Goal: Information Seeking & Learning: Stay updated

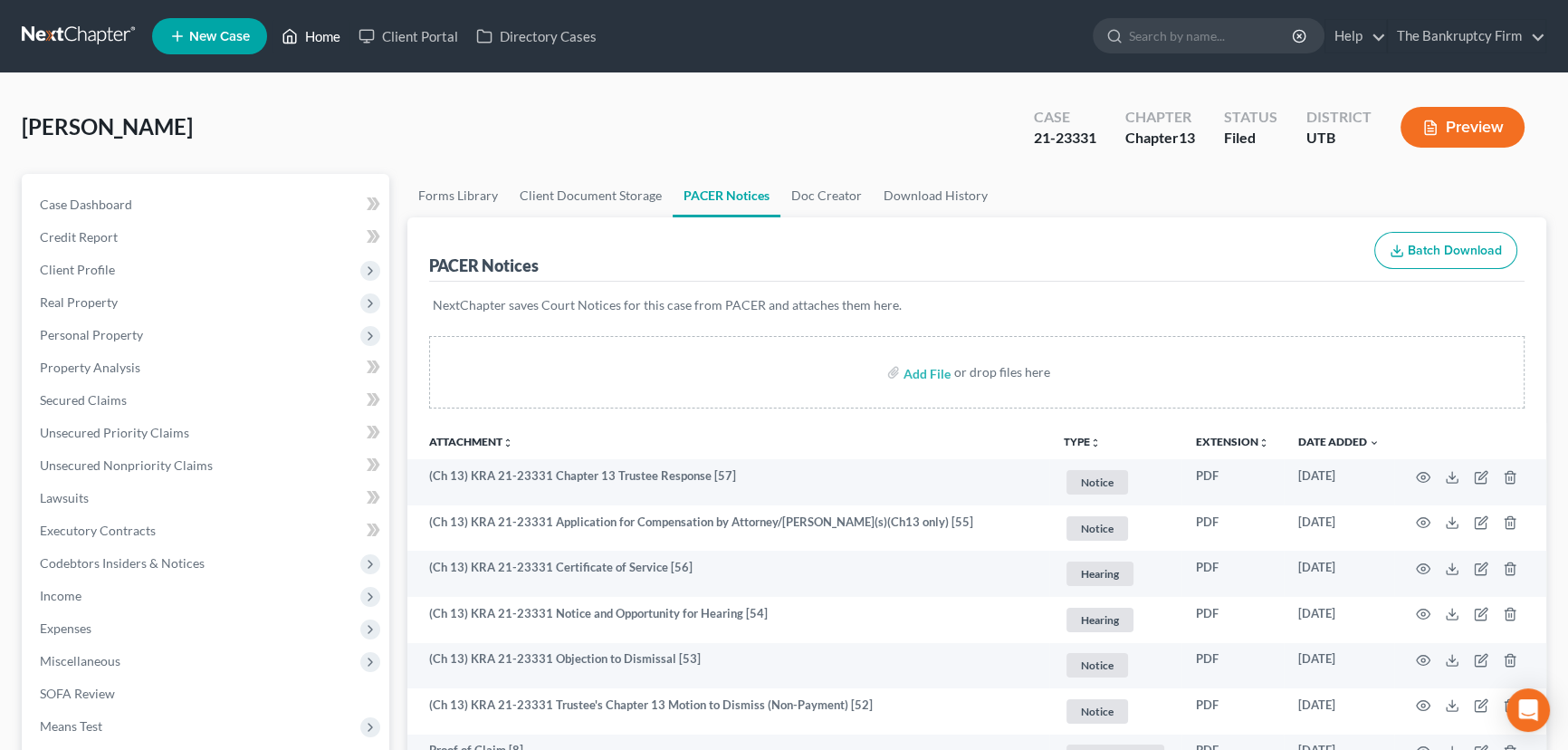
click at [323, 36] on link "Home" at bounding box center [310, 36] width 77 height 33
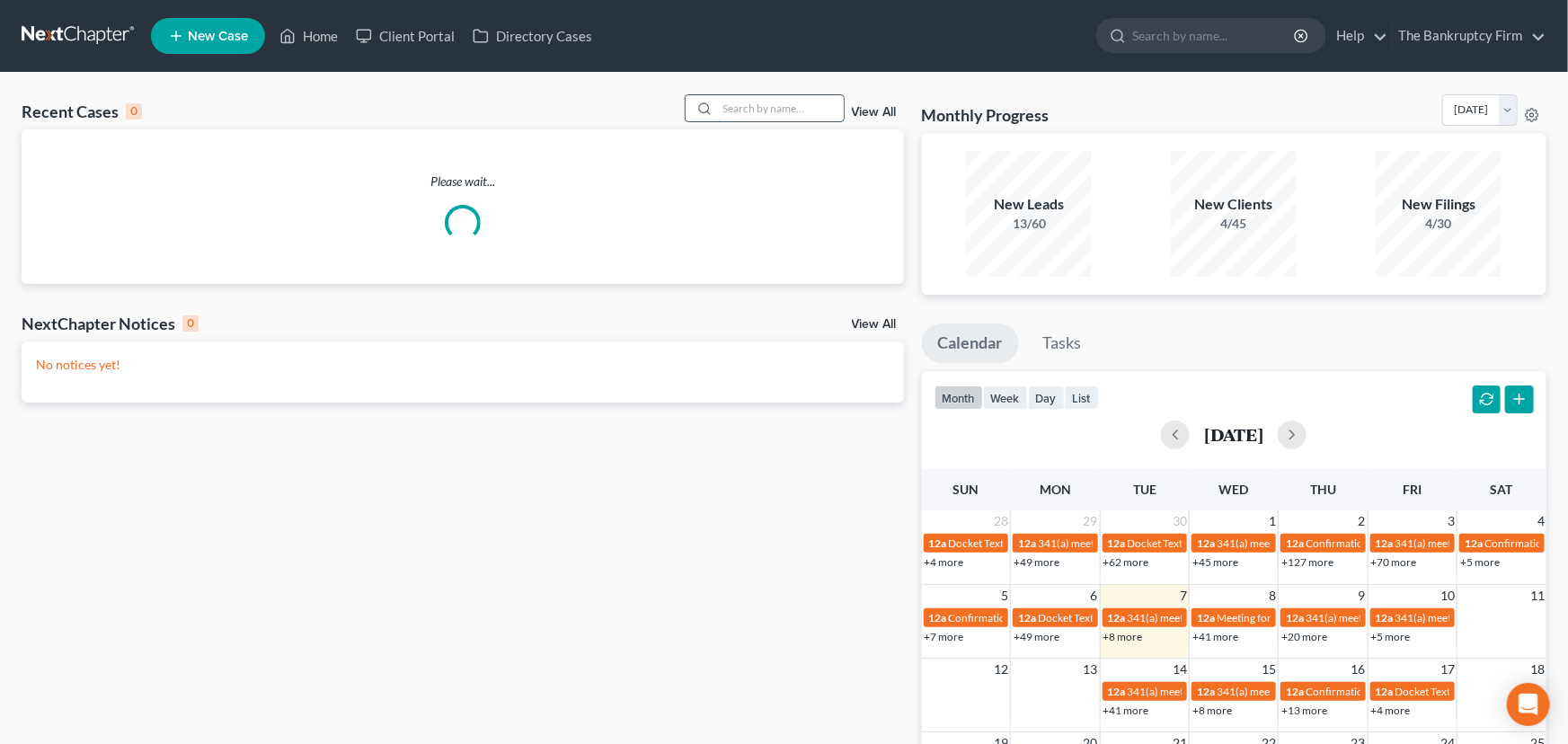
click at [726, 101] on input "search" at bounding box center [781, 108] width 126 height 26
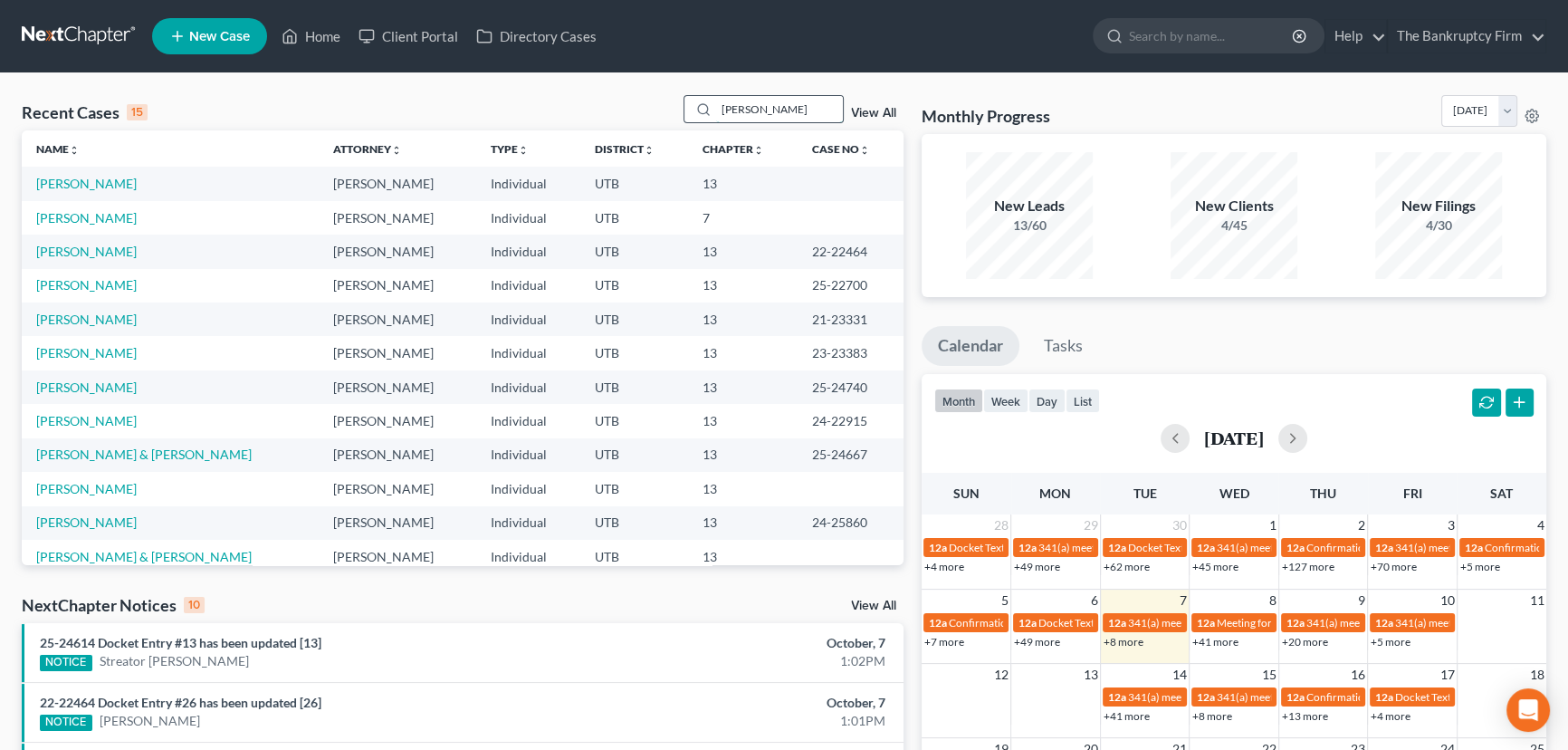
type input "[PERSON_NAME]"
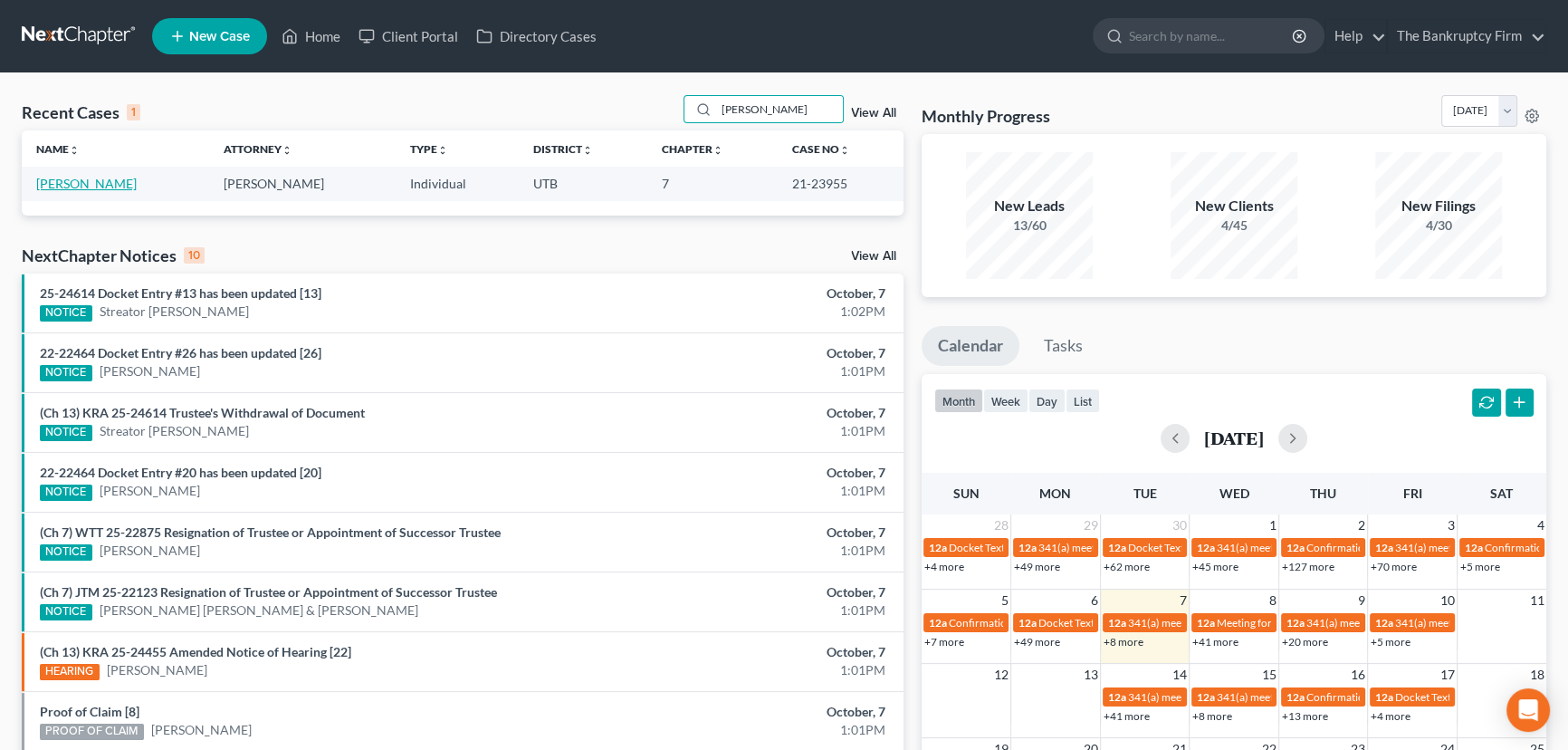
click at [94, 182] on link "[PERSON_NAME]" at bounding box center [86, 183] width 101 height 15
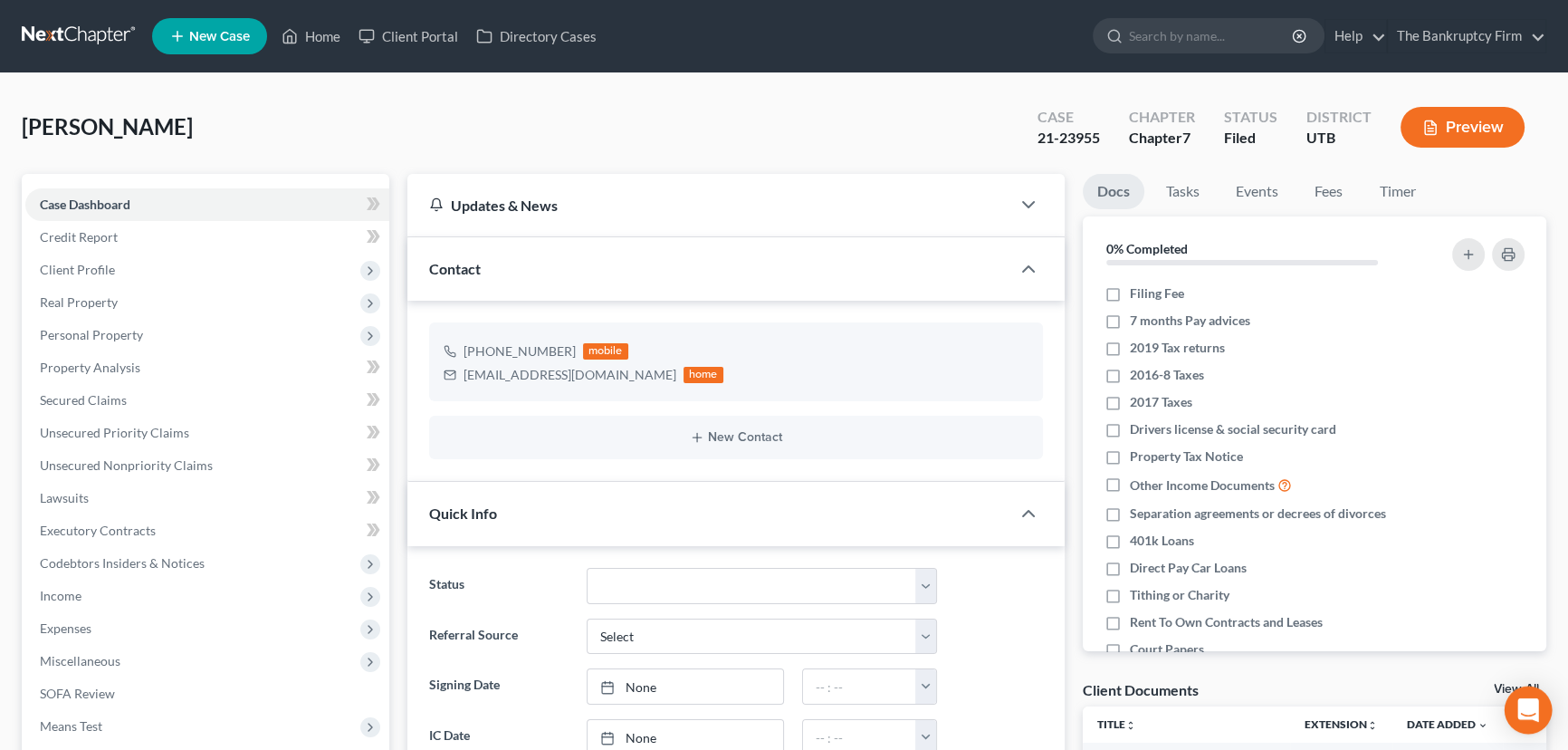
click at [1503, 687] on link "View All" at bounding box center [1516, 689] width 45 height 13
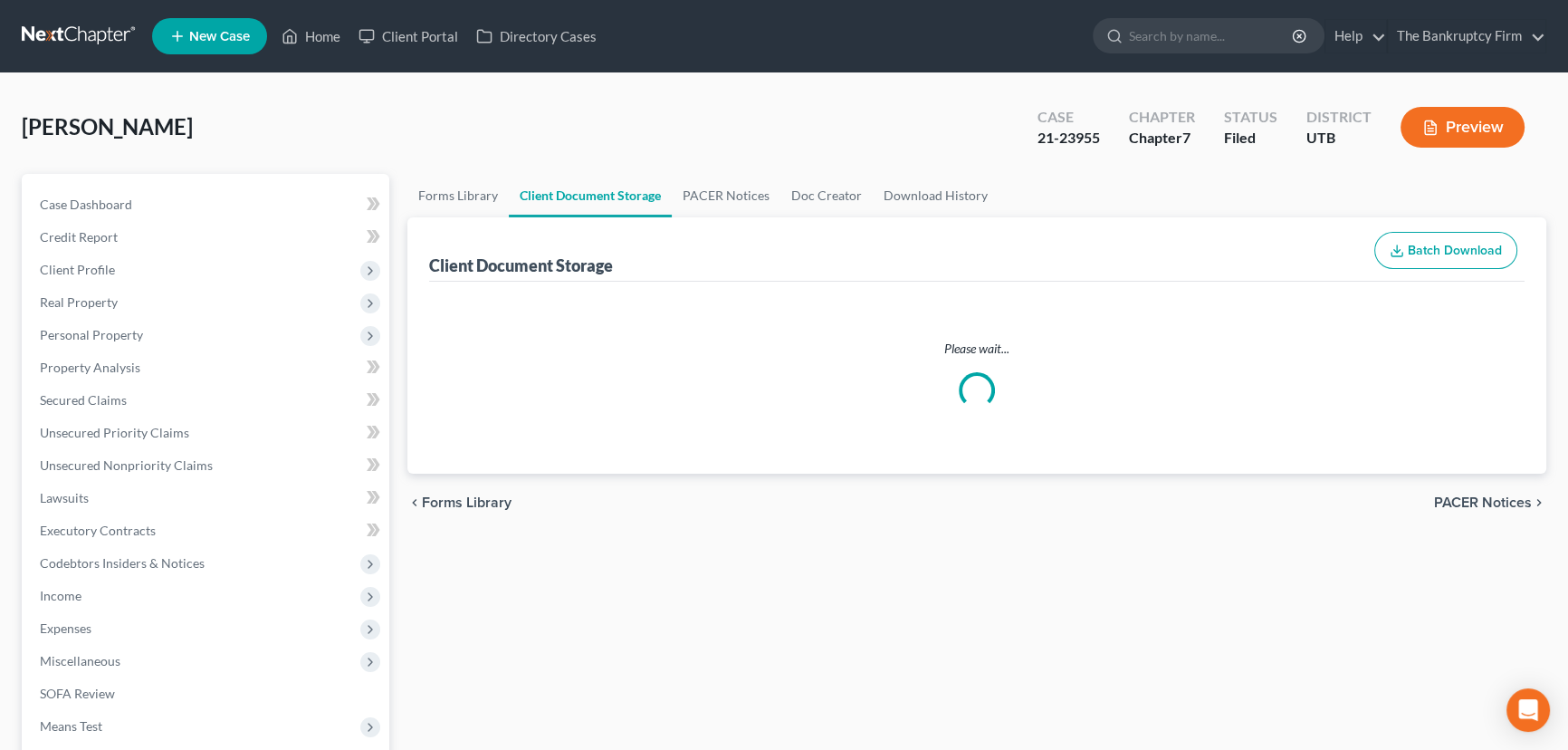
select select "30"
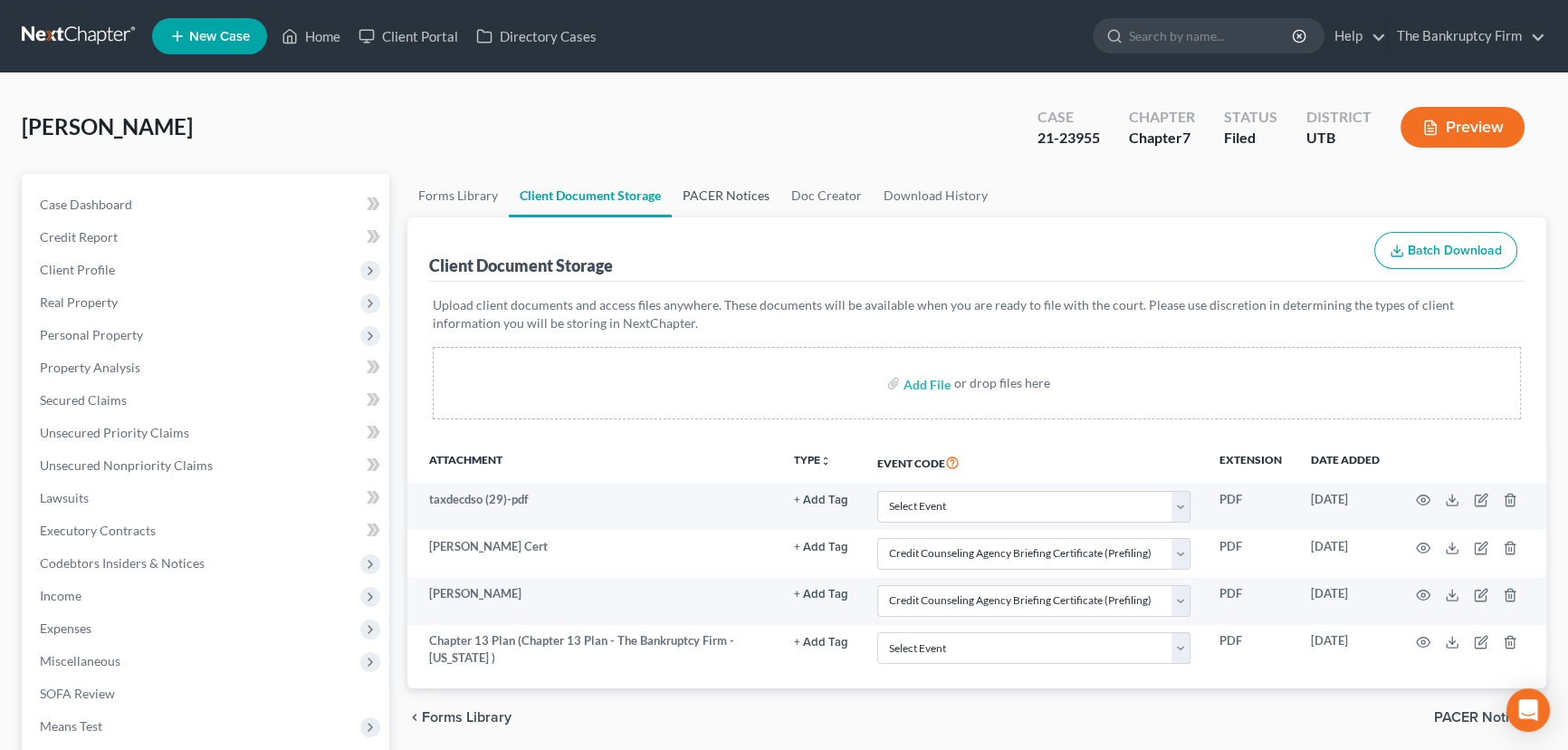
click at [729, 192] on link "PACER Notices" at bounding box center [726, 195] width 109 height 44
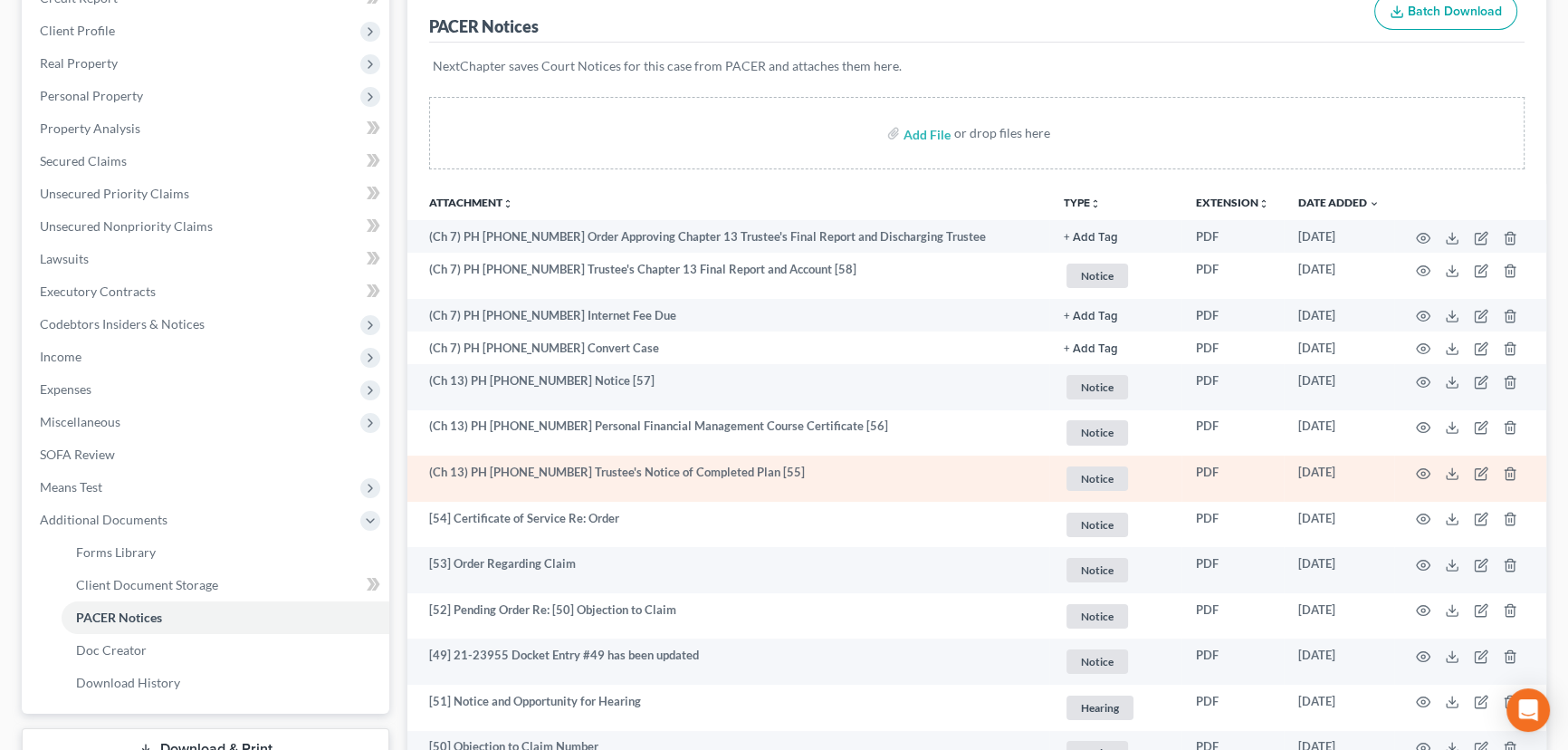
scroll to position [246, 0]
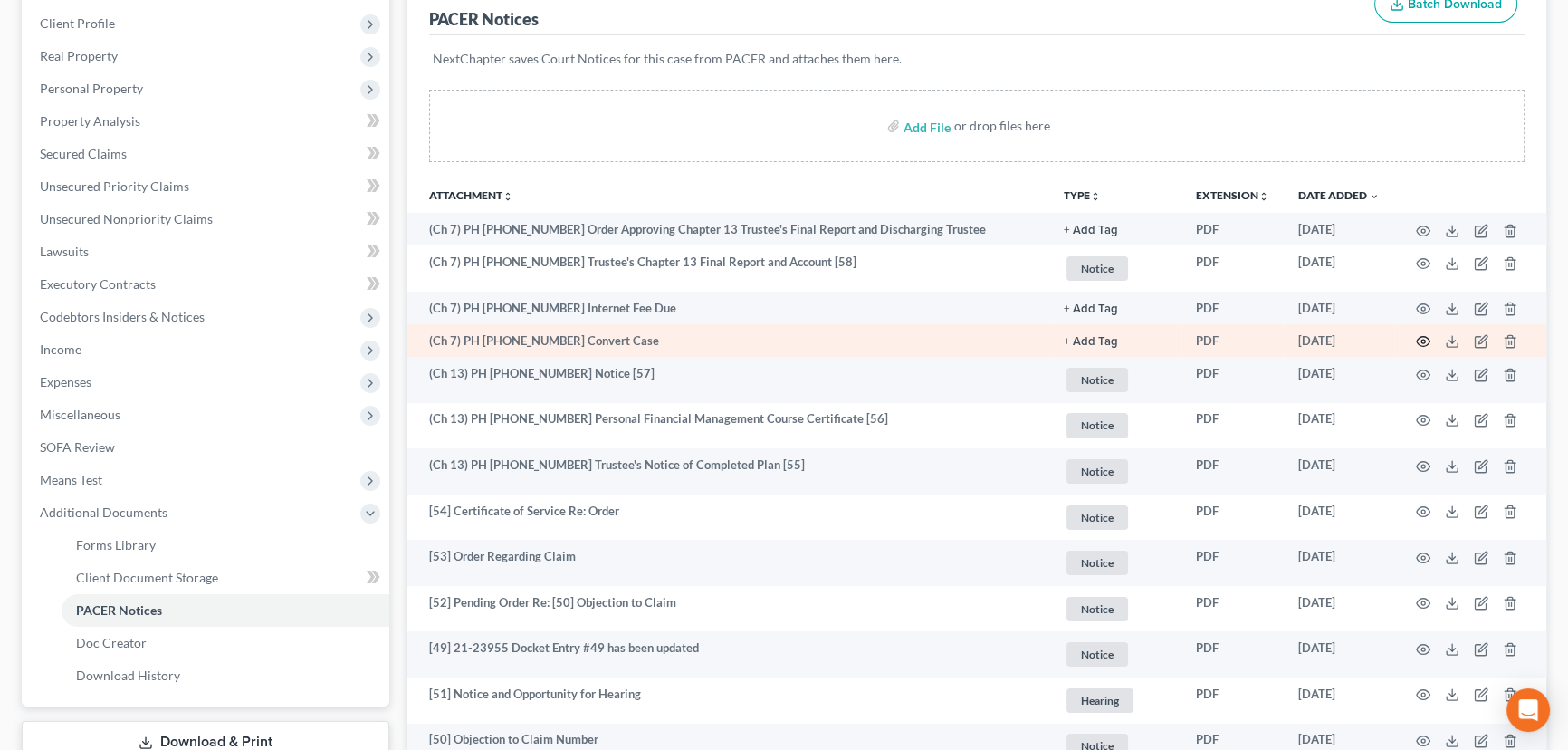
click at [1427, 340] on icon "button" at bounding box center [1423, 341] width 15 height 15
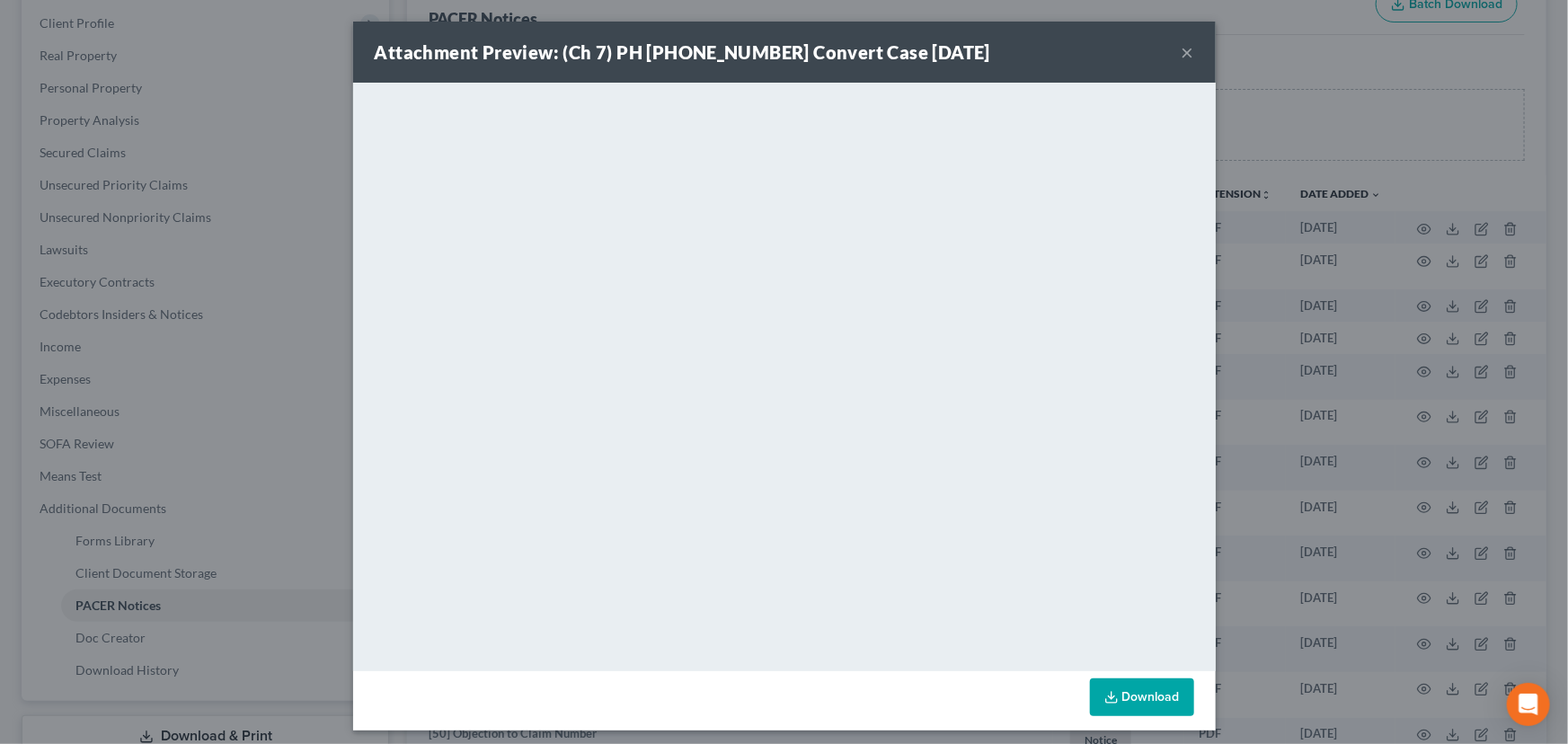
click at [1184, 48] on button "×" at bounding box center [1188, 52] width 13 height 22
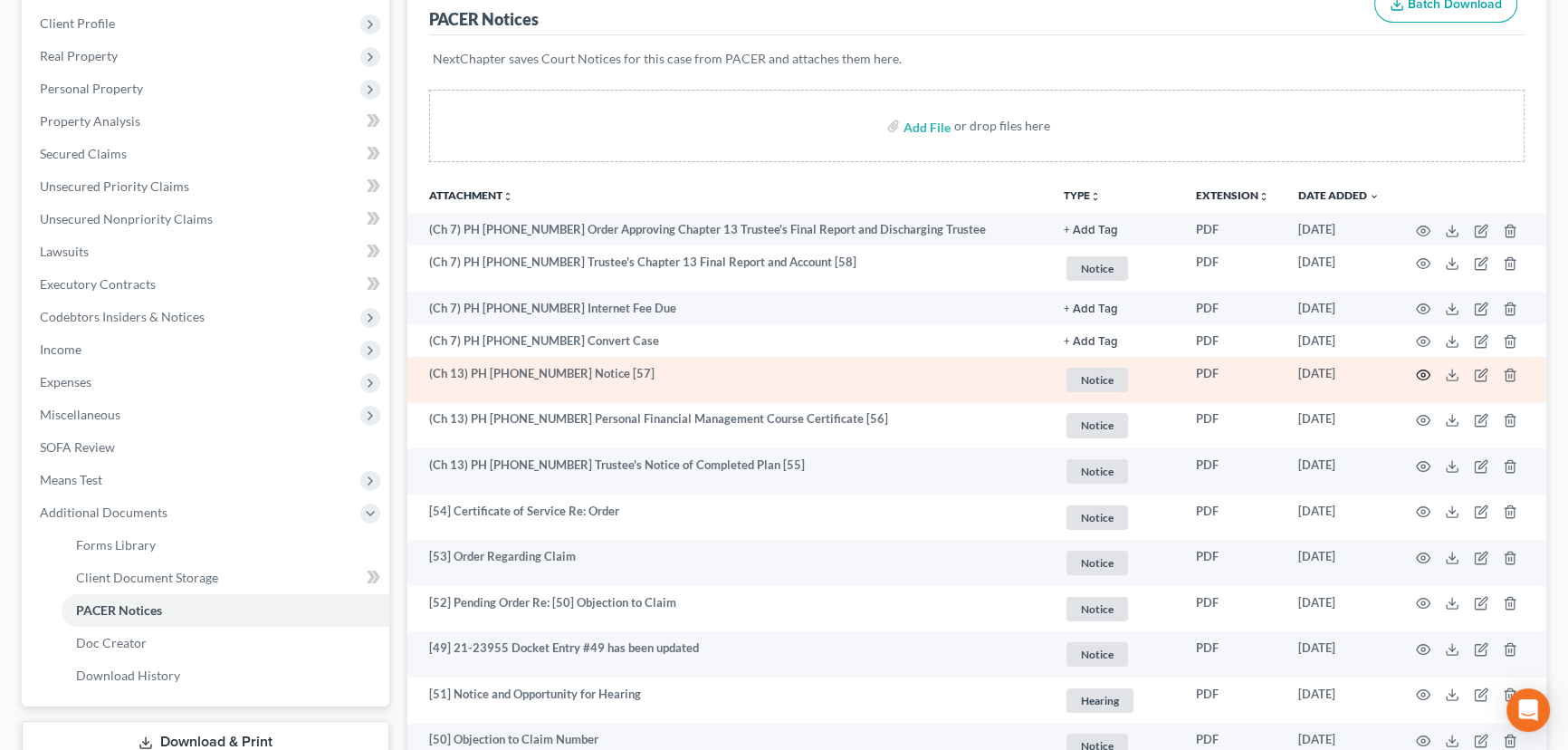
click at [1421, 373] on circle "button" at bounding box center [1423, 375] width 4 height 4
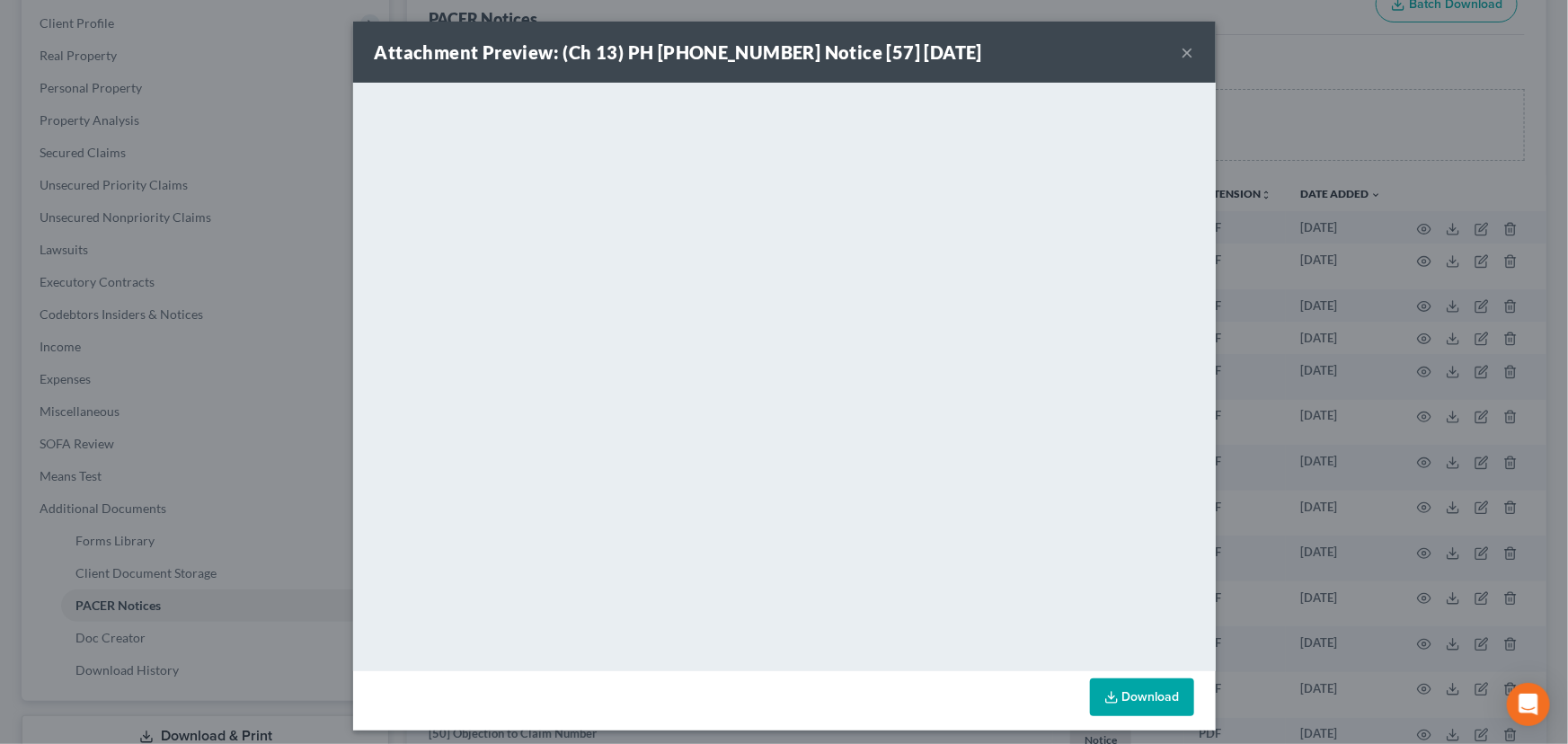
click at [1182, 54] on button "×" at bounding box center [1188, 52] width 13 height 22
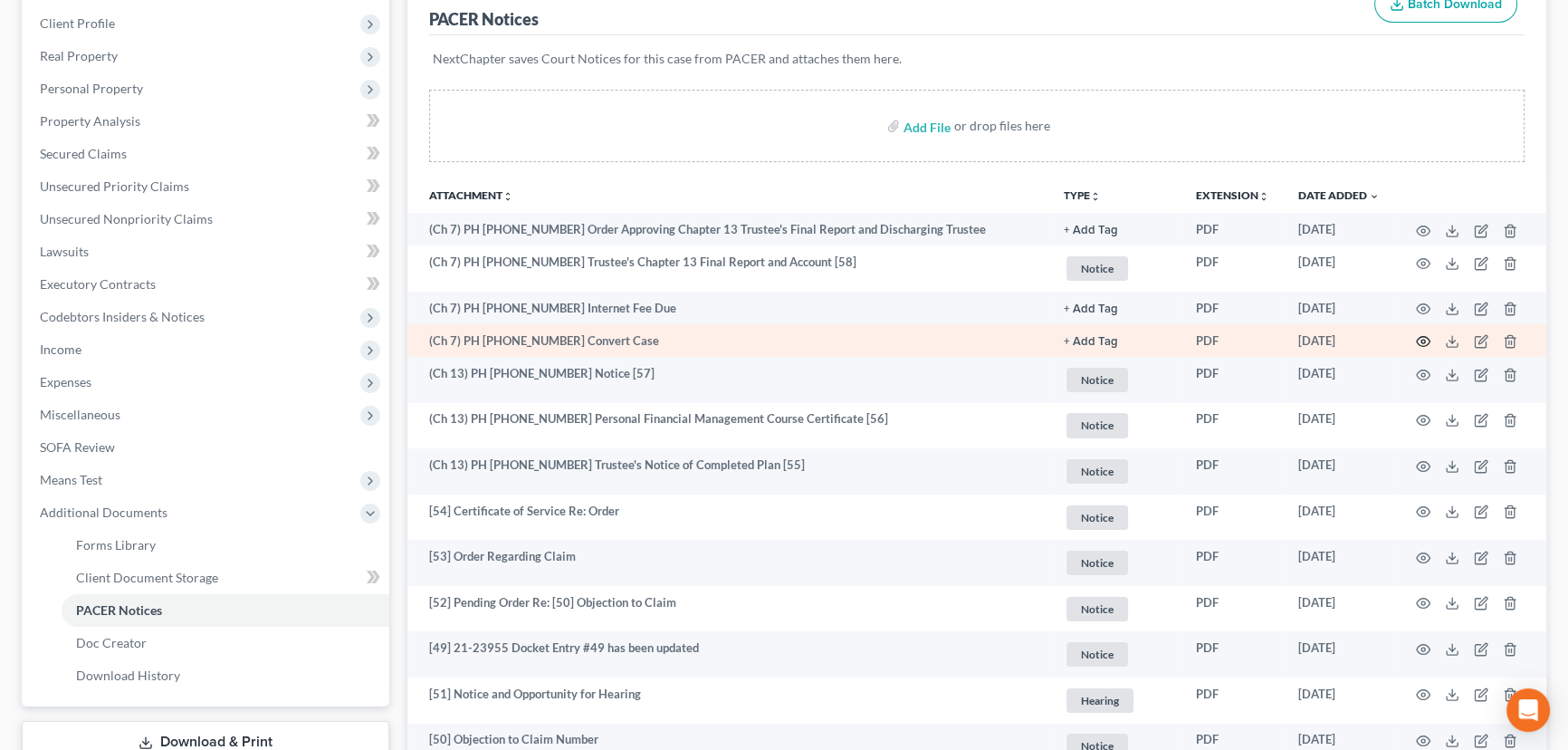
click at [1425, 336] on icon "button" at bounding box center [1423, 341] width 15 height 15
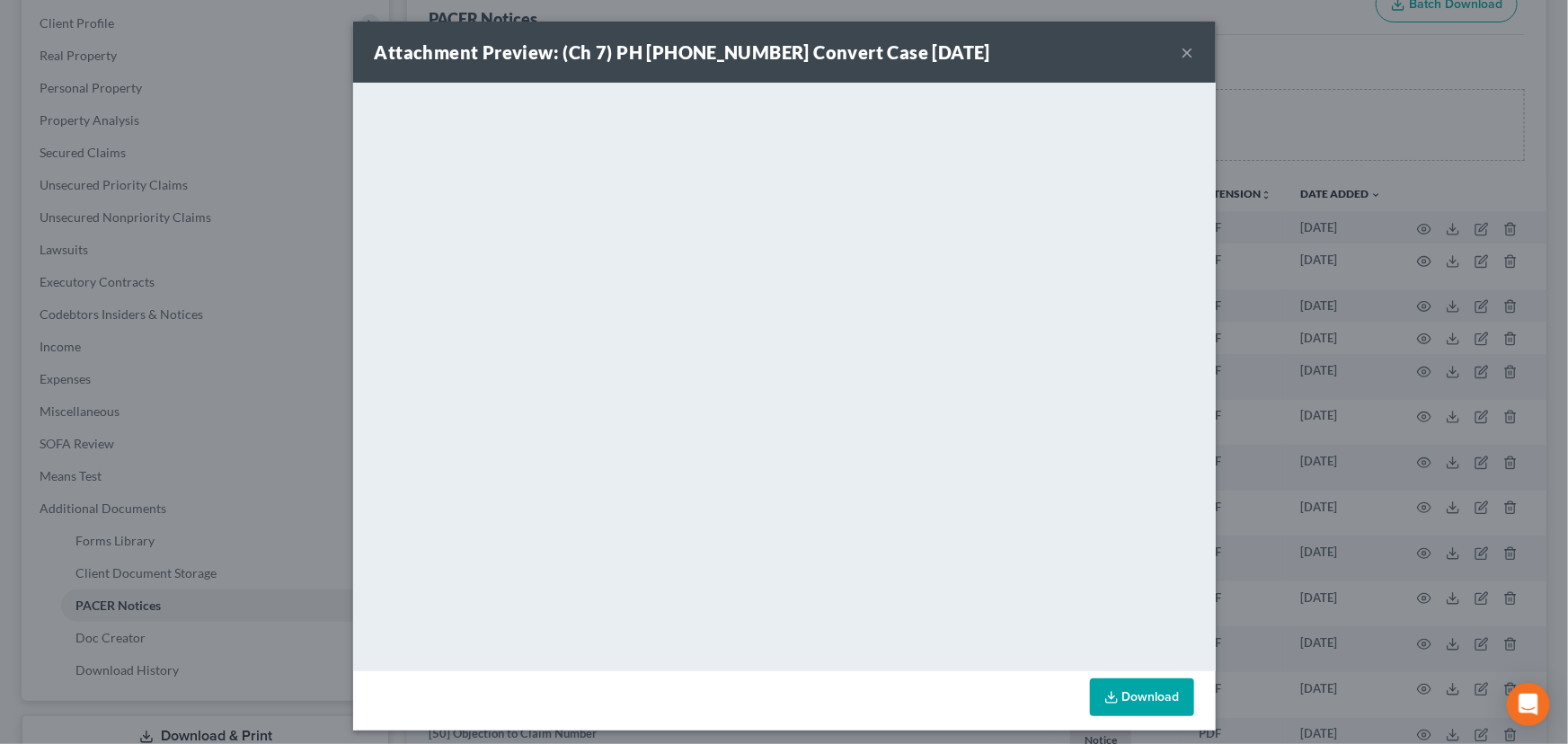
click at [1182, 49] on button "×" at bounding box center [1188, 52] width 13 height 22
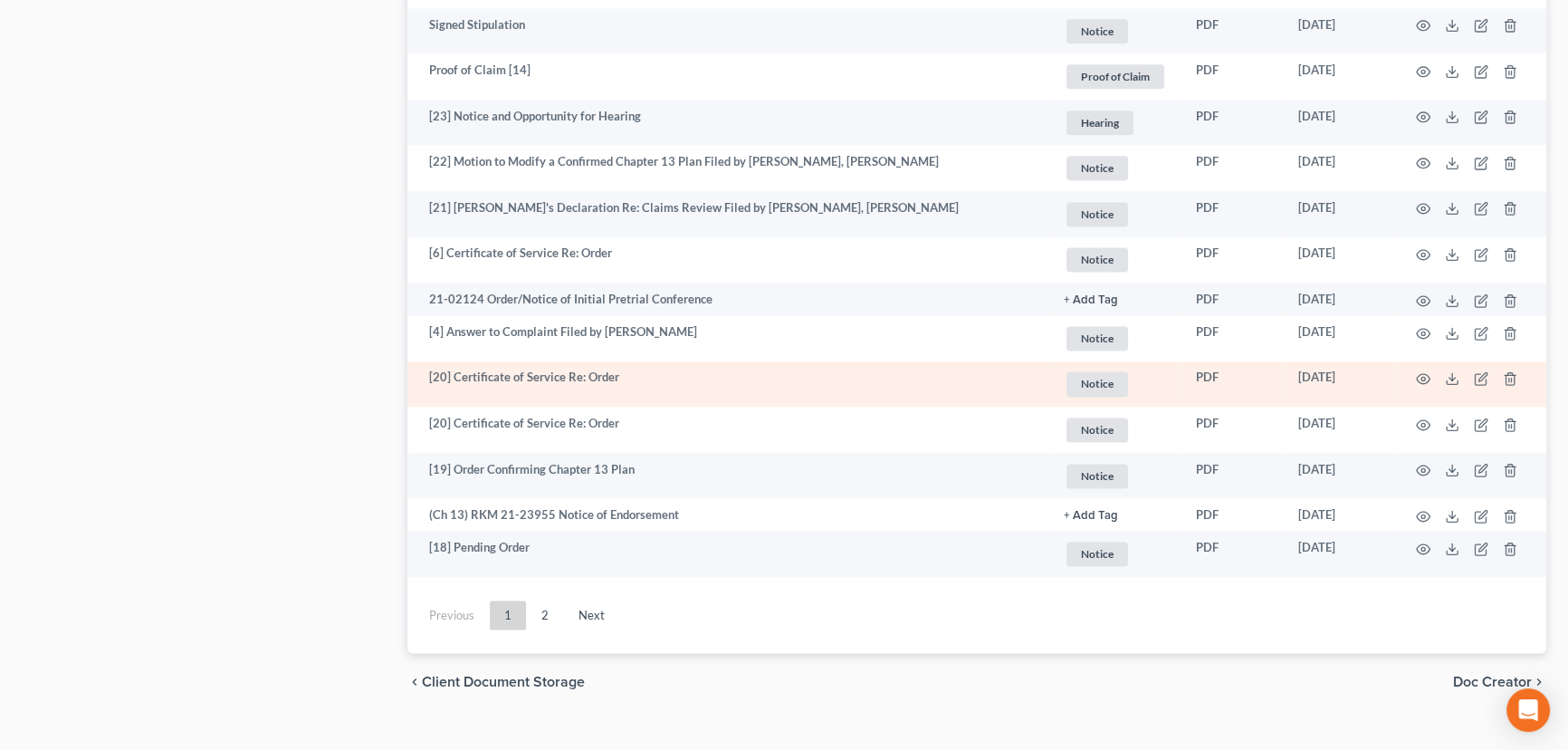
scroll to position [3082, 0]
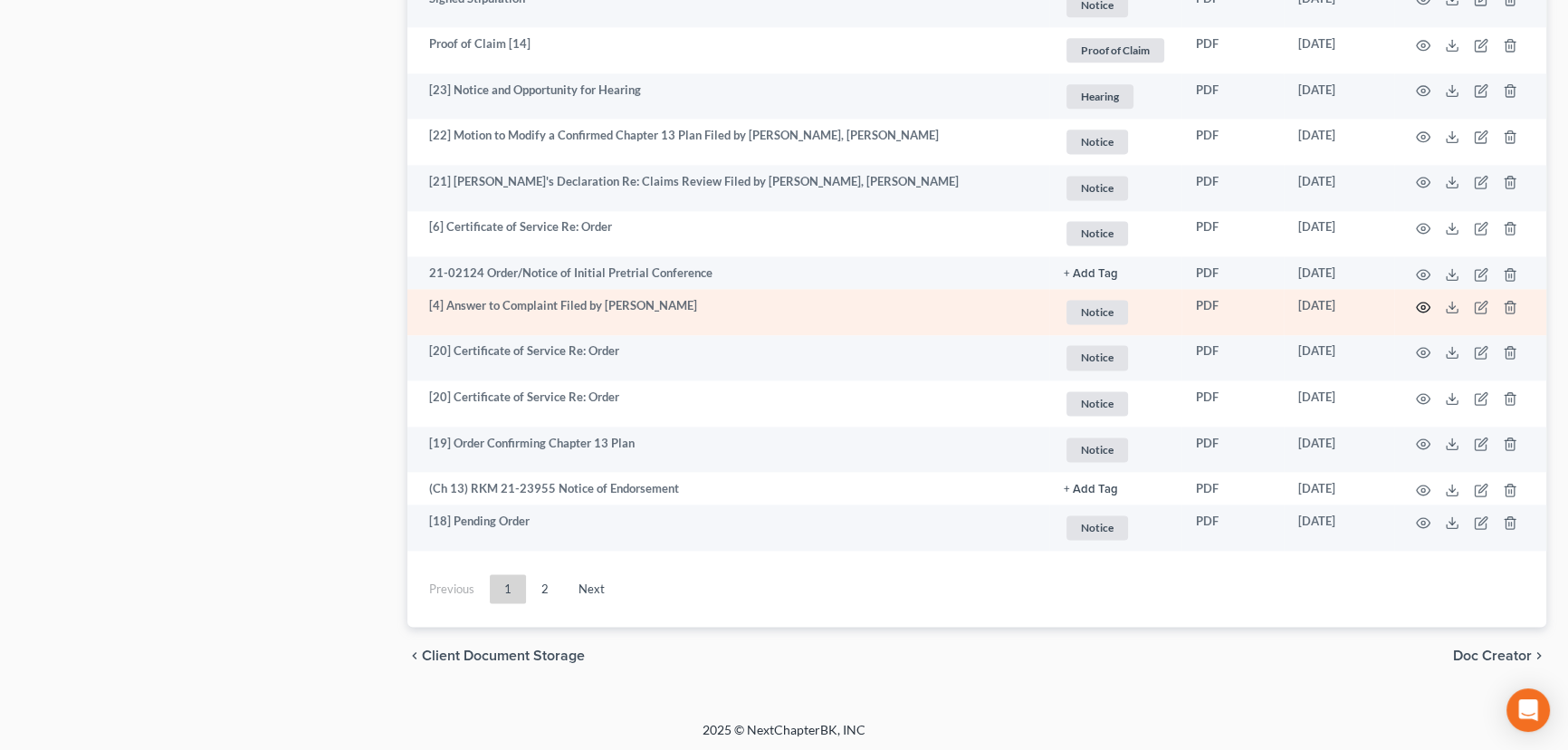
click at [1424, 305] on circle "button" at bounding box center [1423, 307] width 4 height 4
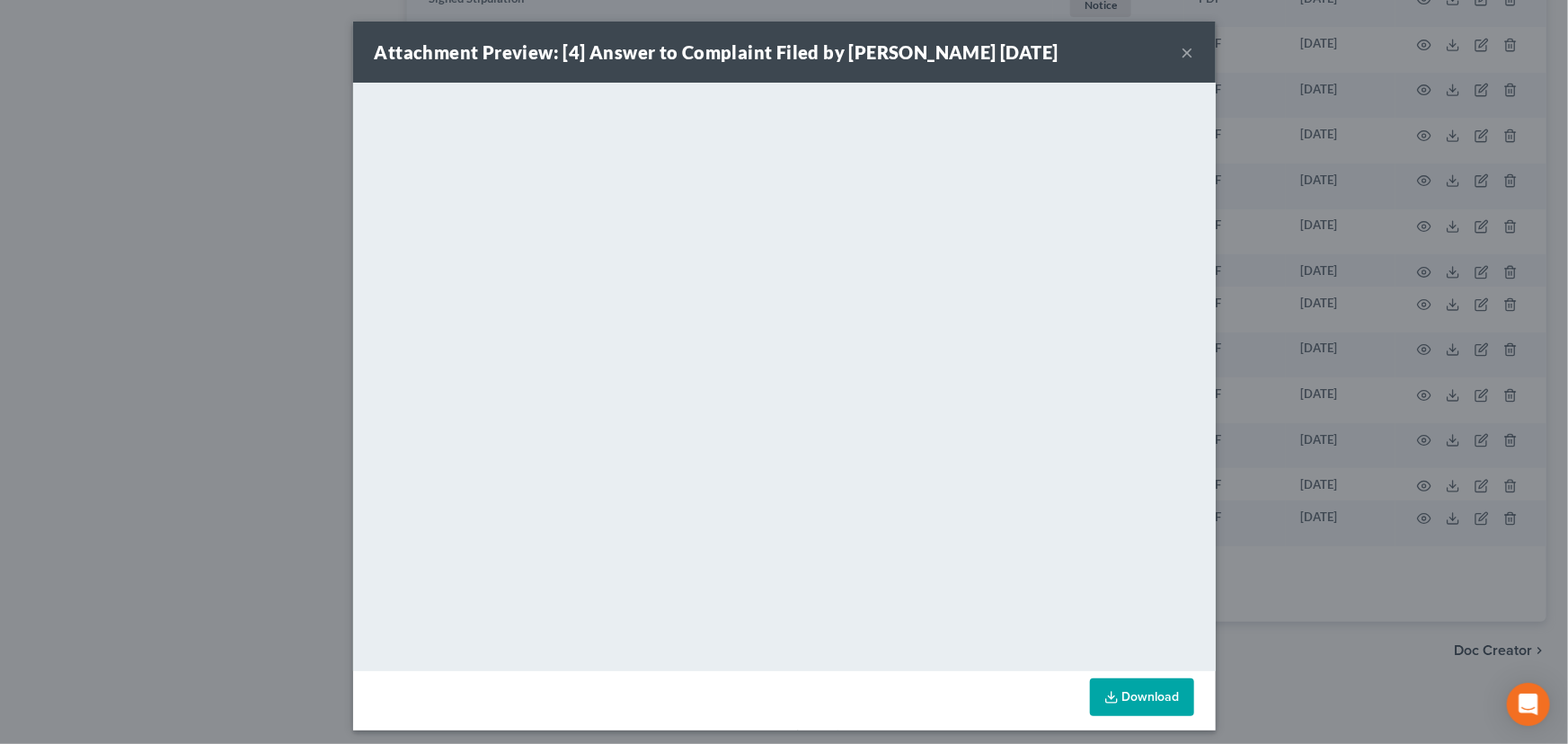
click at [1182, 50] on button "×" at bounding box center [1188, 52] width 13 height 22
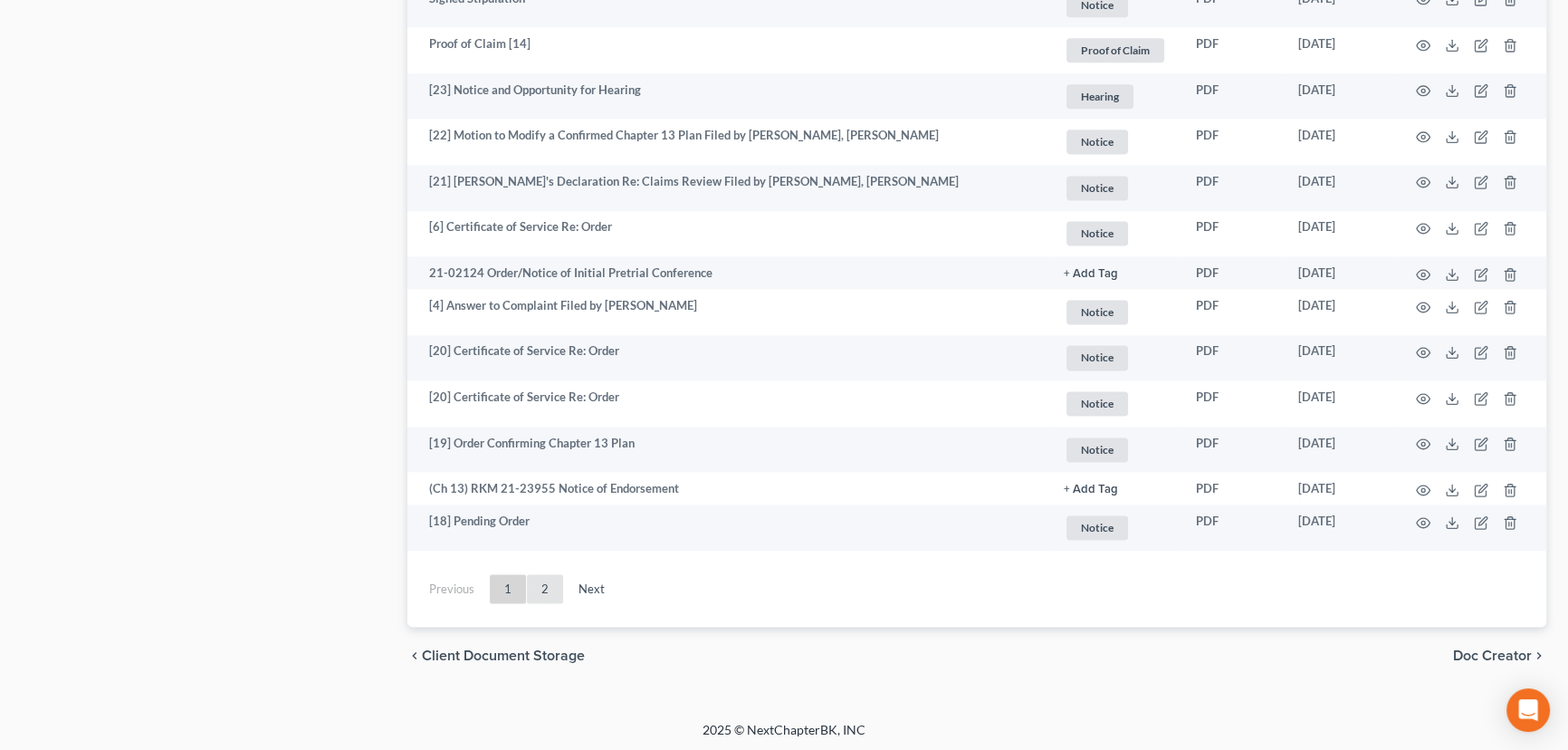
click at [534, 588] on link "2" at bounding box center [545, 588] width 36 height 29
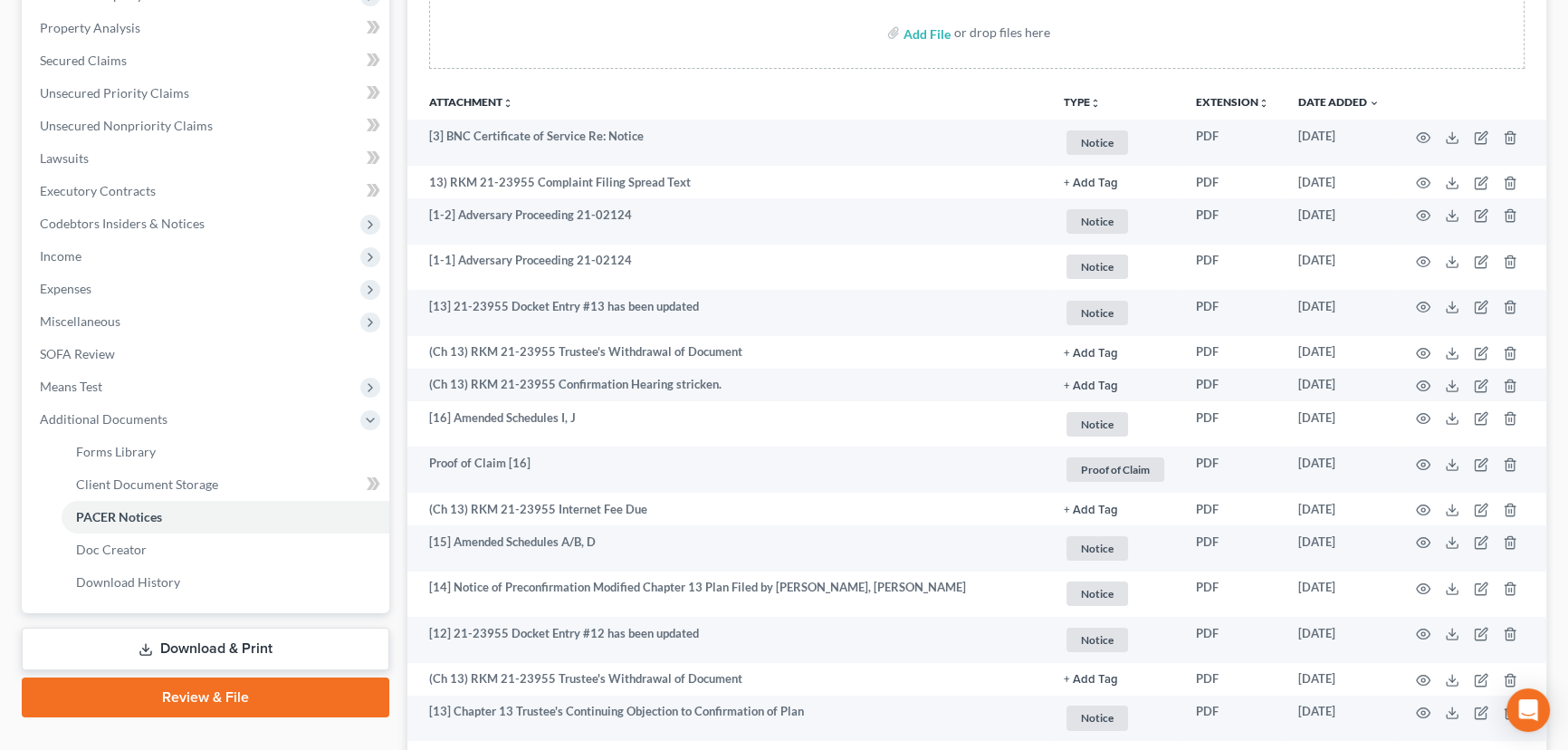
scroll to position [321, 0]
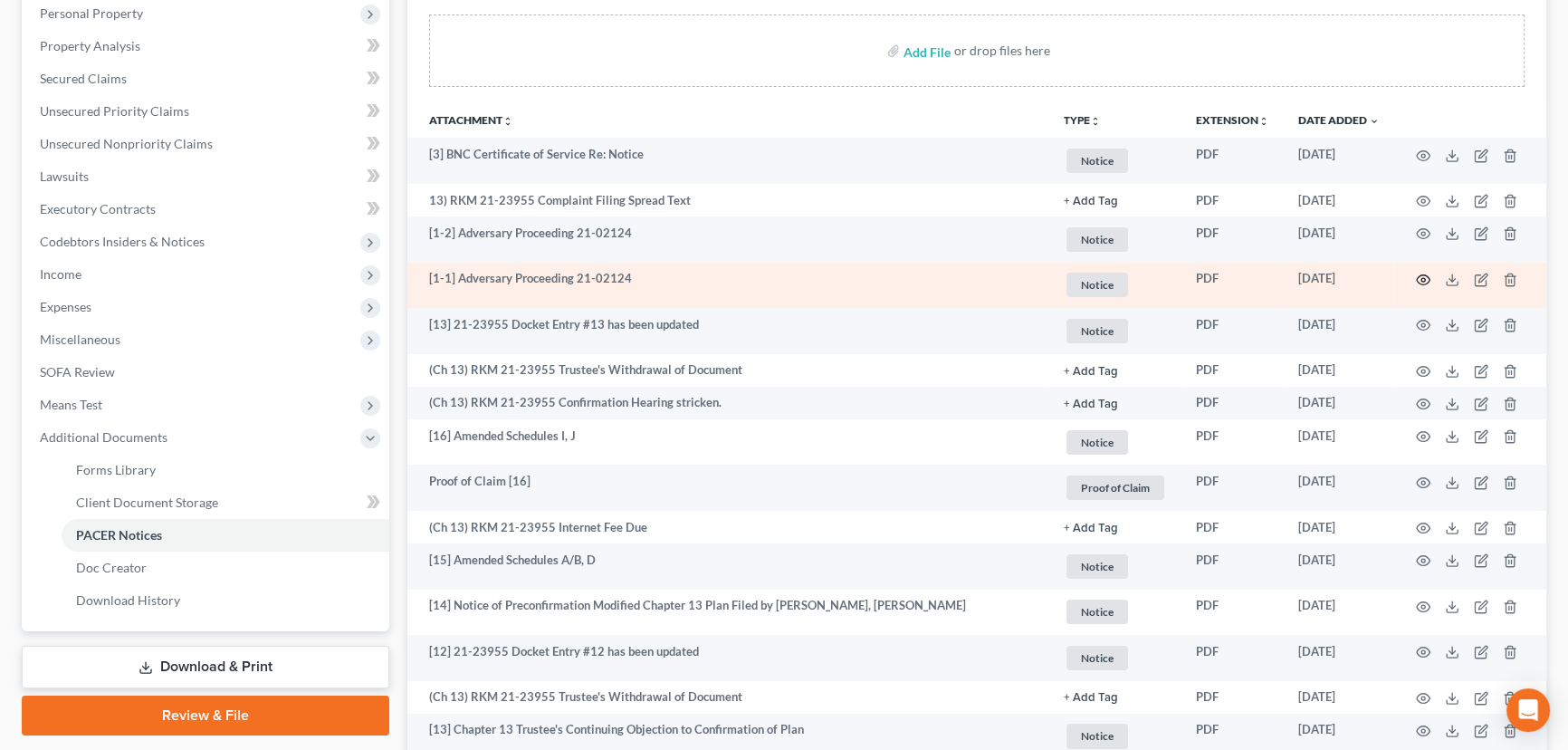
click at [1426, 278] on icon "button" at bounding box center [1423, 279] width 15 height 15
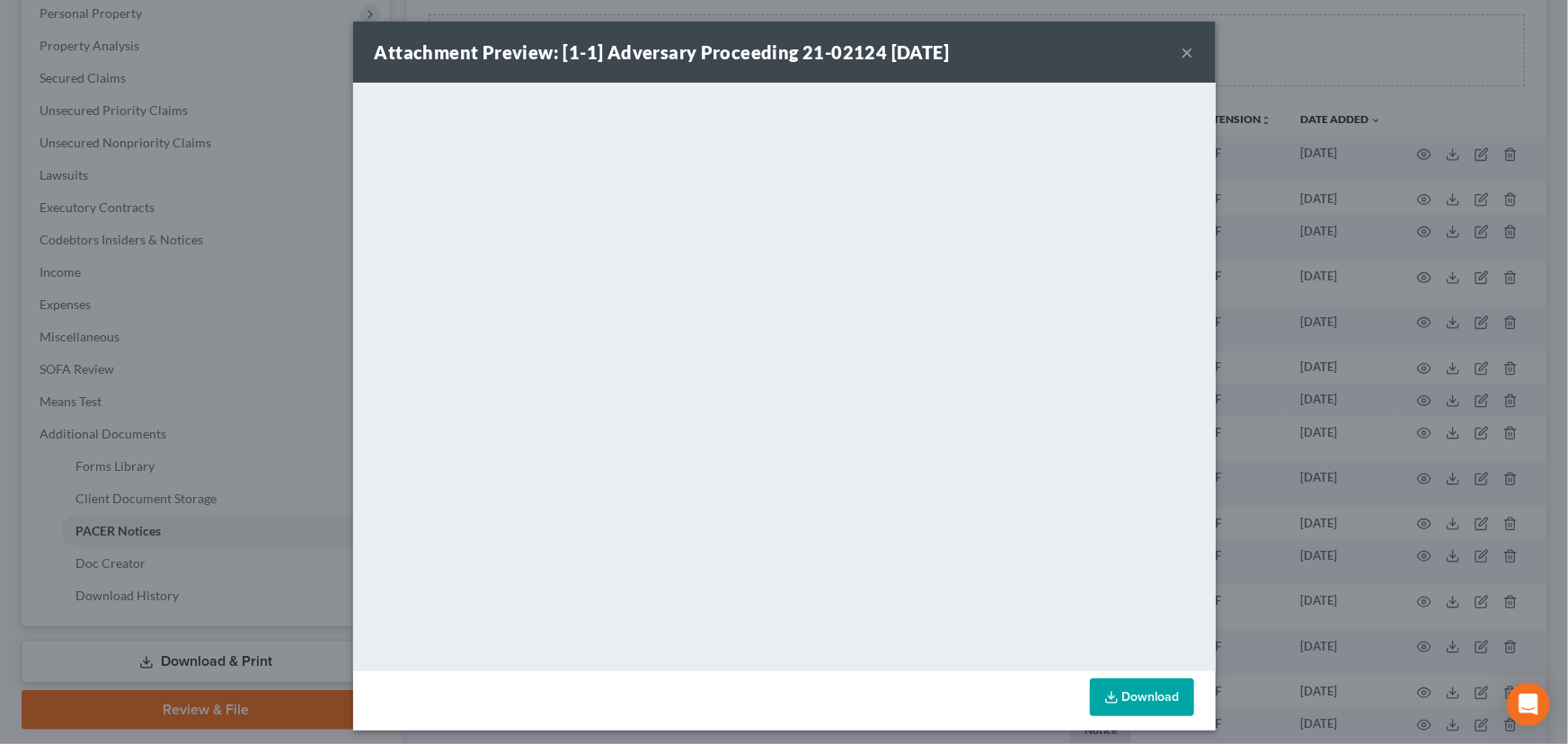
click at [1186, 53] on button "×" at bounding box center [1188, 52] width 13 height 22
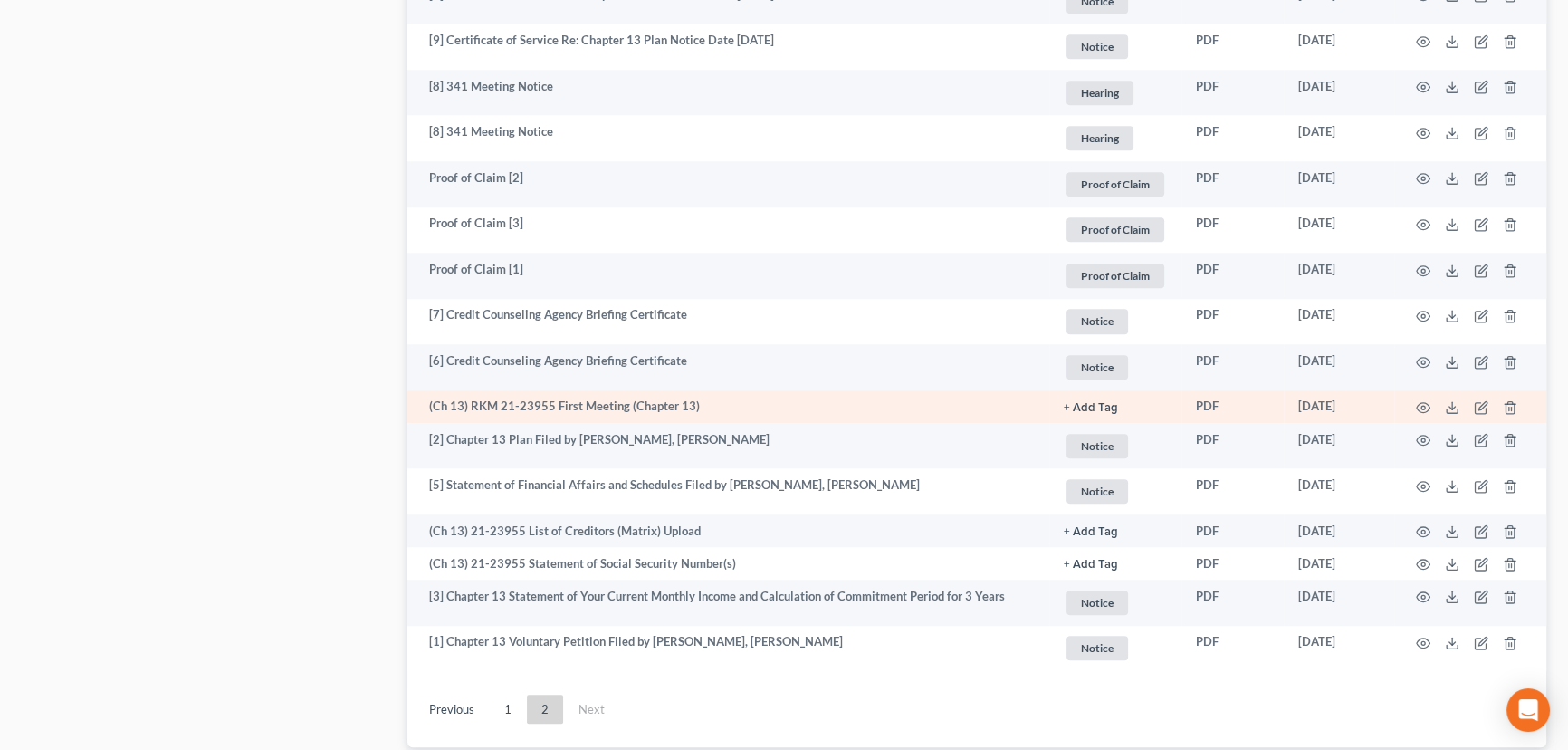
scroll to position [2133, 0]
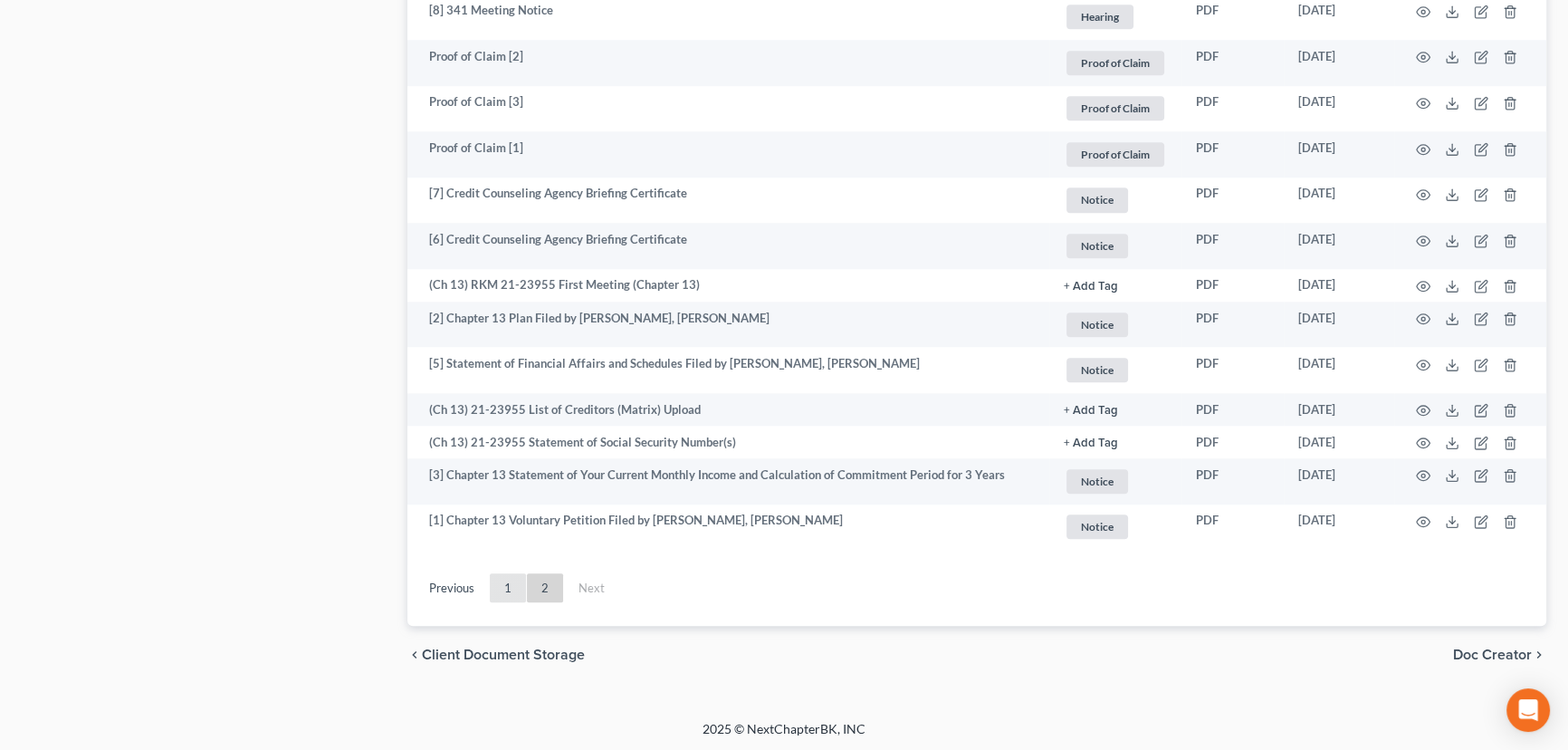
click at [509, 588] on link "1" at bounding box center [507, 587] width 36 height 29
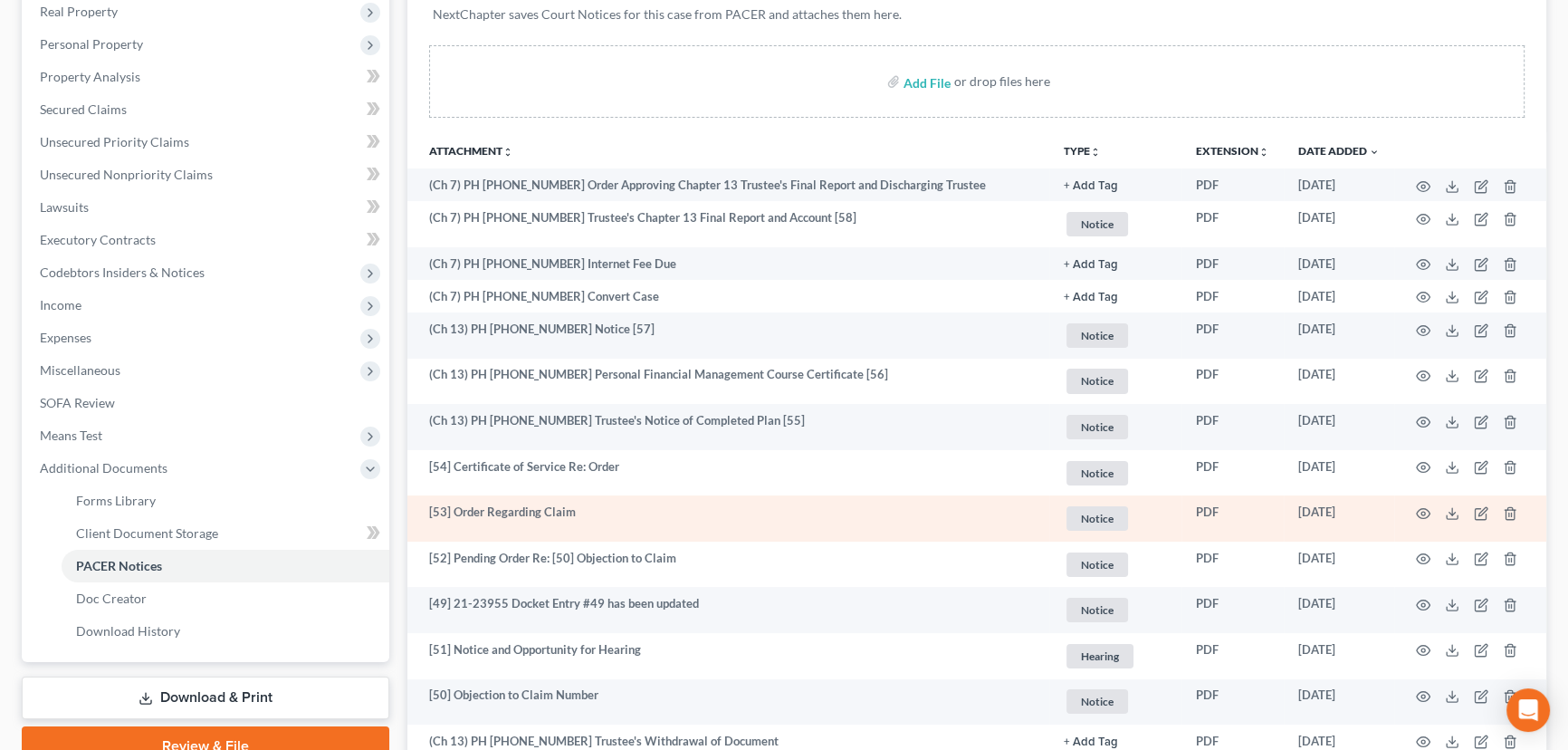
scroll to position [329, 0]
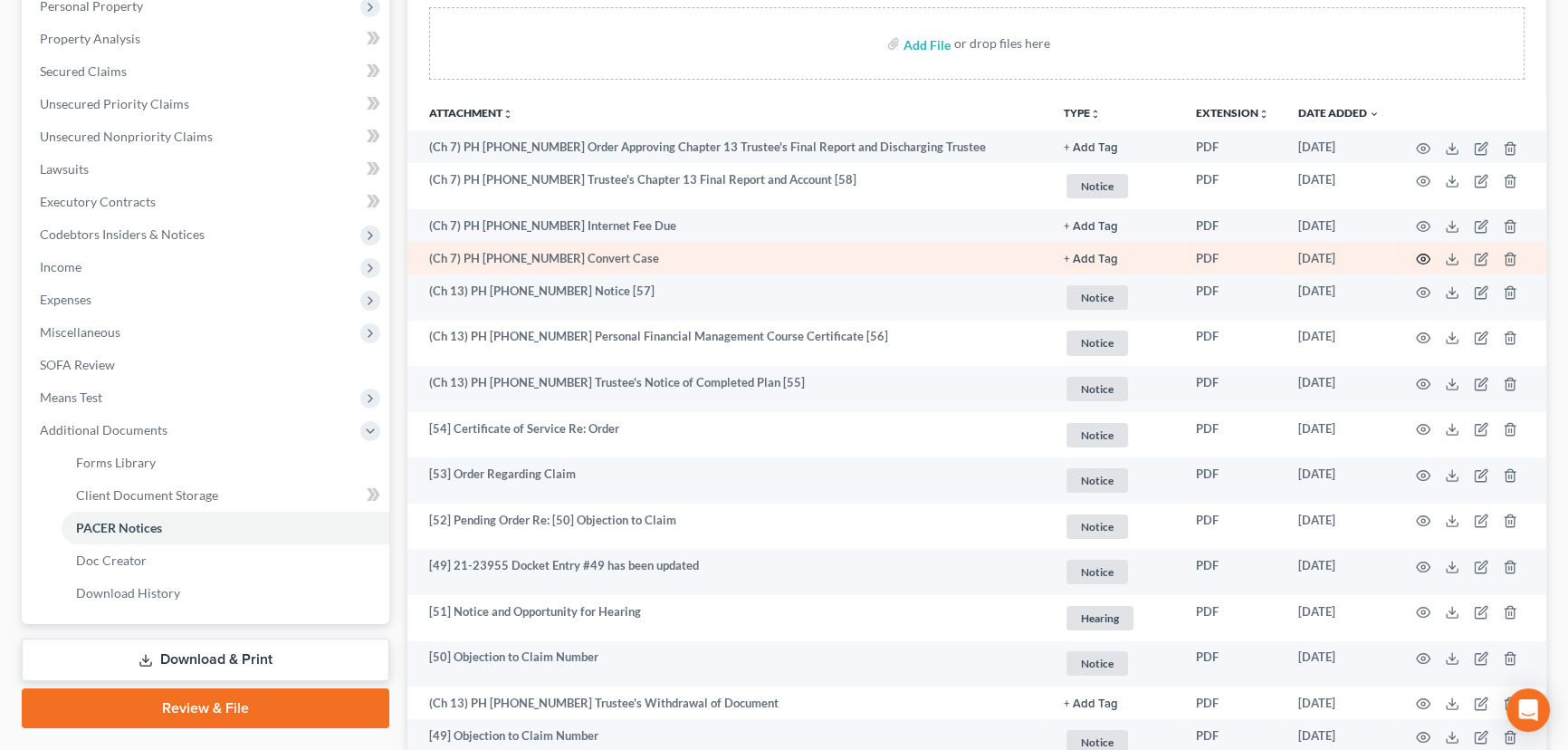
click at [1422, 257] on circle "button" at bounding box center [1423, 259] width 4 height 4
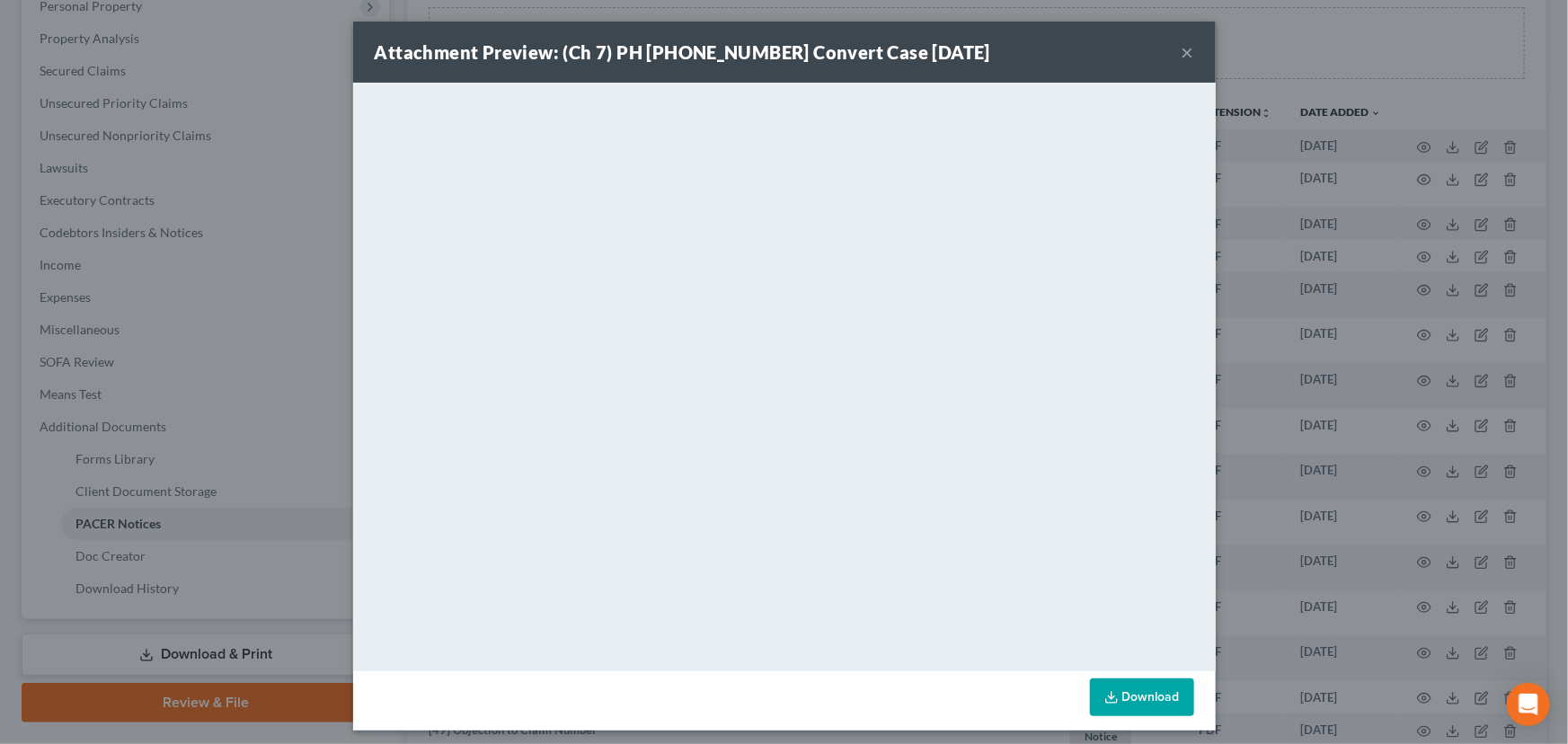
click at [1182, 50] on button "×" at bounding box center [1188, 52] width 13 height 22
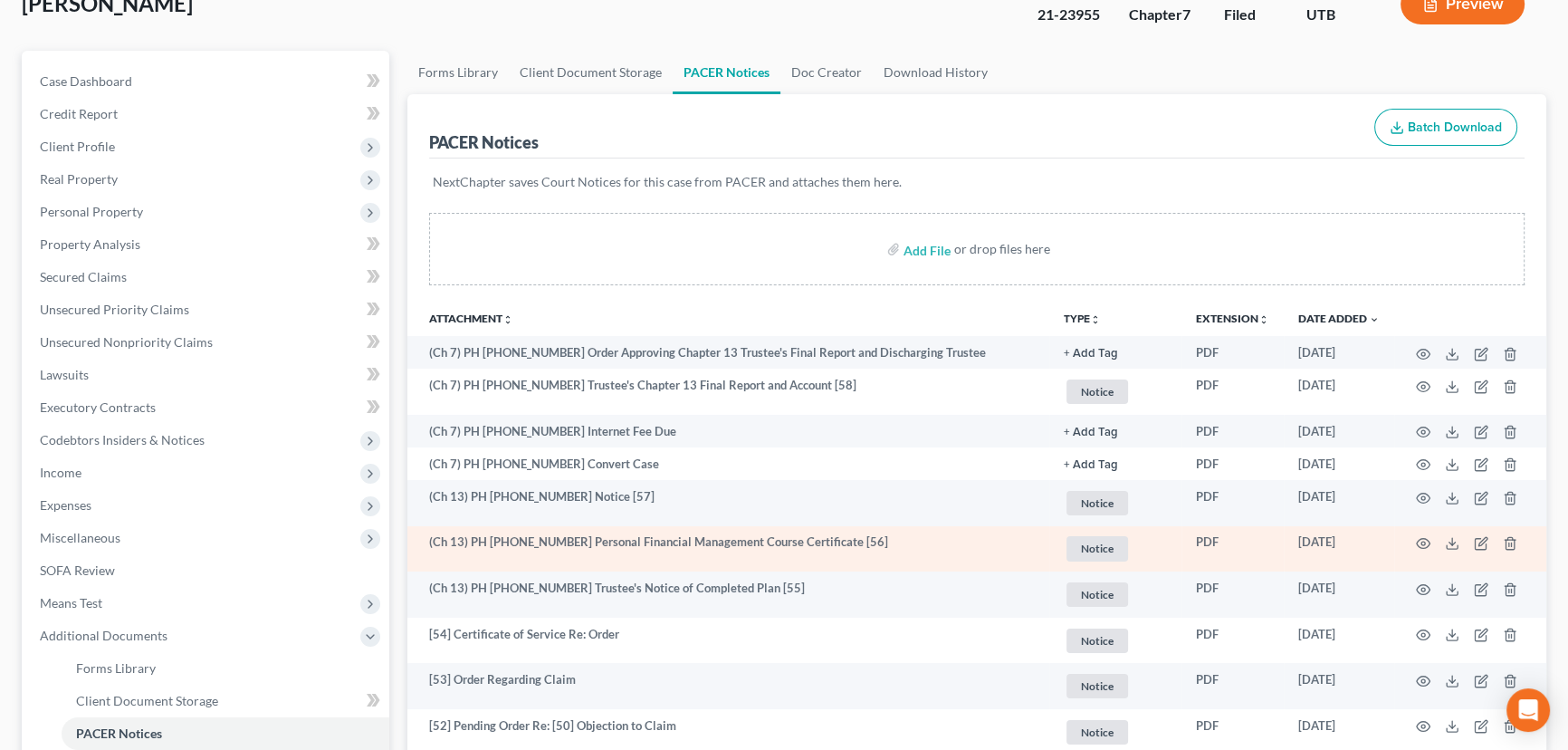
scroll to position [0, 0]
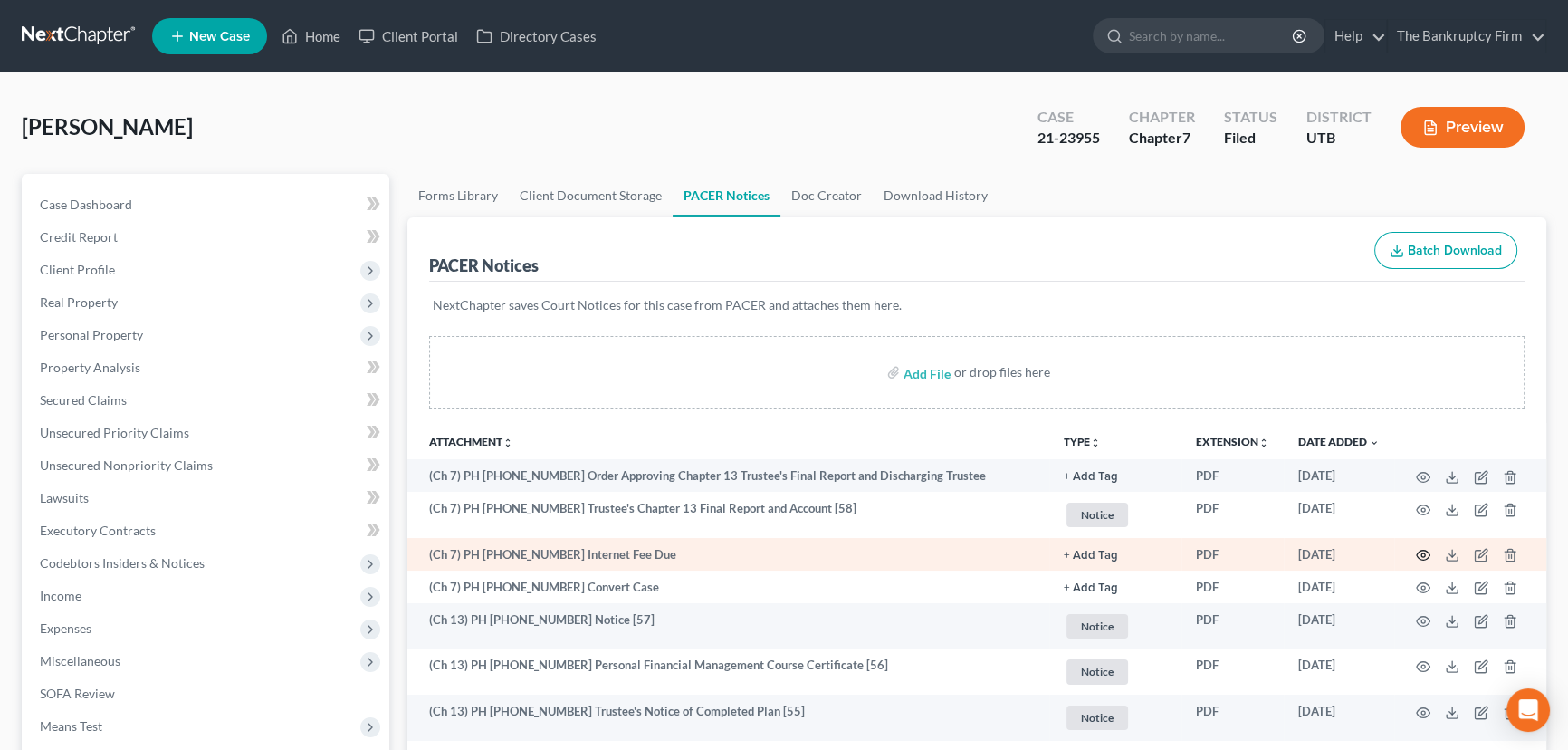
click at [1421, 554] on circle "button" at bounding box center [1423, 556] width 4 height 4
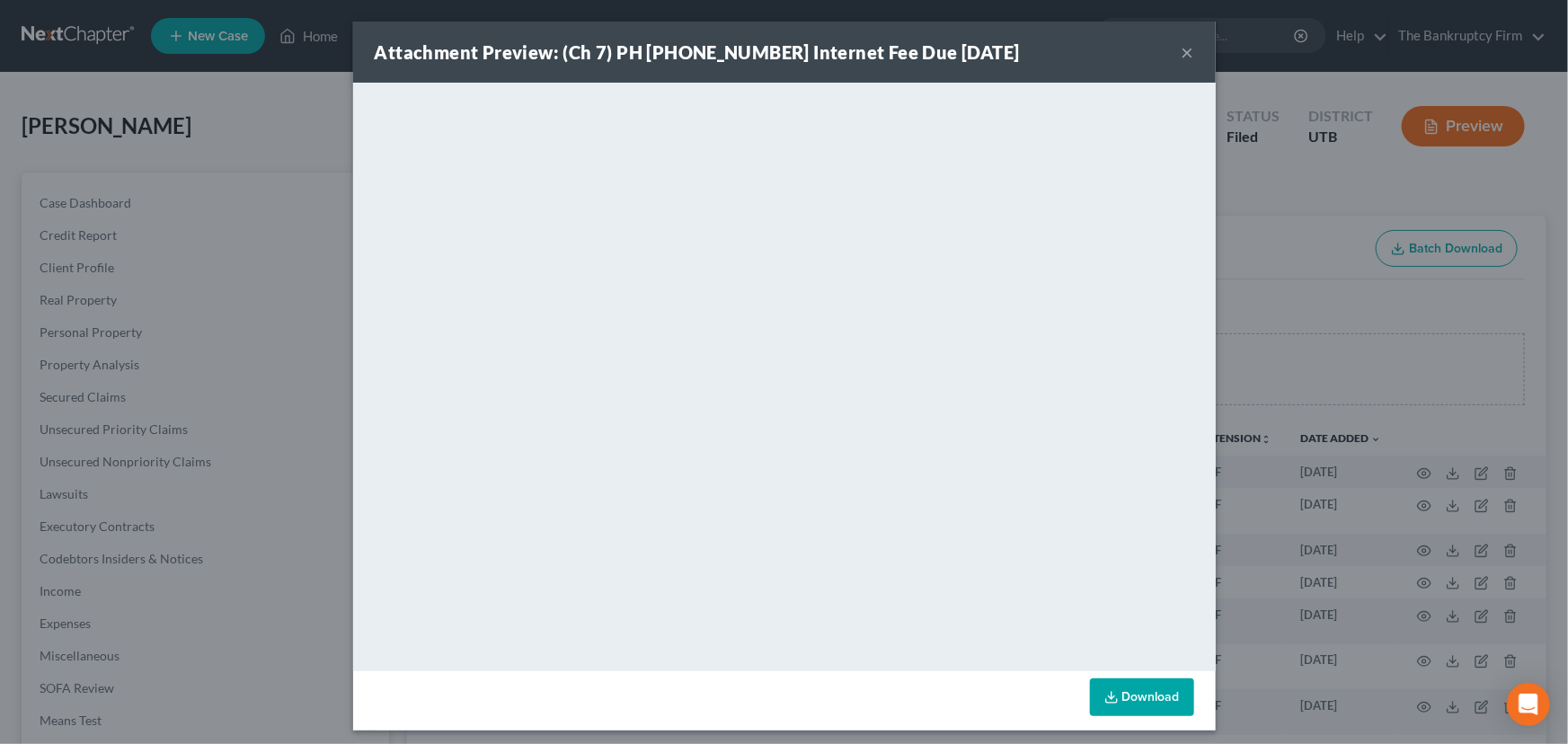
click at [1184, 50] on button "×" at bounding box center [1188, 52] width 13 height 22
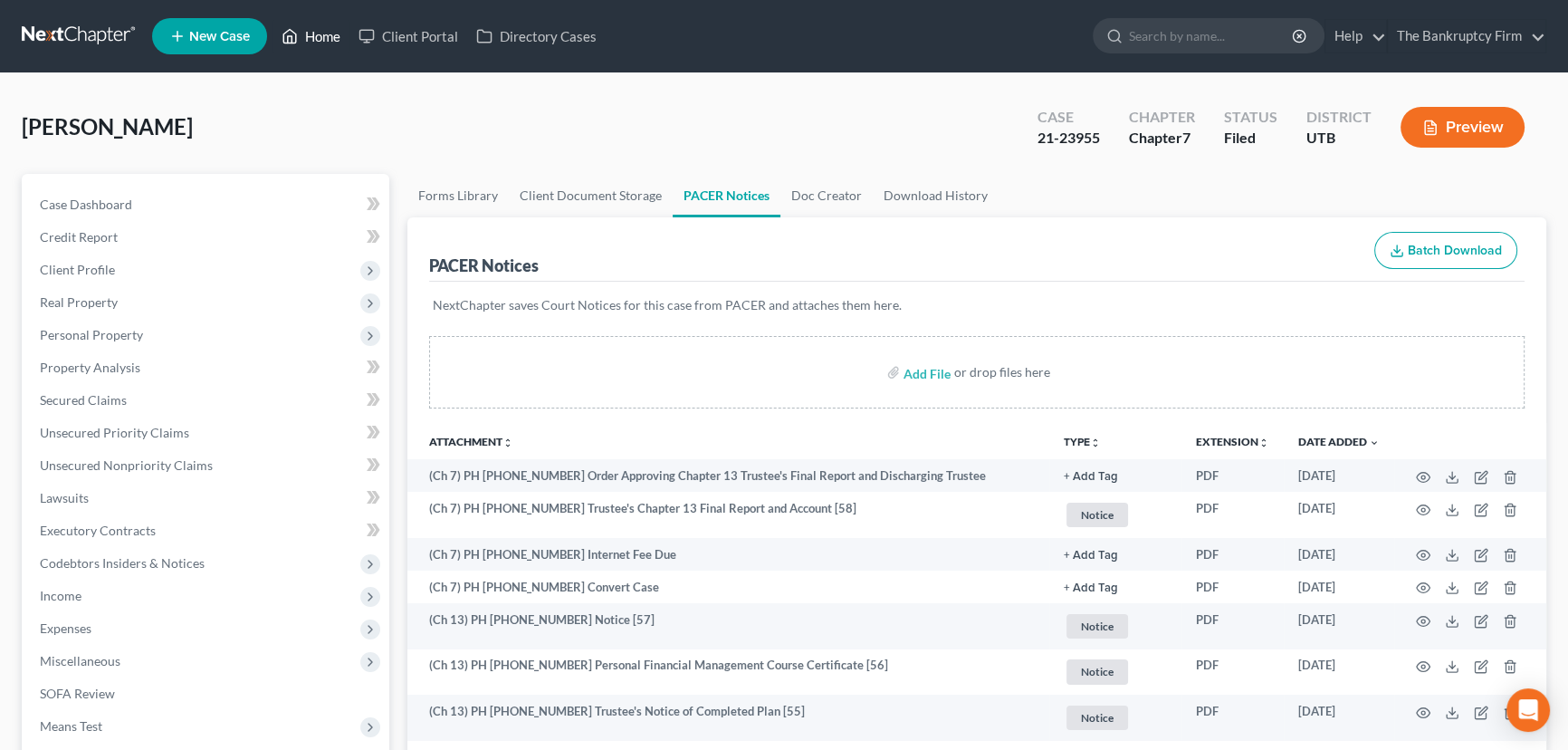
click at [316, 34] on link "Home" at bounding box center [310, 36] width 77 height 33
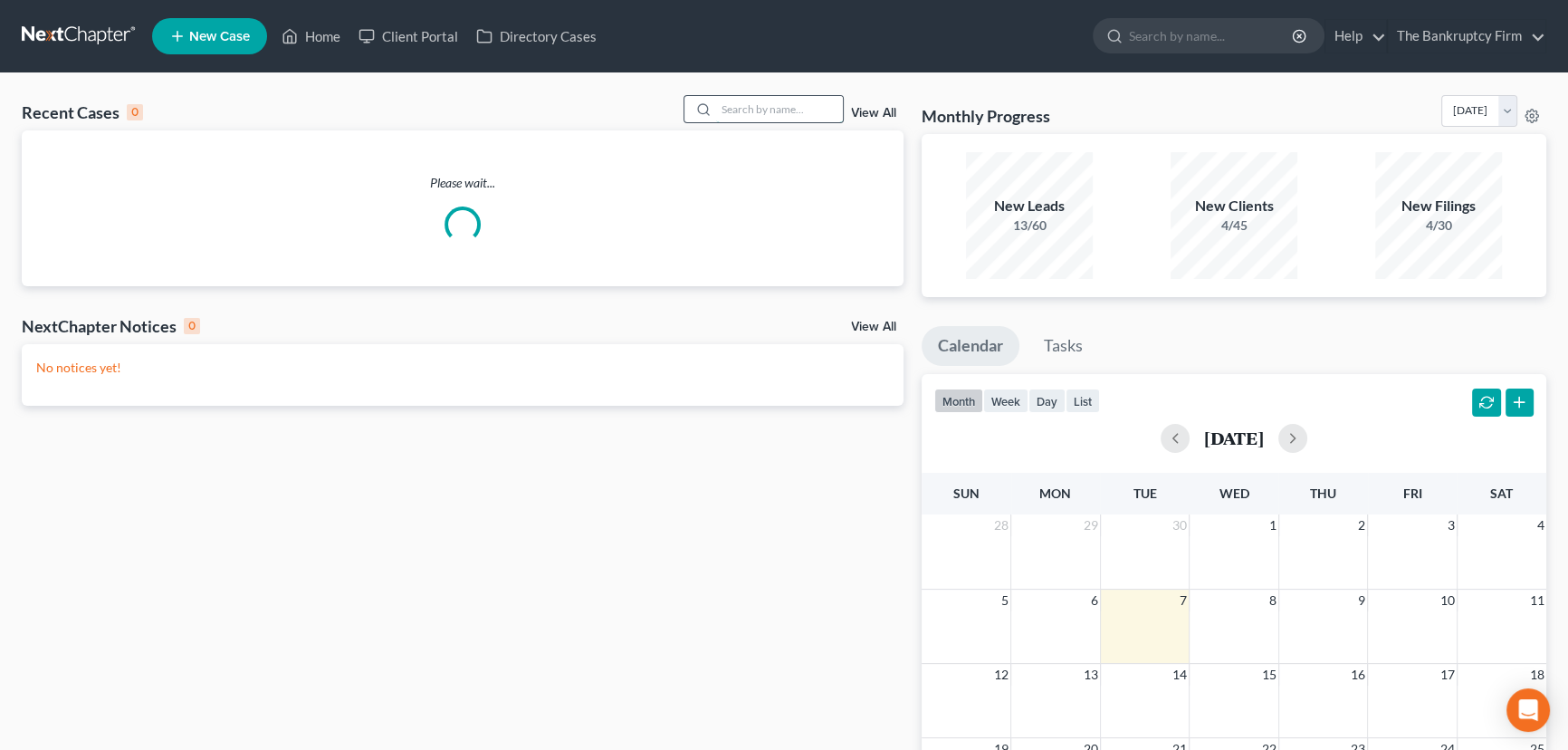
click at [748, 107] on input "search" at bounding box center [780, 109] width 127 height 26
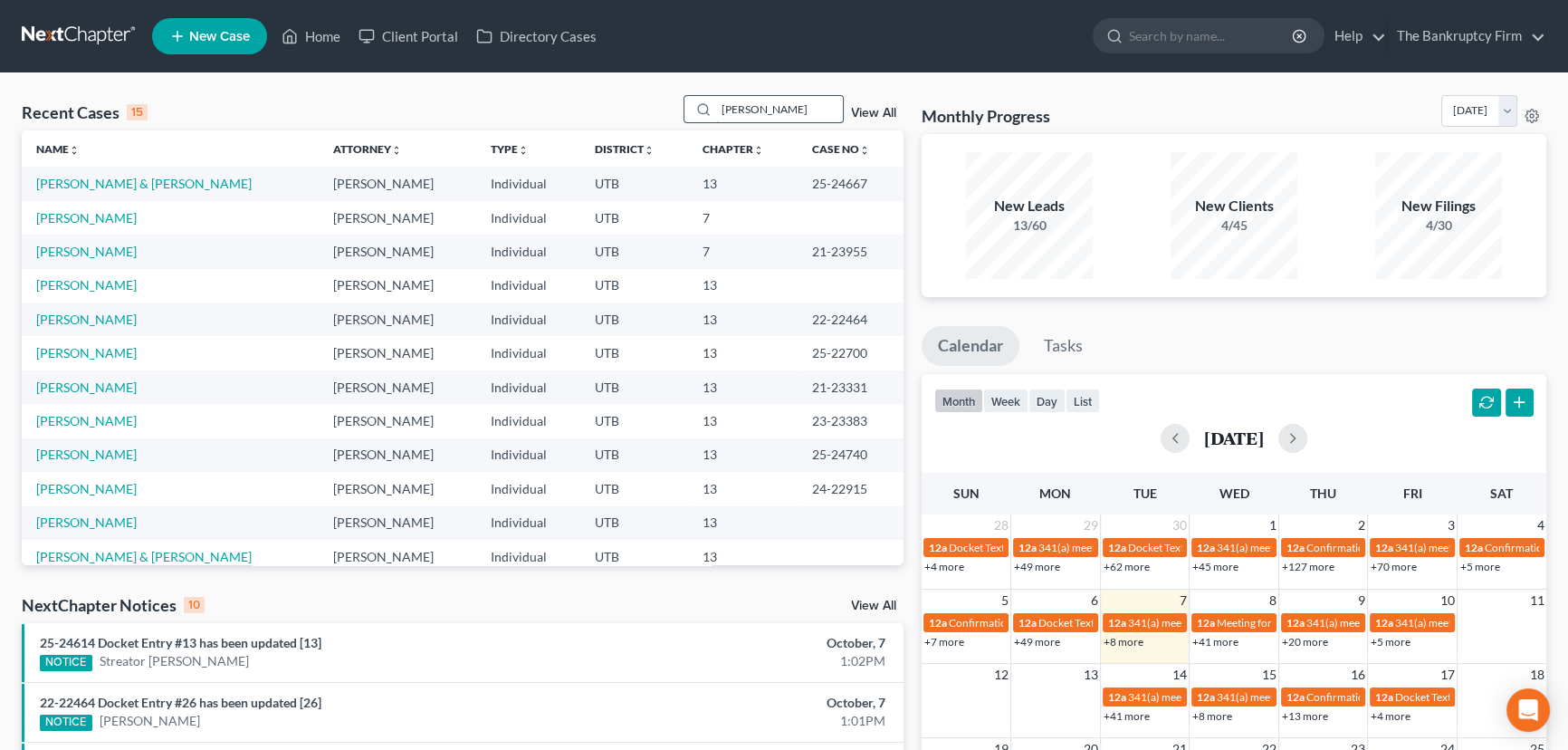
type input "[PERSON_NAME]"
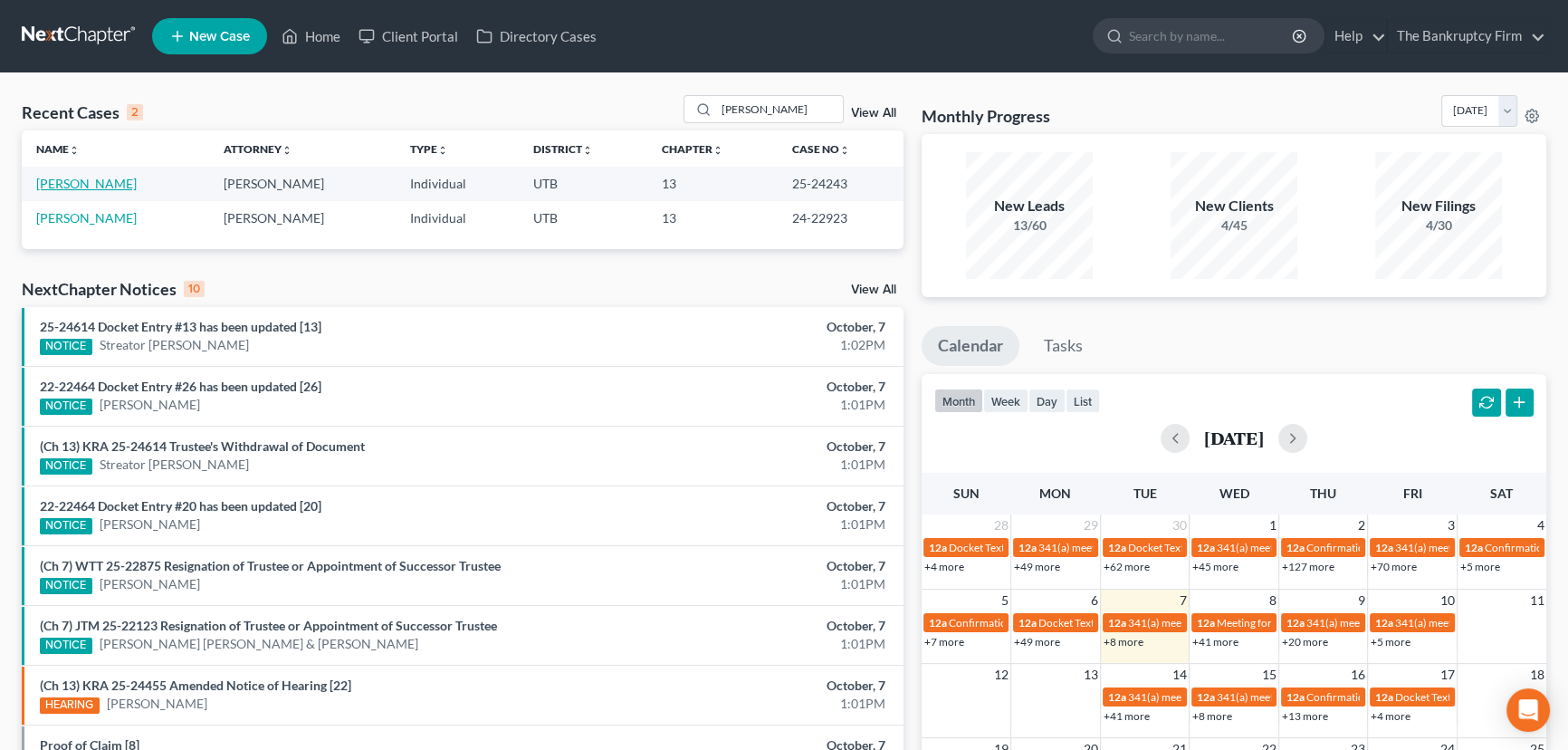
click at [84, 185] on link "[PERSON_NAME]" at bounding box center [86, 183] width 101 height 15
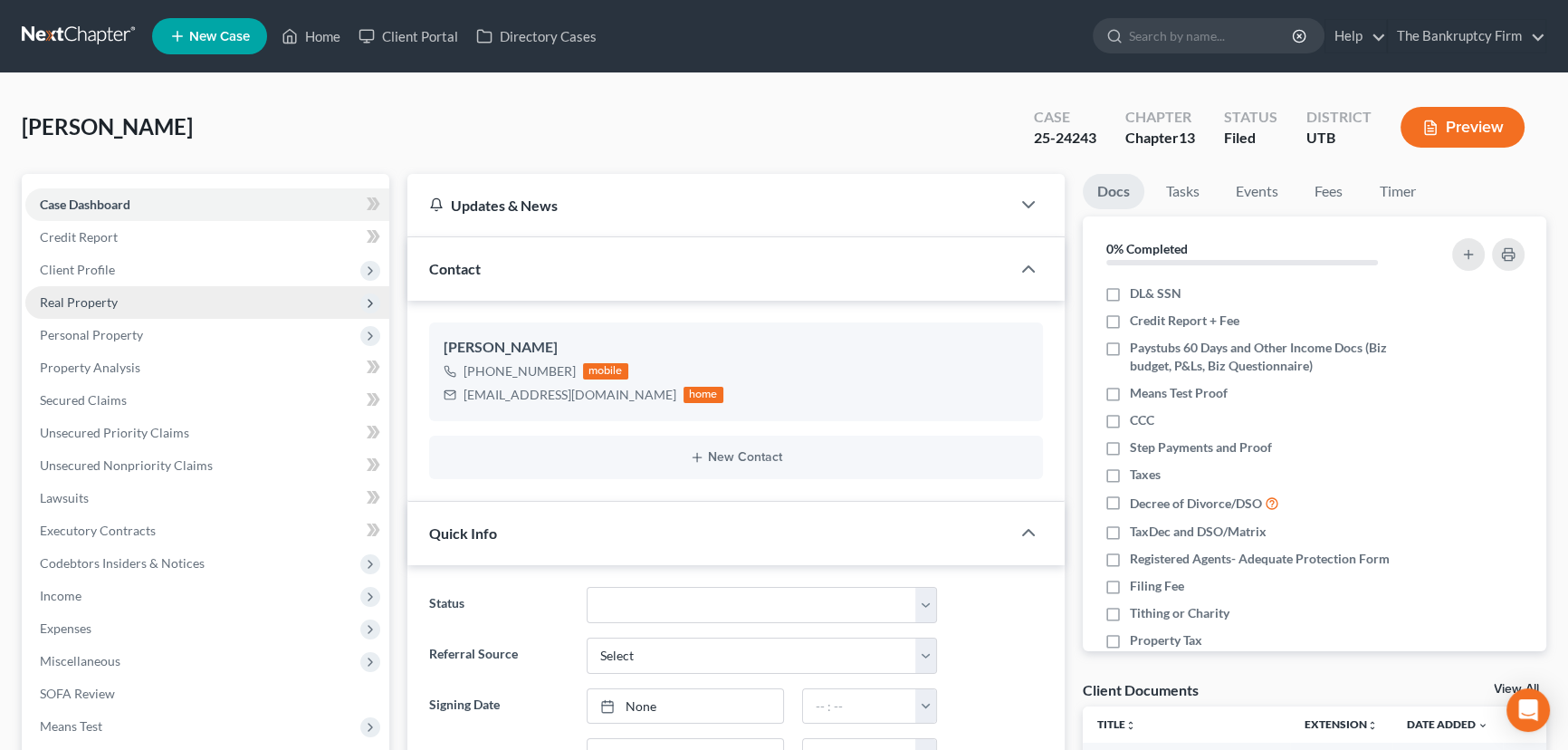
click at [79, 299] on span "Real Property" at bounding box center [79, 301] width 78 height 15
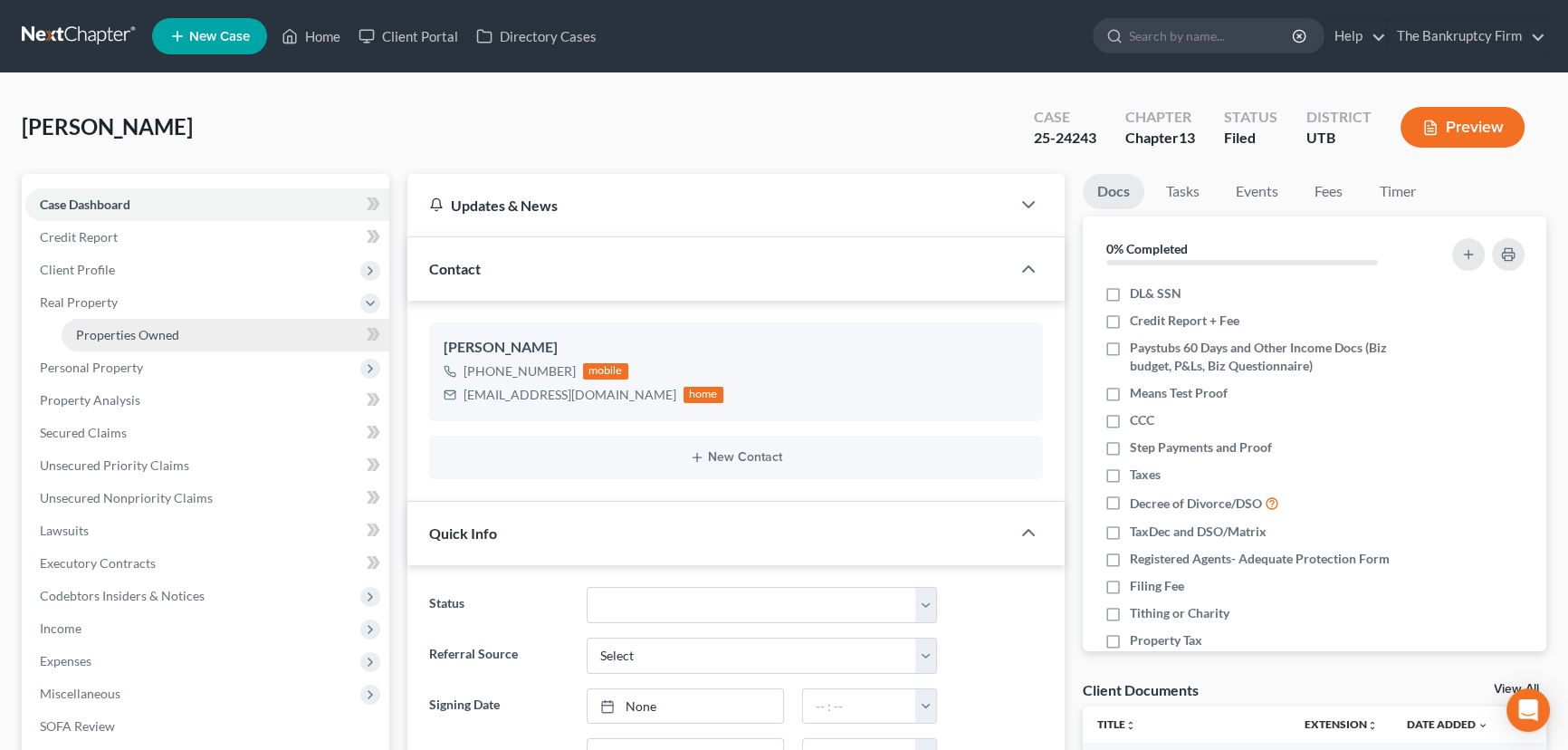
click at [141, 333] on span "Properties Owned" at bounding box center [128, 334] width 104 height 15
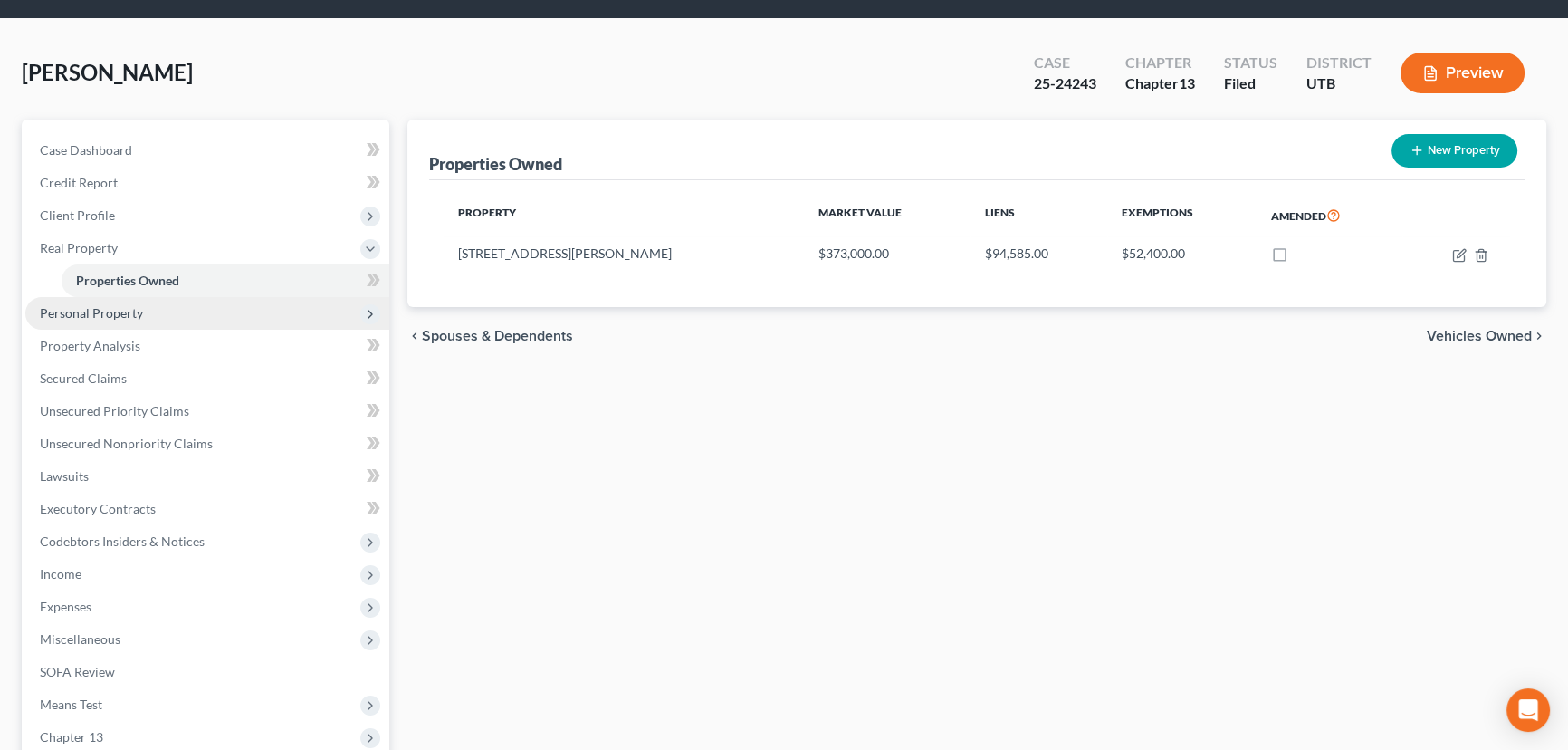
scroll to position [82, 0]
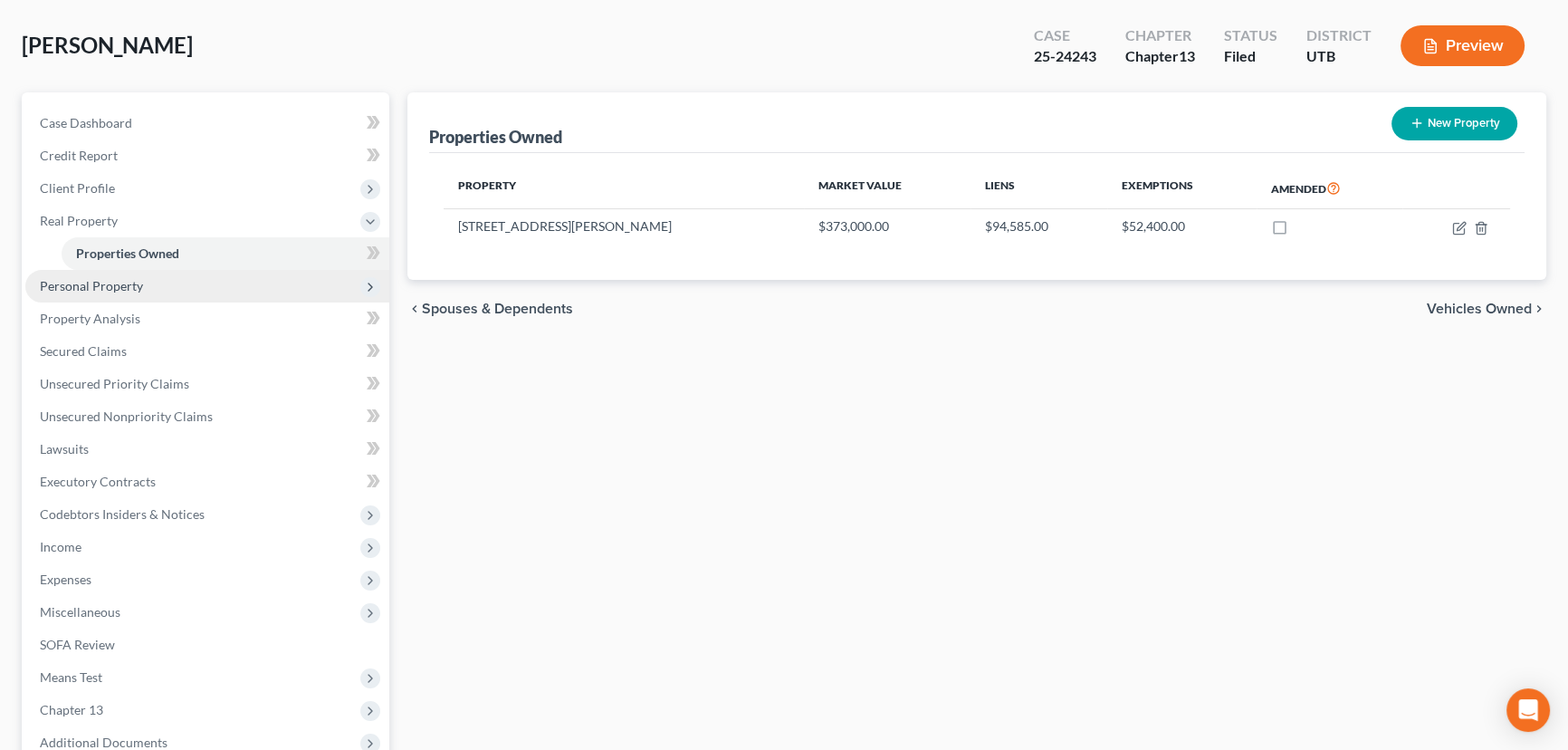
click at [114, 283] on span "Personal Property" at bounding box center [92, 285] width 104 height 15
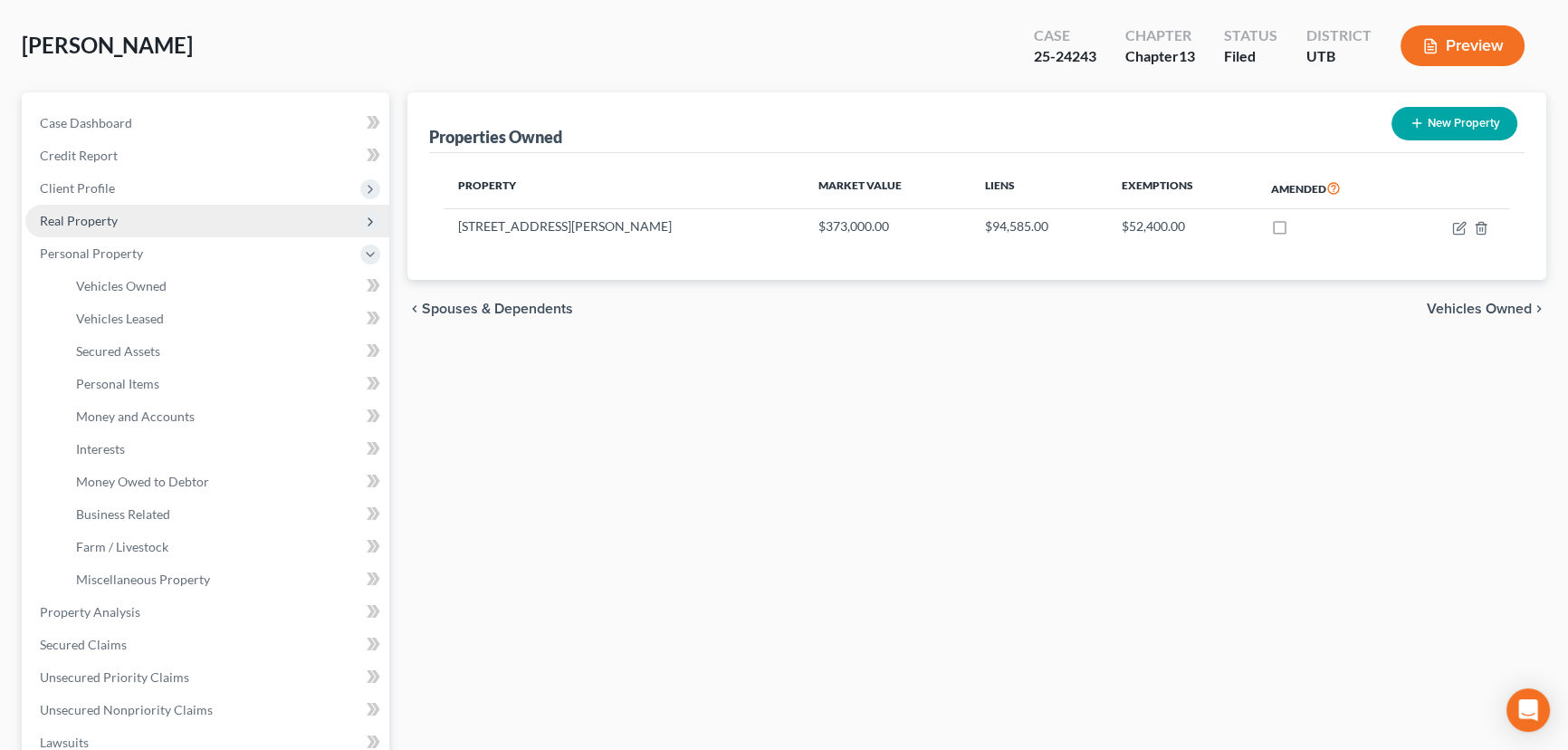
click at [107, 217] on span "Real Property" at bounding box center [79, 219] width 78 height 15
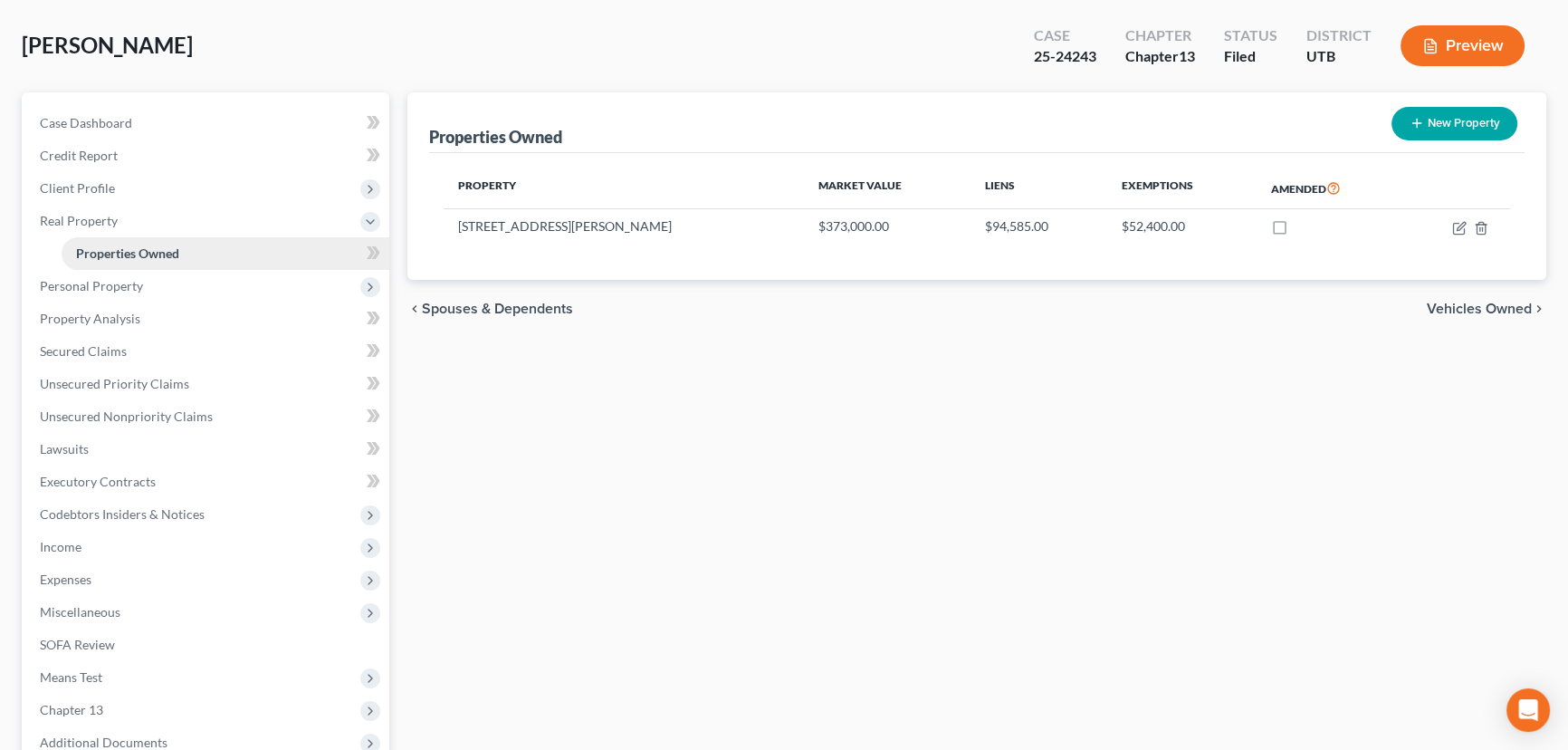
click at [154, 246] on span "Properties Owned" at bounding box center [128, 252] width 104 height 15
click at [93, 222] on span "Real Property" at bounding box center [79, 219] width 78 height 15
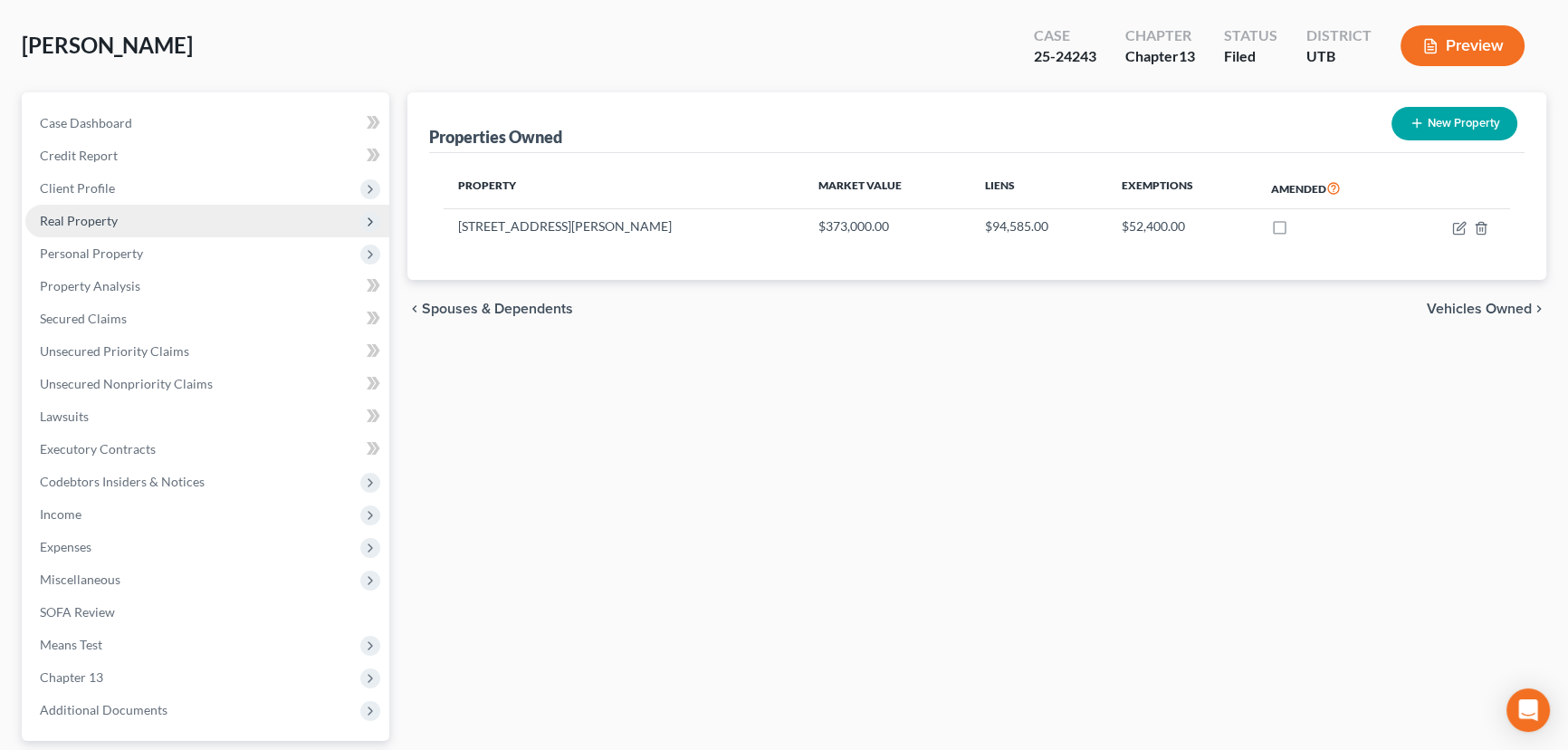
click at [74, 213] on span "Real Property" at bounding box center [79, 219] width 78 height 15
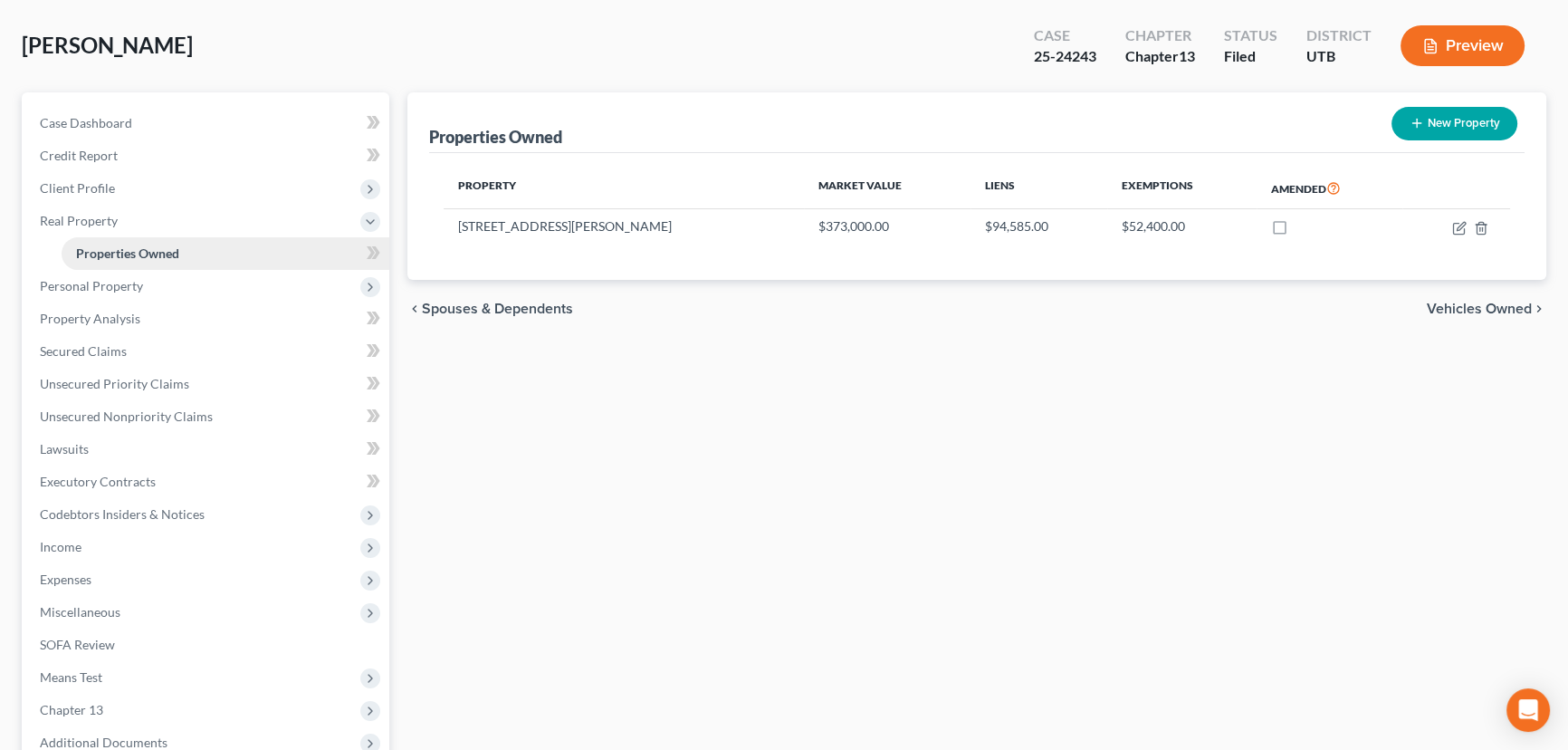
click at [139, 251] on span "Properties Owned" at bounding box center [128, 252] width 104 height 15
click at [125, 290] on span "Personal Property" at bounding box center [92, 285] width 104 height 15
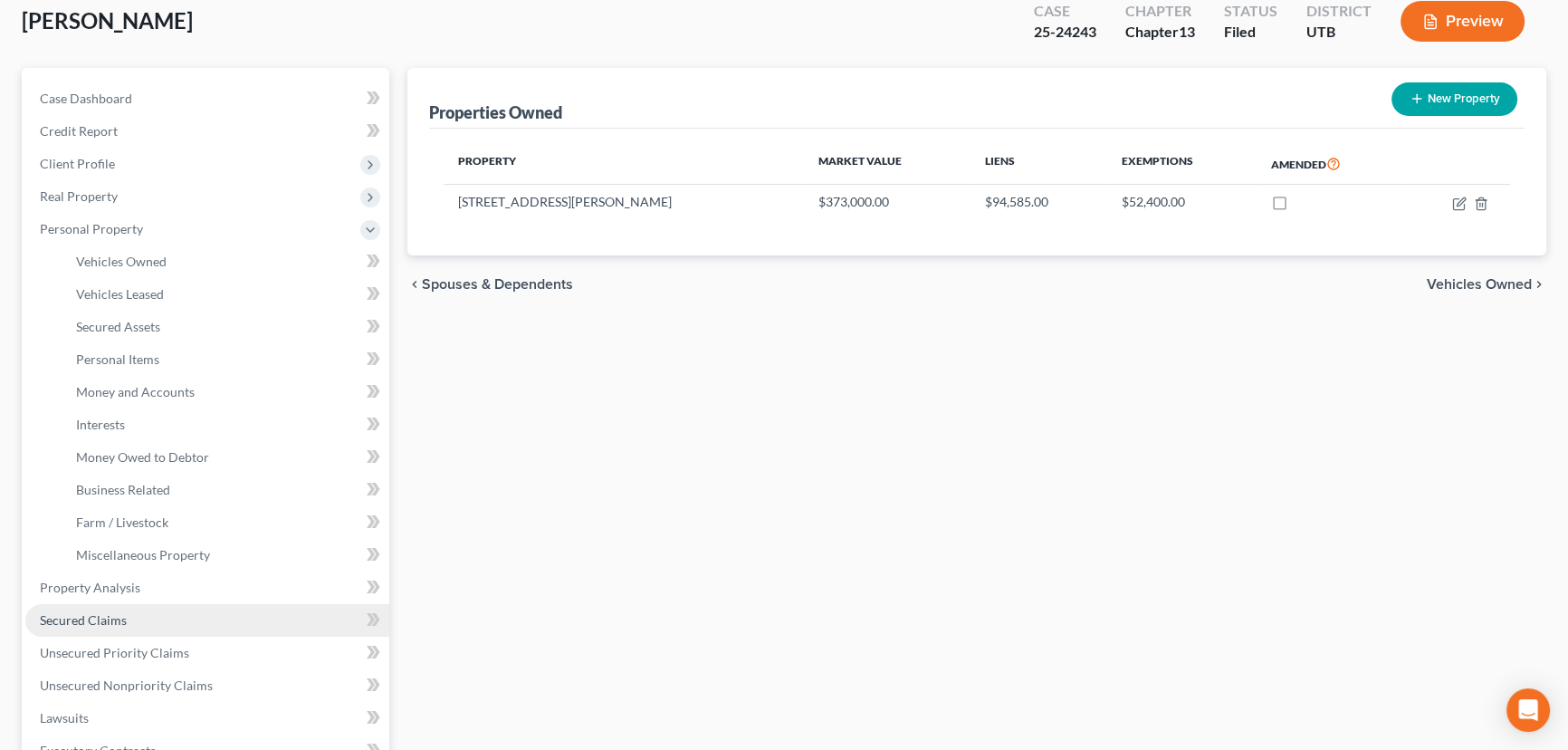
scroll to position [0, 0]
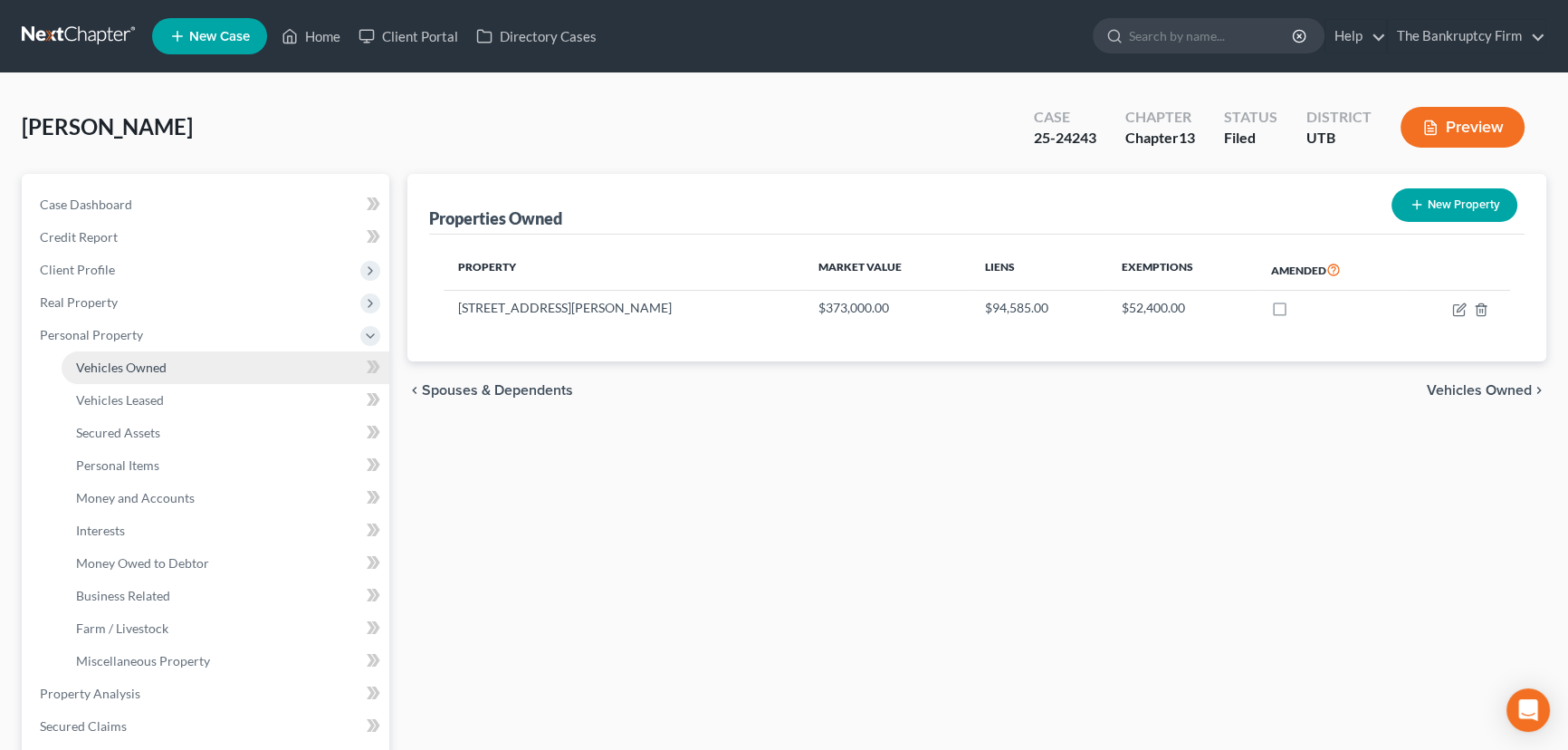
click at [131, 368] on span "Vehicles Owned" at bounding box center [121, 367] width 91 height 15
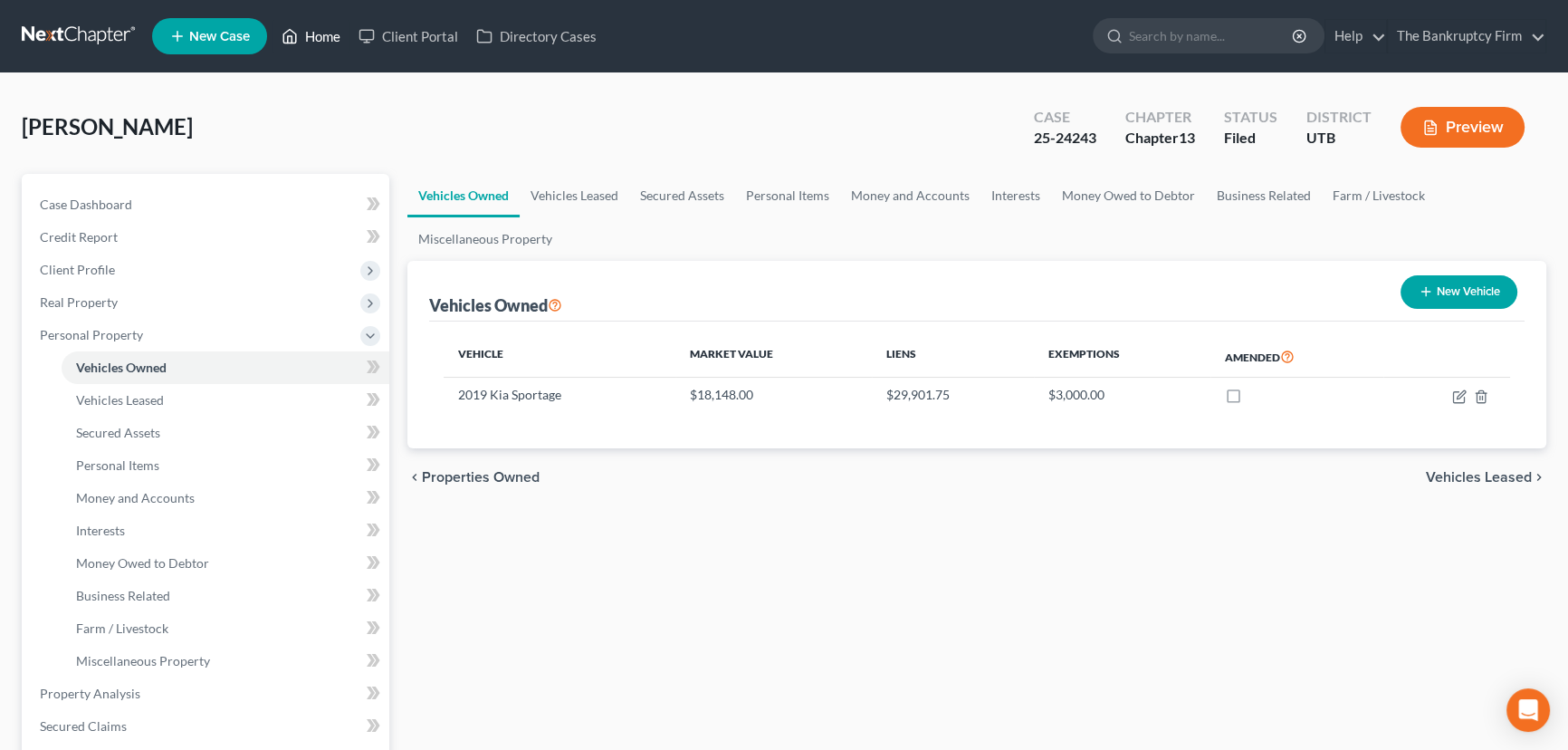
click at [325, 42] on link "Home" at bounding box center [310, 36] width 77 height 33
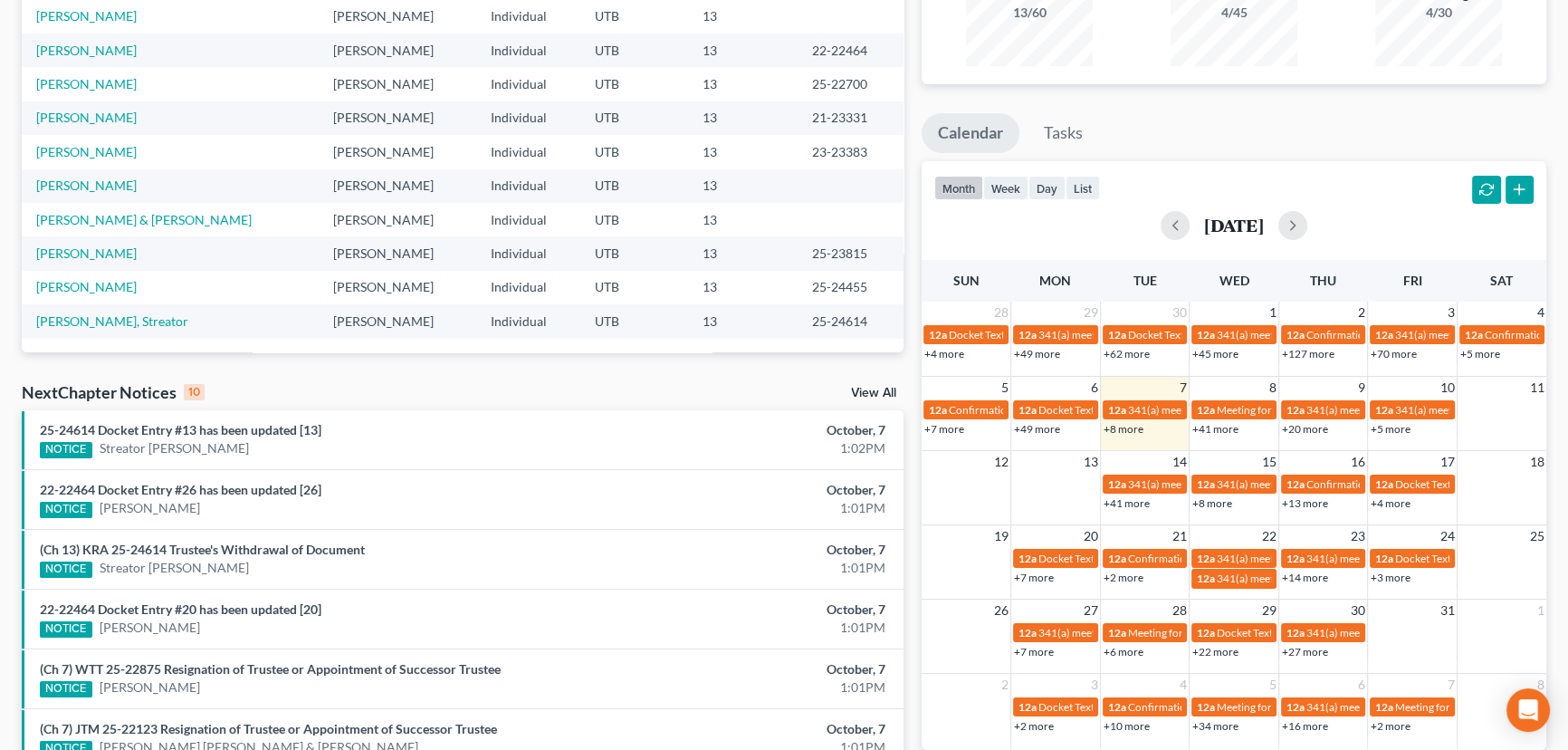
scroll to position [329, 0]
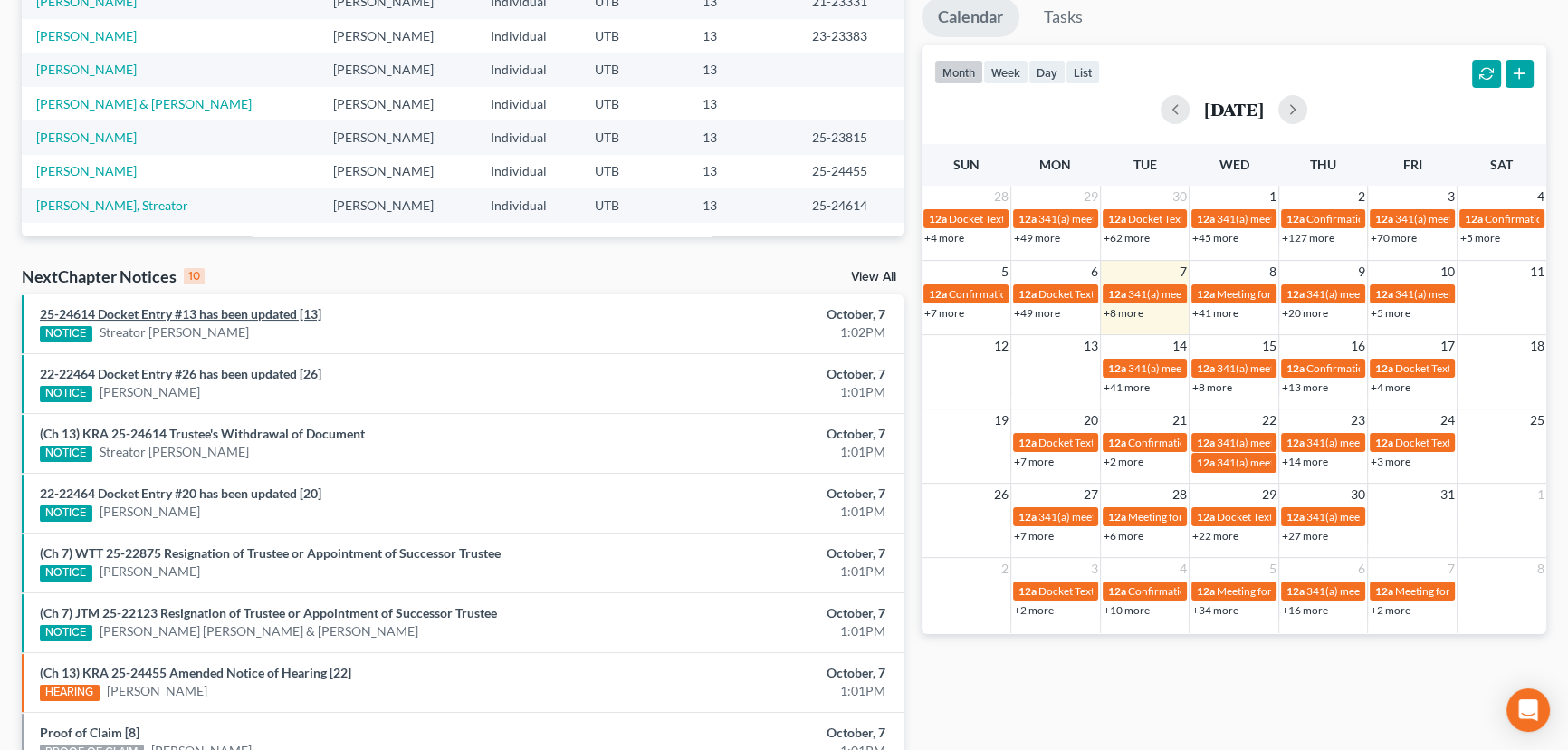
click at [212, 311] on link "25-24614 Docket Entry #13 has been updated [13]" at bounding box center [180, 313] width 282 height 15
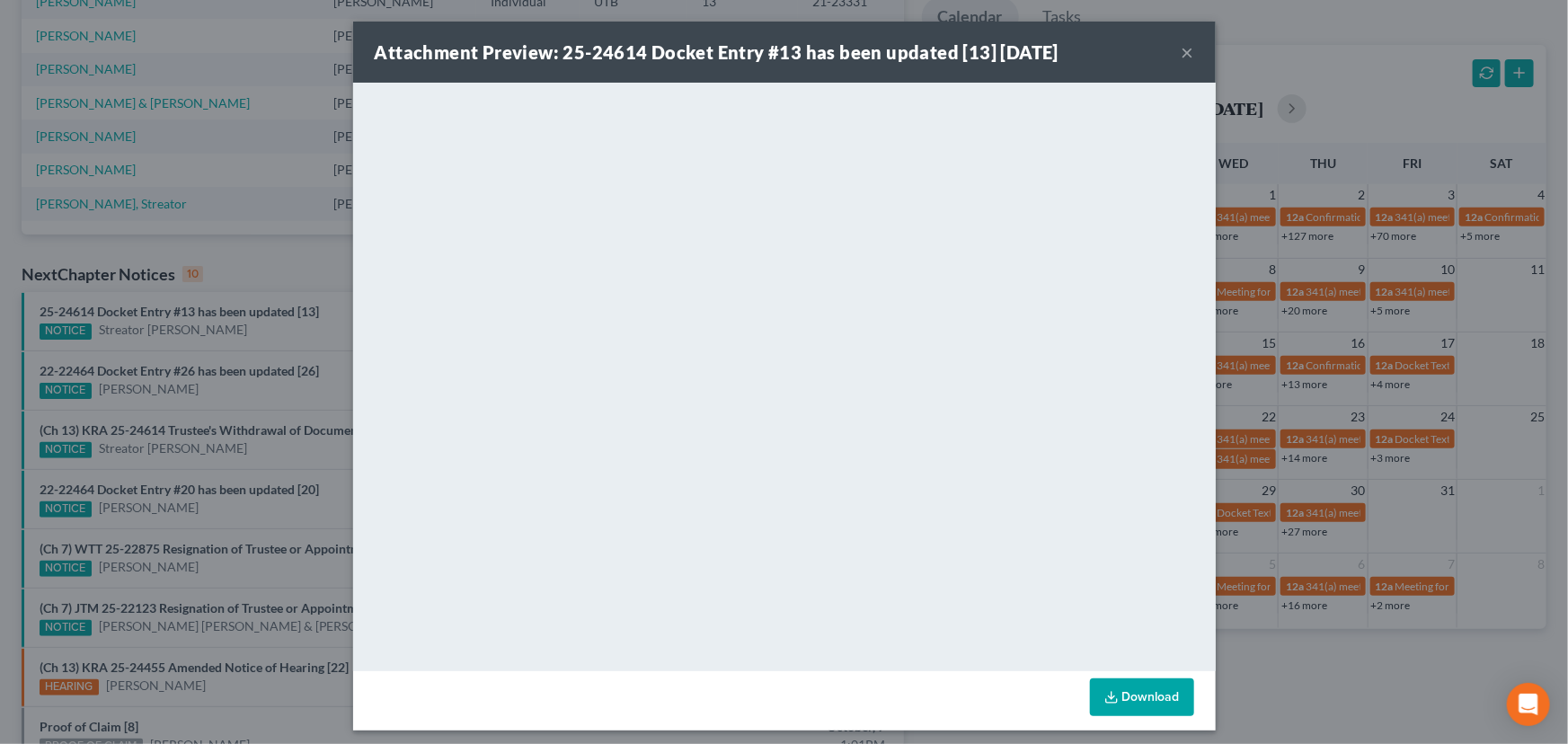
drag, startPoint x: 201, startPoint y: 332, endPoint x: 201, endPoint y: 343, distance: 11.0
click at [201, 338] on div "Attachment Preview: 25-24614 Docket Entry #13 has been updated [13] [DATE] × Do…" at bounding box center [784, 372] width 1568 height 744
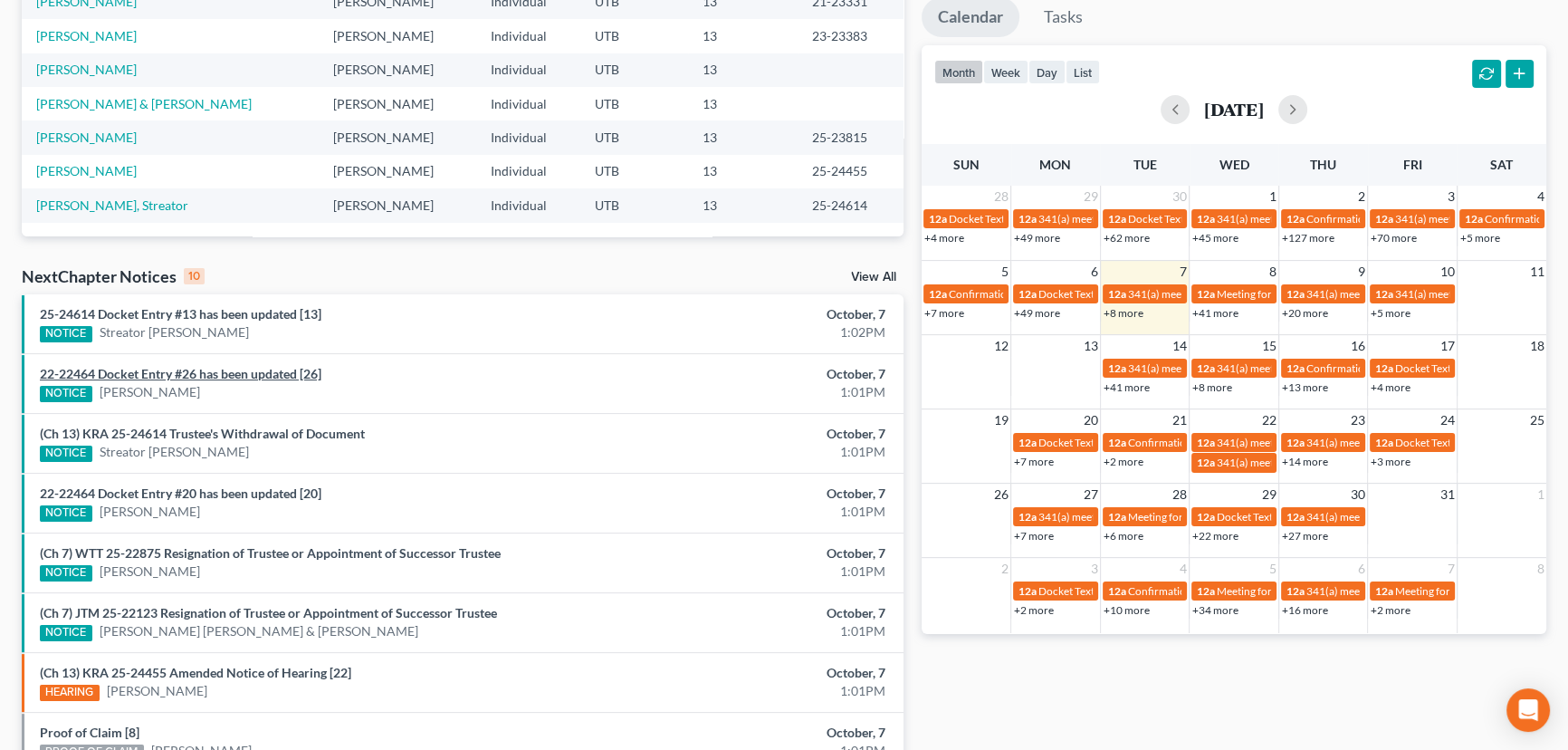
click at [211, 372] on link "22-22464 Docket Entry #26 has been updated [26]" at bounding box center [180, 373] width 282 height 15
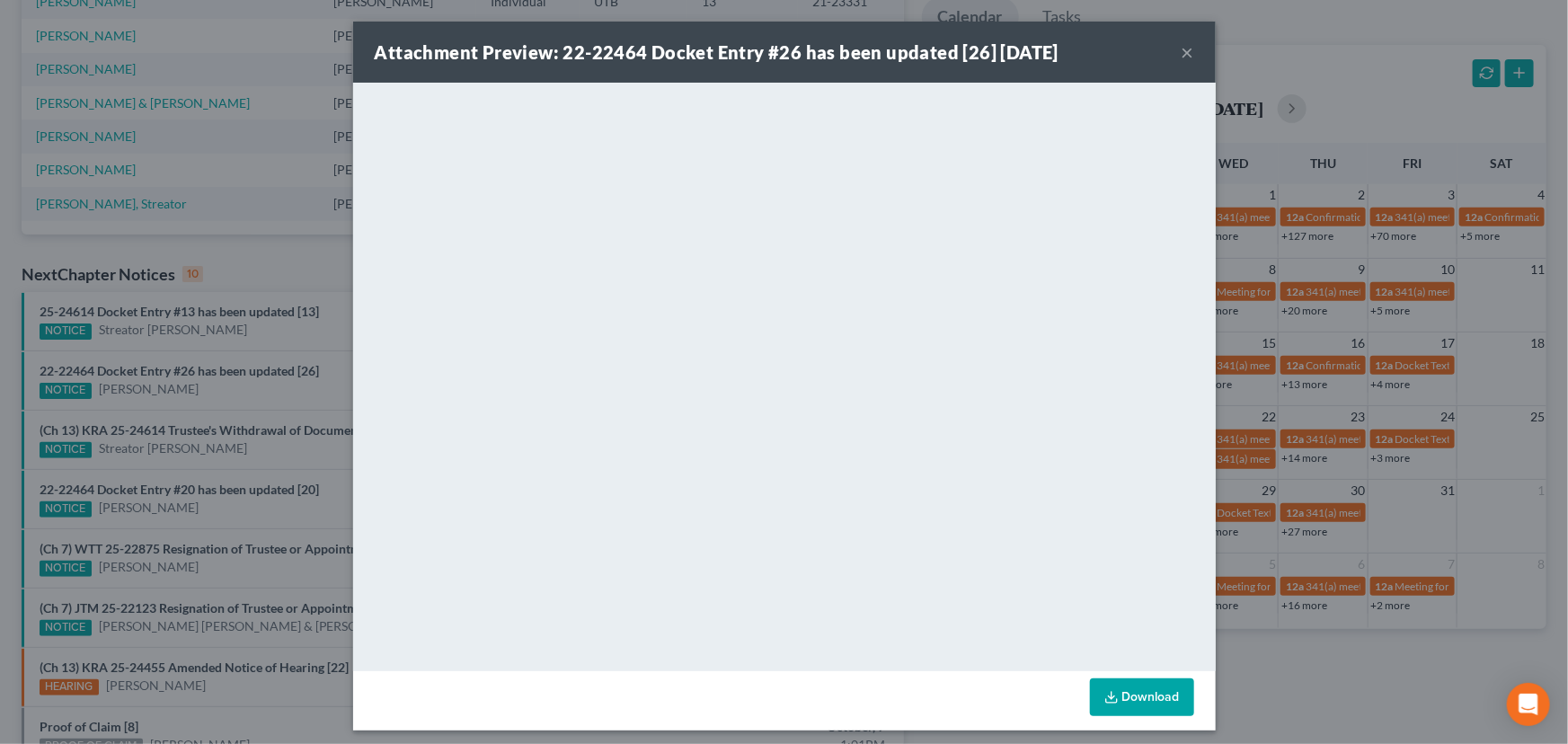
click at [226, 394] on div "Attachment Preview: 22-22464 Docket Entry #26 has been updated [26] [DATE] × Do…" at bounding box center [784, 372] width 1568 height 744
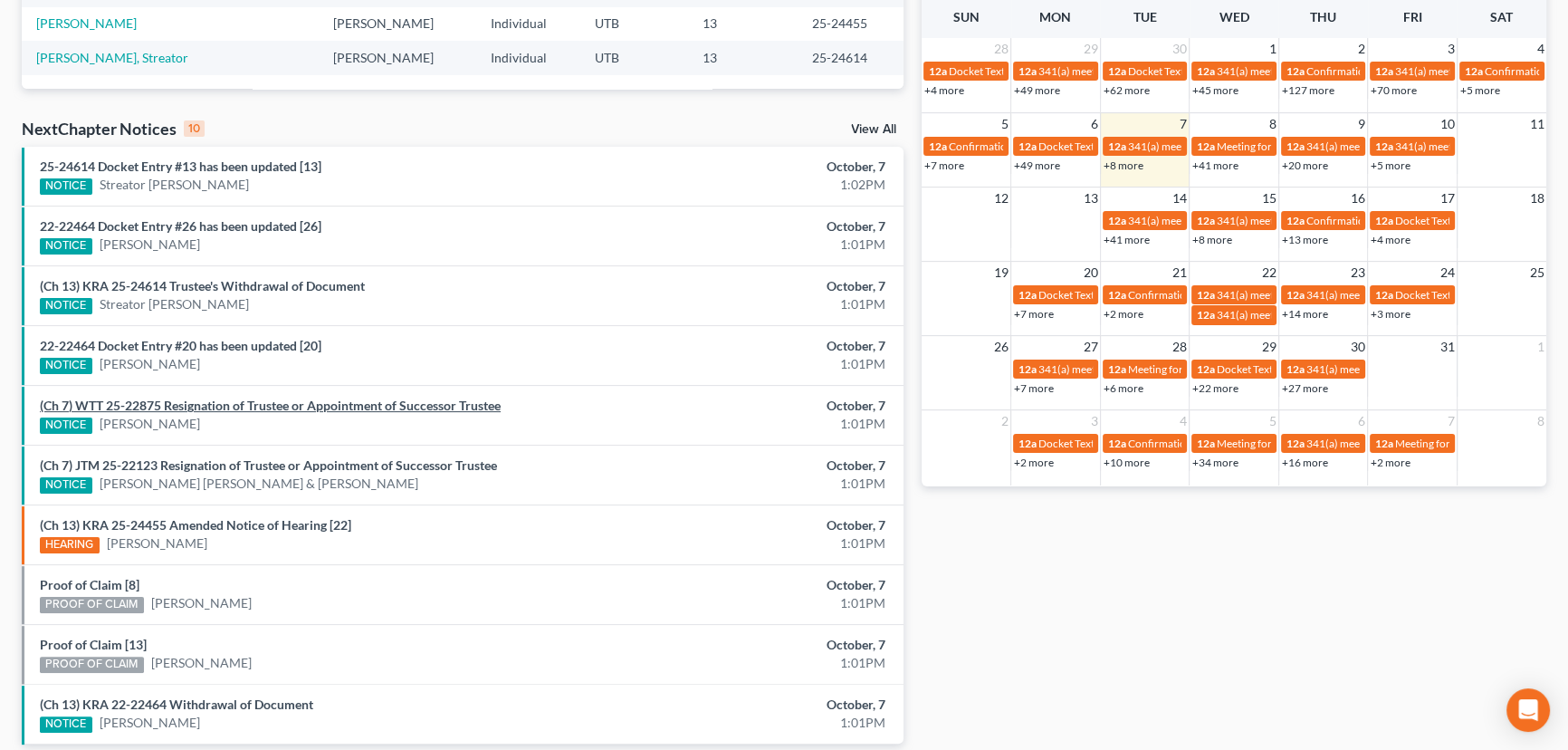
scroll to position [494, 0]
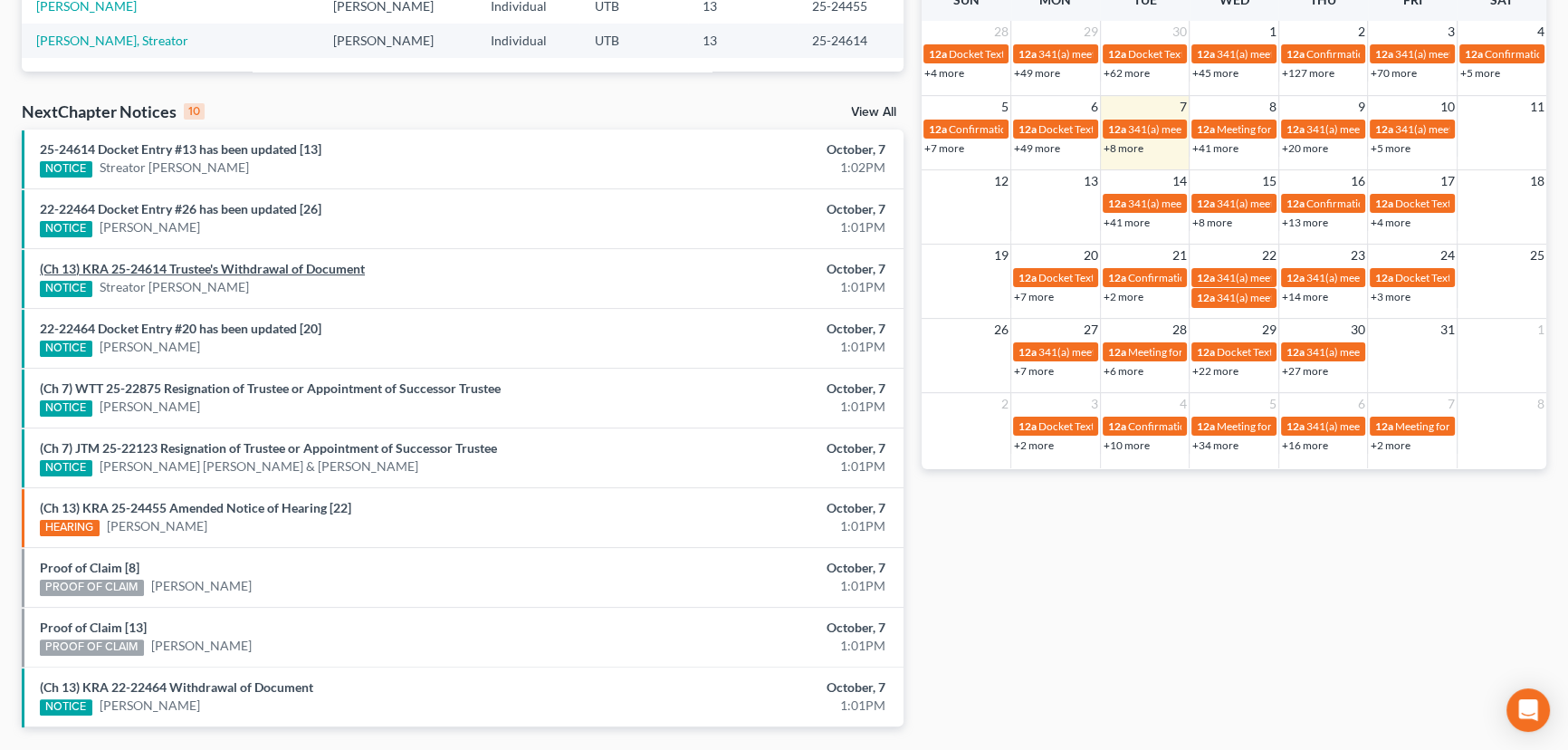
click at [237, 270] on link "(Ch 13) KRA 25-24614 Trustee's Withdrawal of Document" at bounding box center [202, 268] width 325 height 15
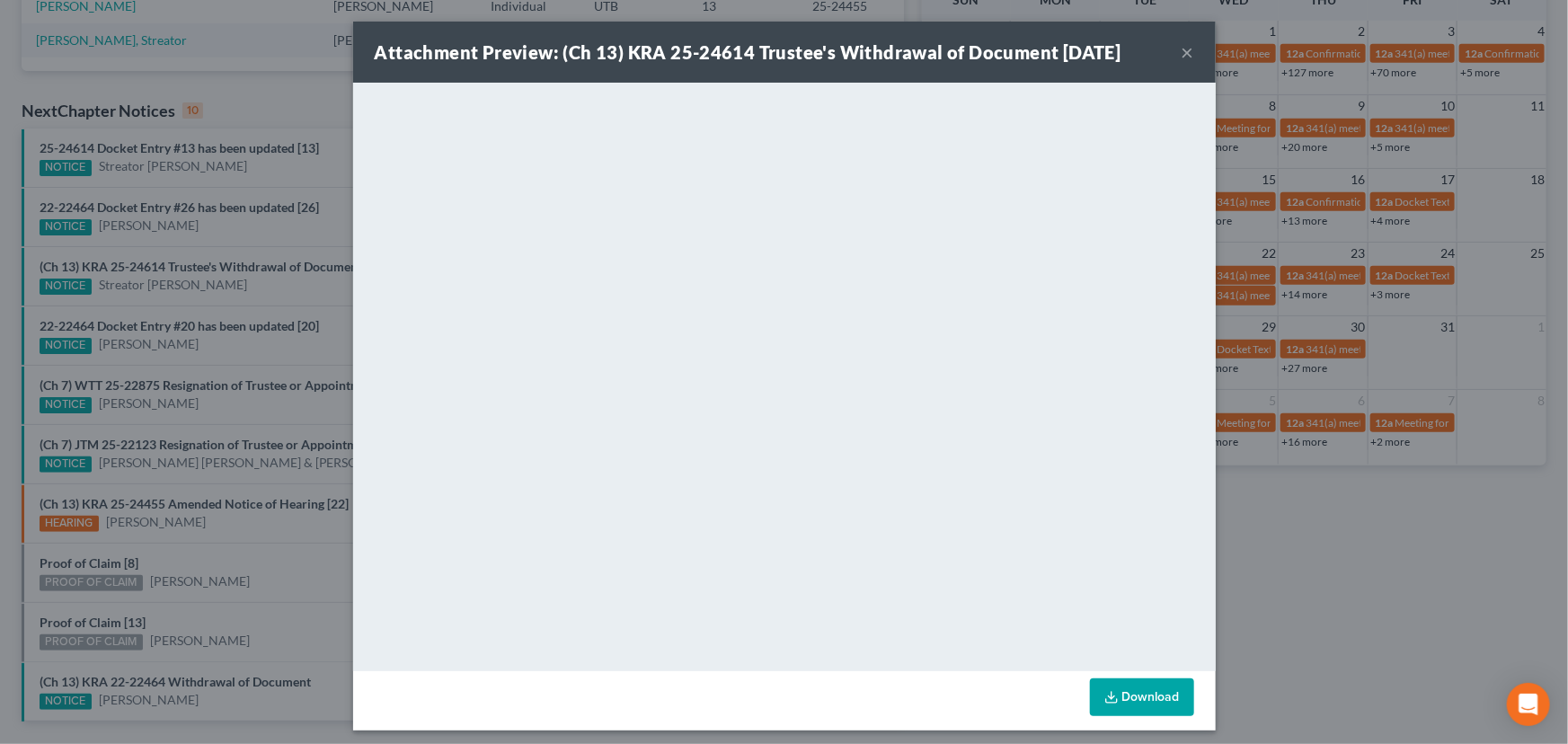
drag, startPoint x: 228, startPoint y: 291, endPoint x: 239, endPoint y: 326, distance: 36.7
click at [228, 291] on div "Attachment Preview: (Ch 13) KRA 25-24614 Trustee's Withdrawal of Document [DATE…" at bounding box center [784, 372] width 1568 height 744
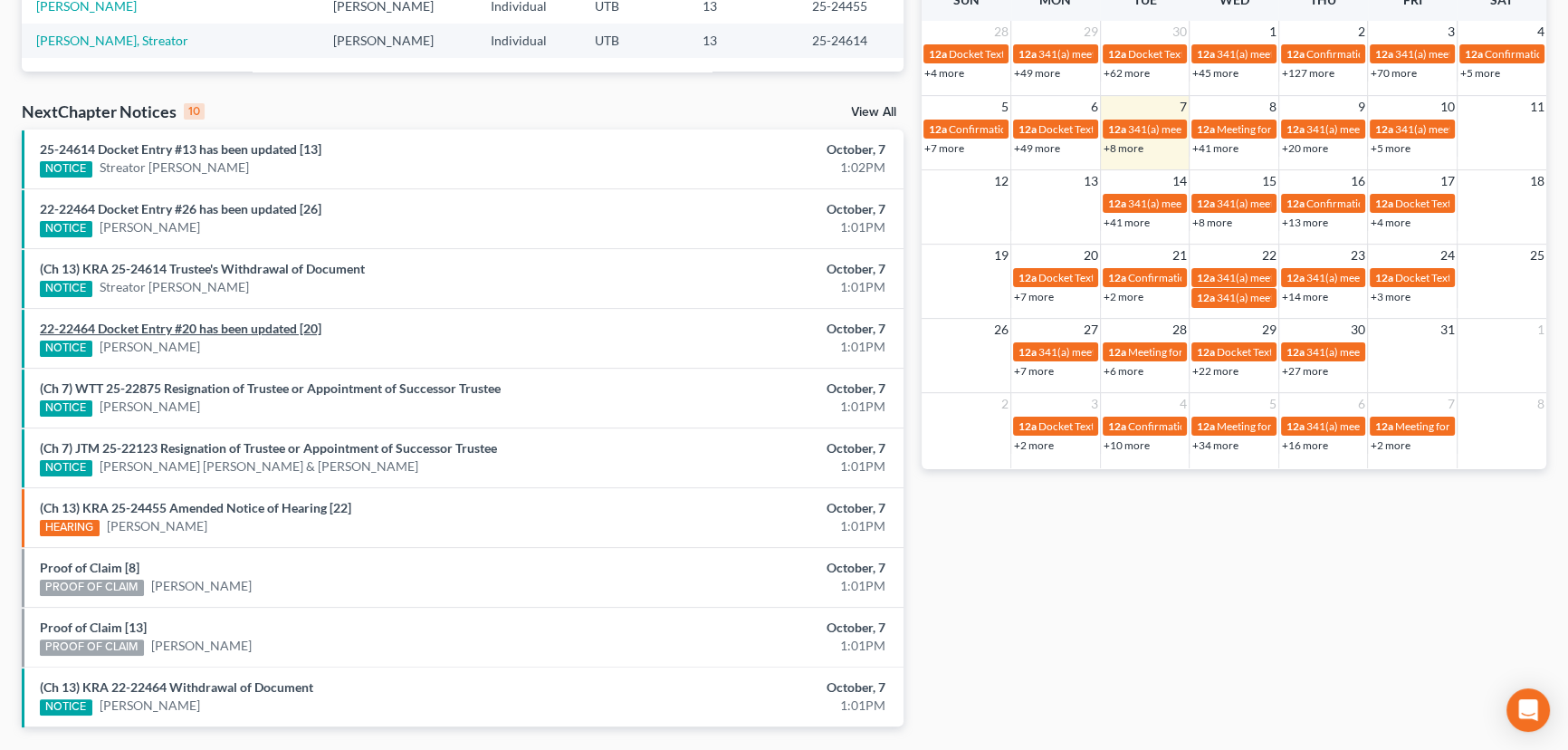
click at [242, 331] on link "22-22464 Docket Entry #20 has been updated [20]" at bounding box center [180, 328] width 282 height 15
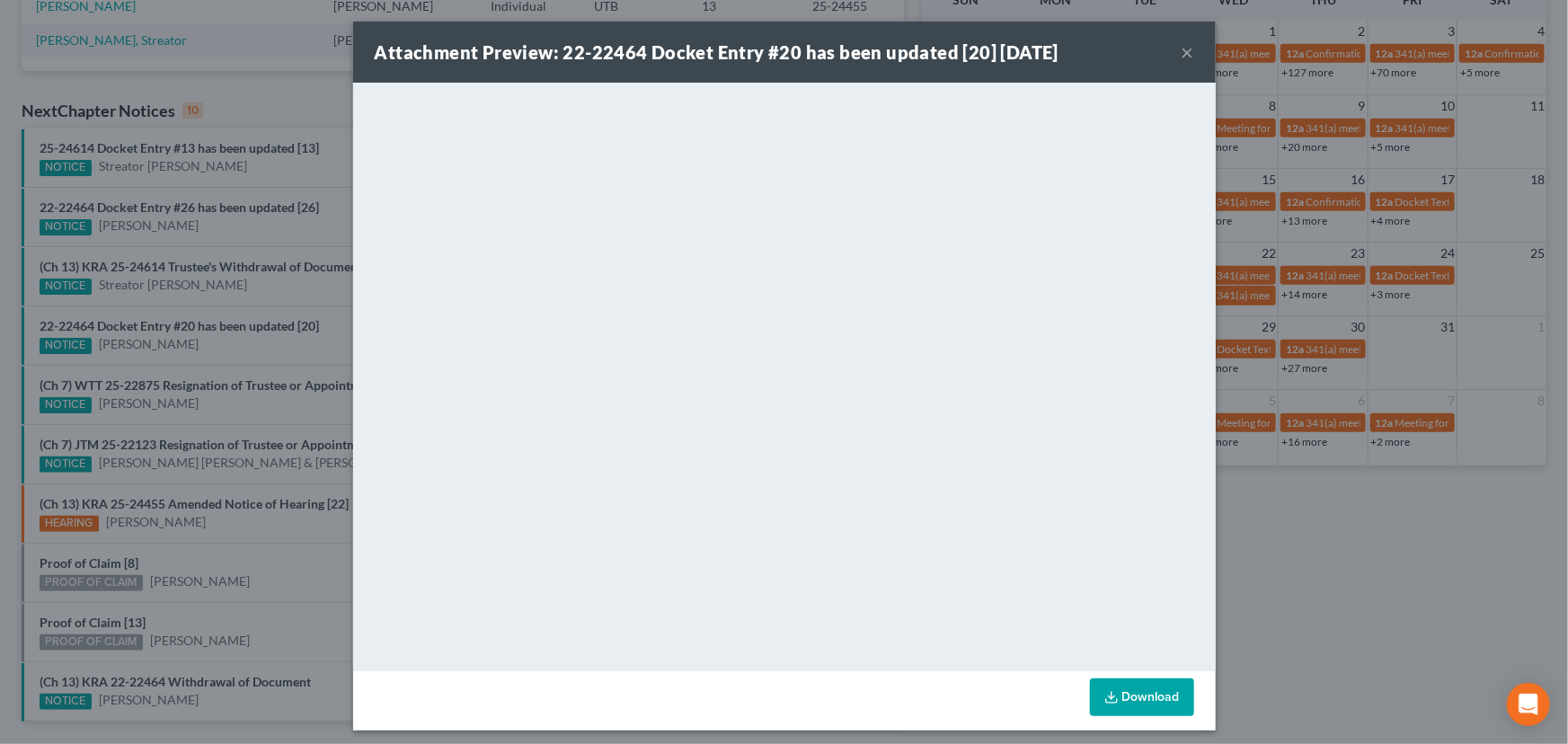
click at [239, 342] on div "Attachment Preview: 22-22464 Docket Entry #20 has been updated [20] [DATE] × Do…" at bounding box center [784, 372] width 1568 height 744
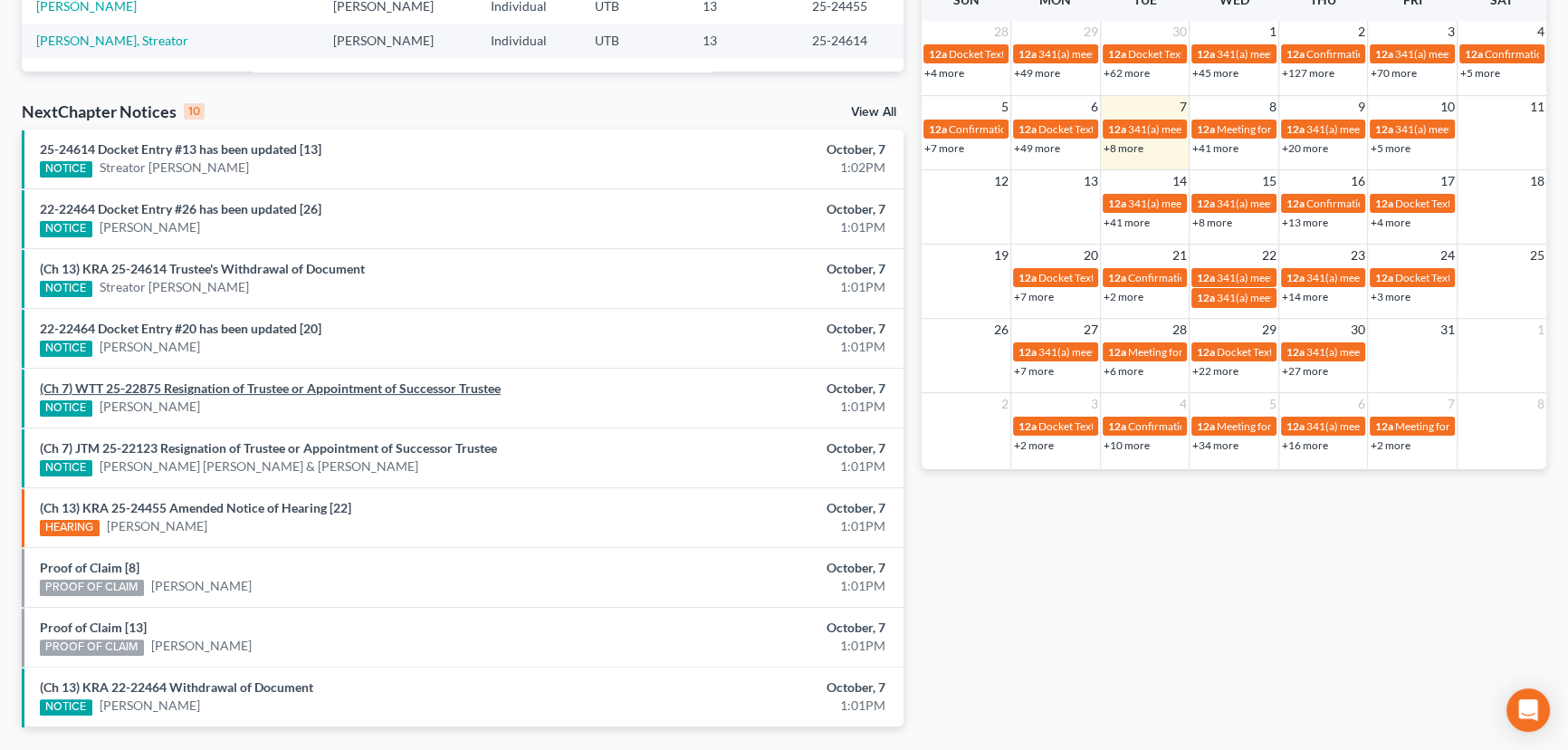
click at [266, 391] on link "(Ch 7) WTT 25-22875 Resignation of Trustee or Appointment of Successor Trustee" at bounding box center [270, 388] width 461 height 15
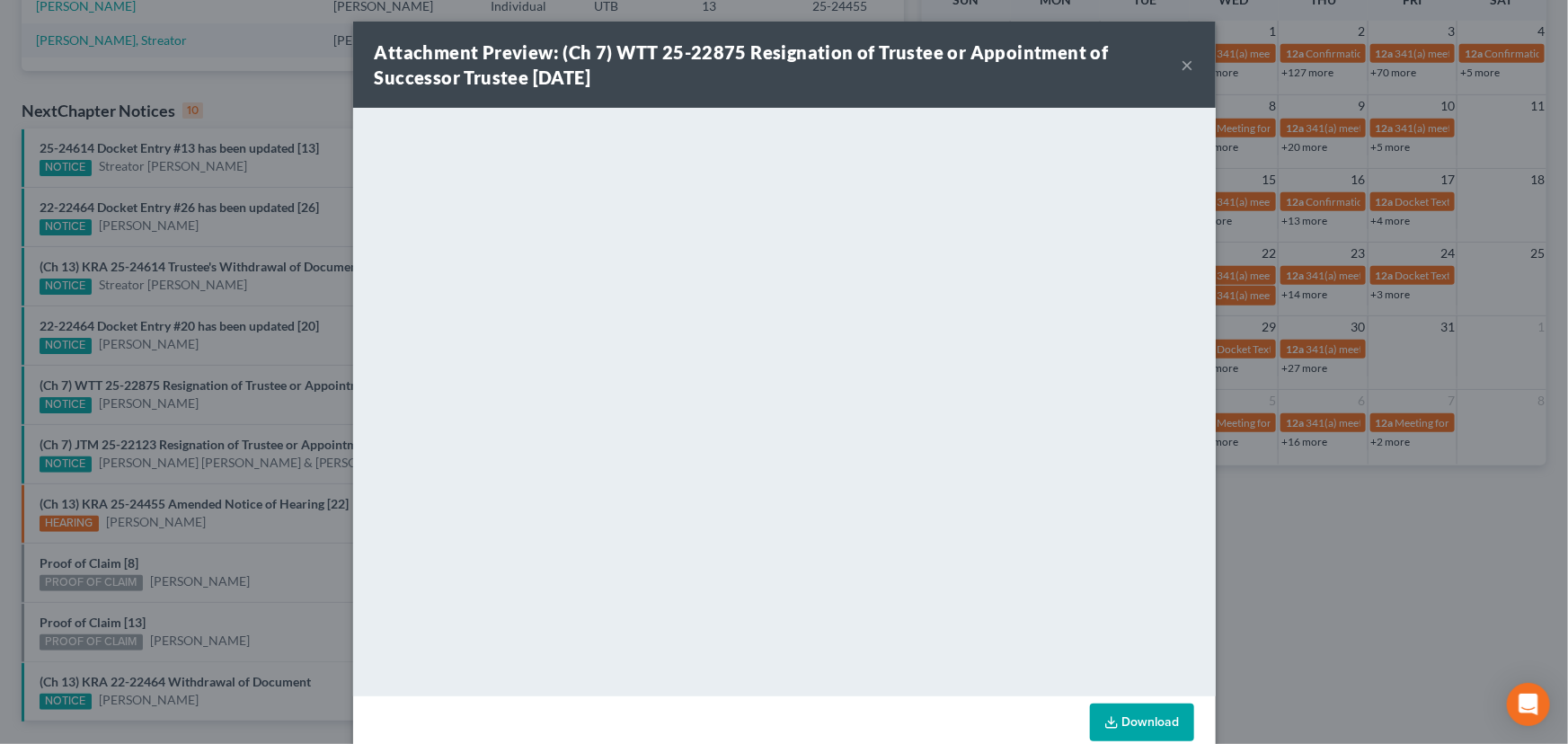
drag, startPoint x: 260, startPoint y: 406, endPoint x: 264, endPoint y: 427, distance: 21.4
click at [260, 406] on div "Attachment Preview: (Ch 7) WTT 25-22875 Resignation of Trustee or Appointment o…" at bounding box center [784, 372] width 1568 height 744
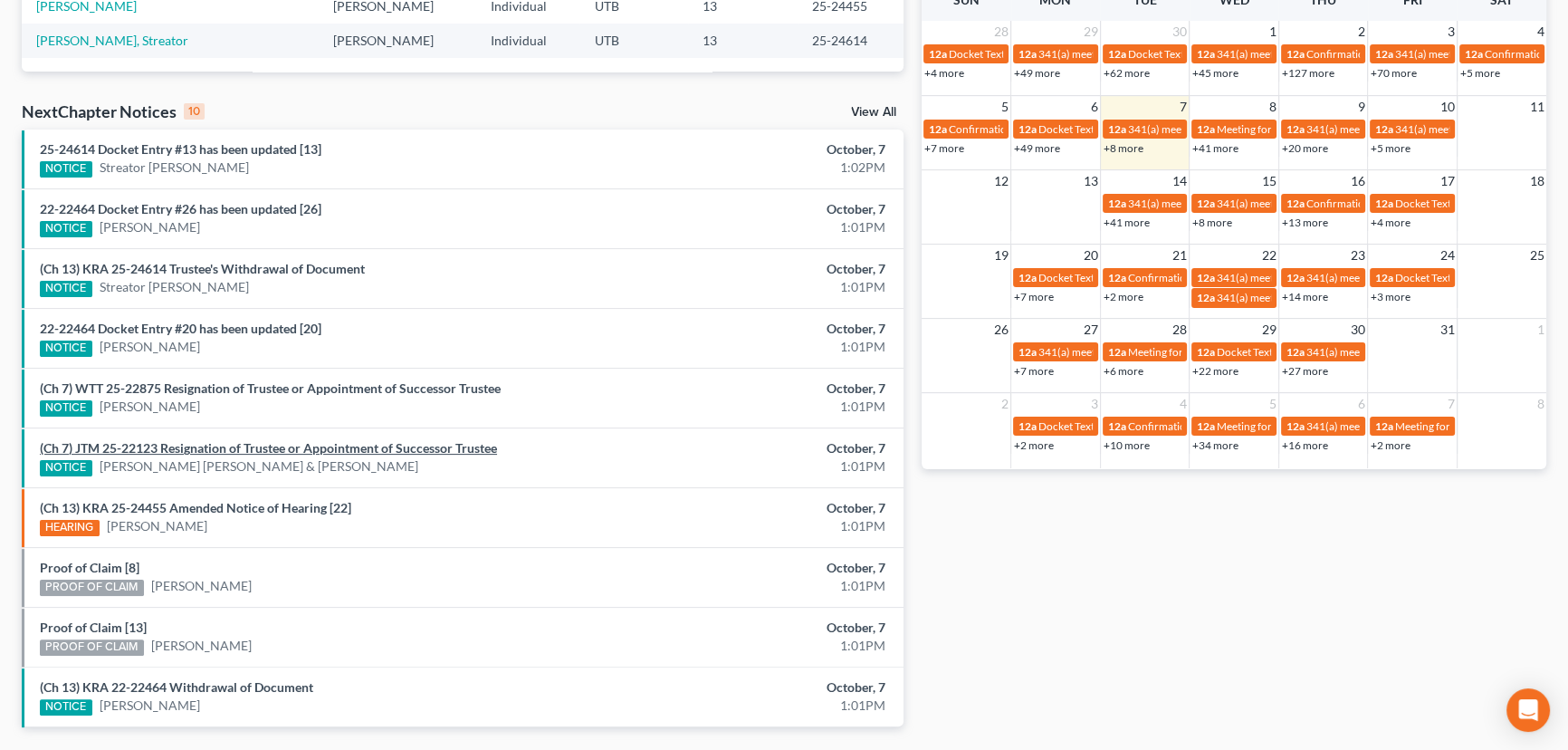
click at [272, 449] on link "(Ch 7) JTM 25-22123 Resignation of Trustee or Appointment of Successor Trustee" at bounding box center [268, 447] width 458 height 15
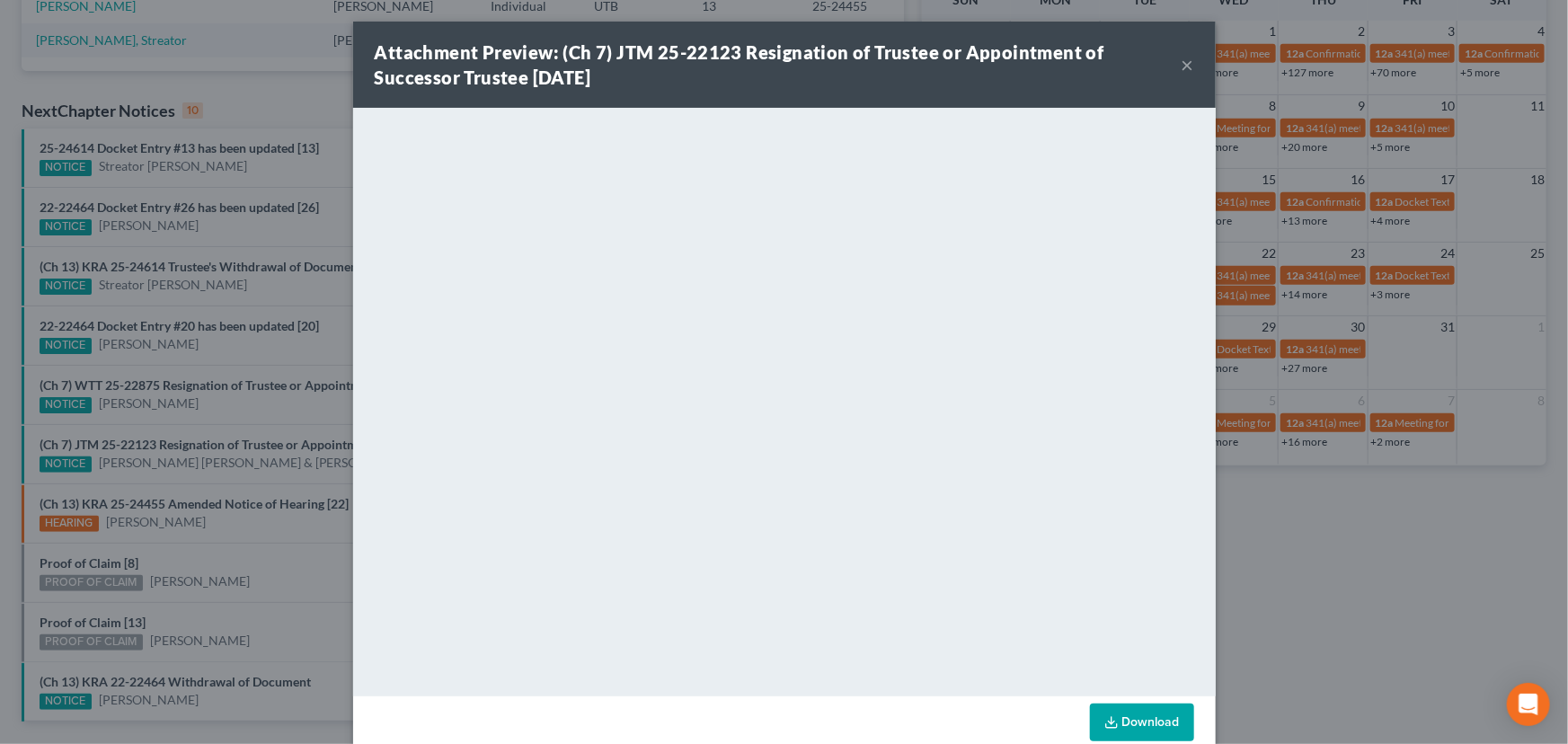
click at [288, 461] on div "Attachment Preview: (Ch 7) JTM 25-22123 Resignation of Trustee or Appointment o…" at bounding box center [784, 372] width 1568 height 744
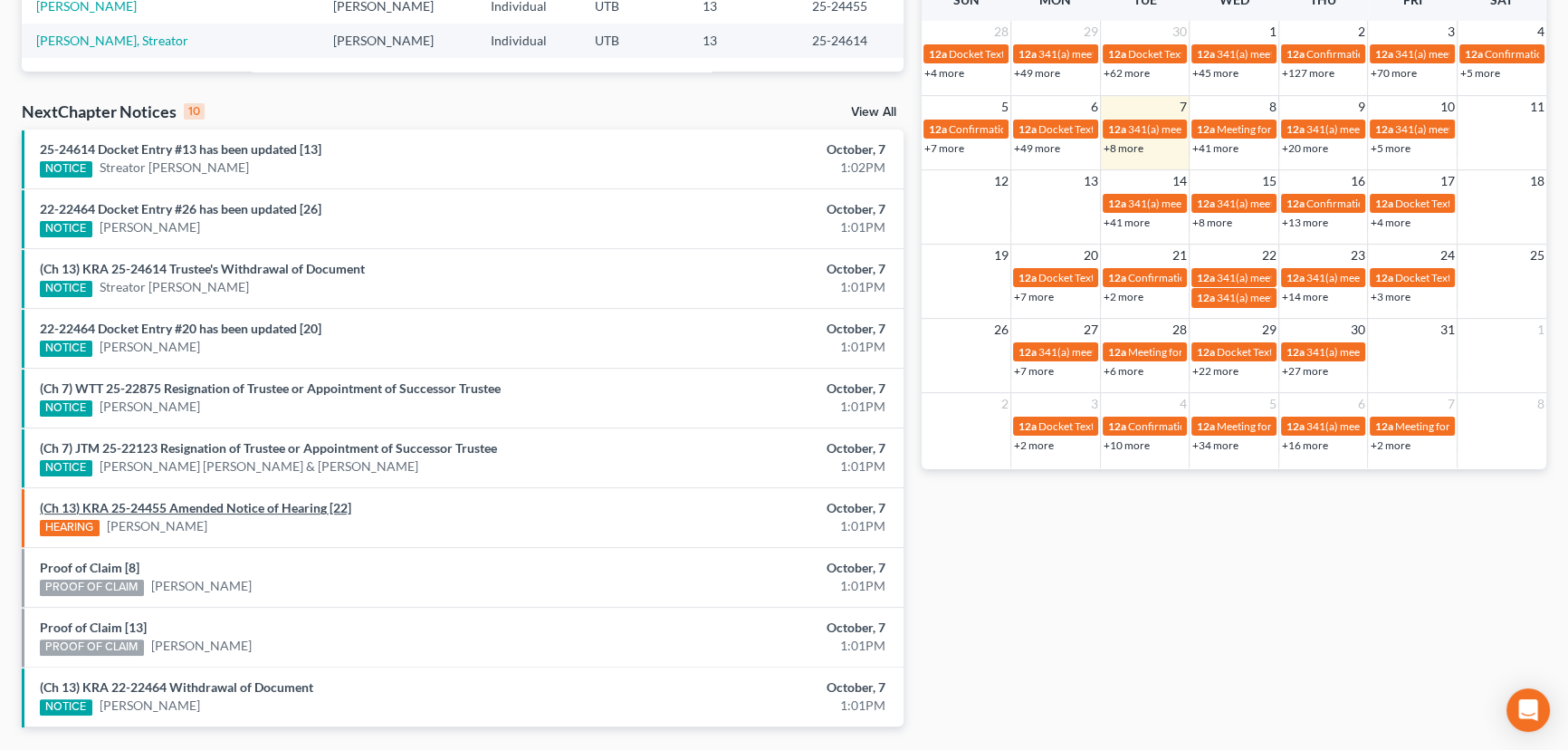
click at [269, 509] on link "(Ch 13) KRA 25-24455 Amended Notice of Hearing [22]" at bounding box center [195, 507] width 311 height 15
click at [263, 502] on link "(Ch 13) KRA 25-24455 Amended Notice of Hearing [22]" at bounding box center [195, 507] width 311 height 15
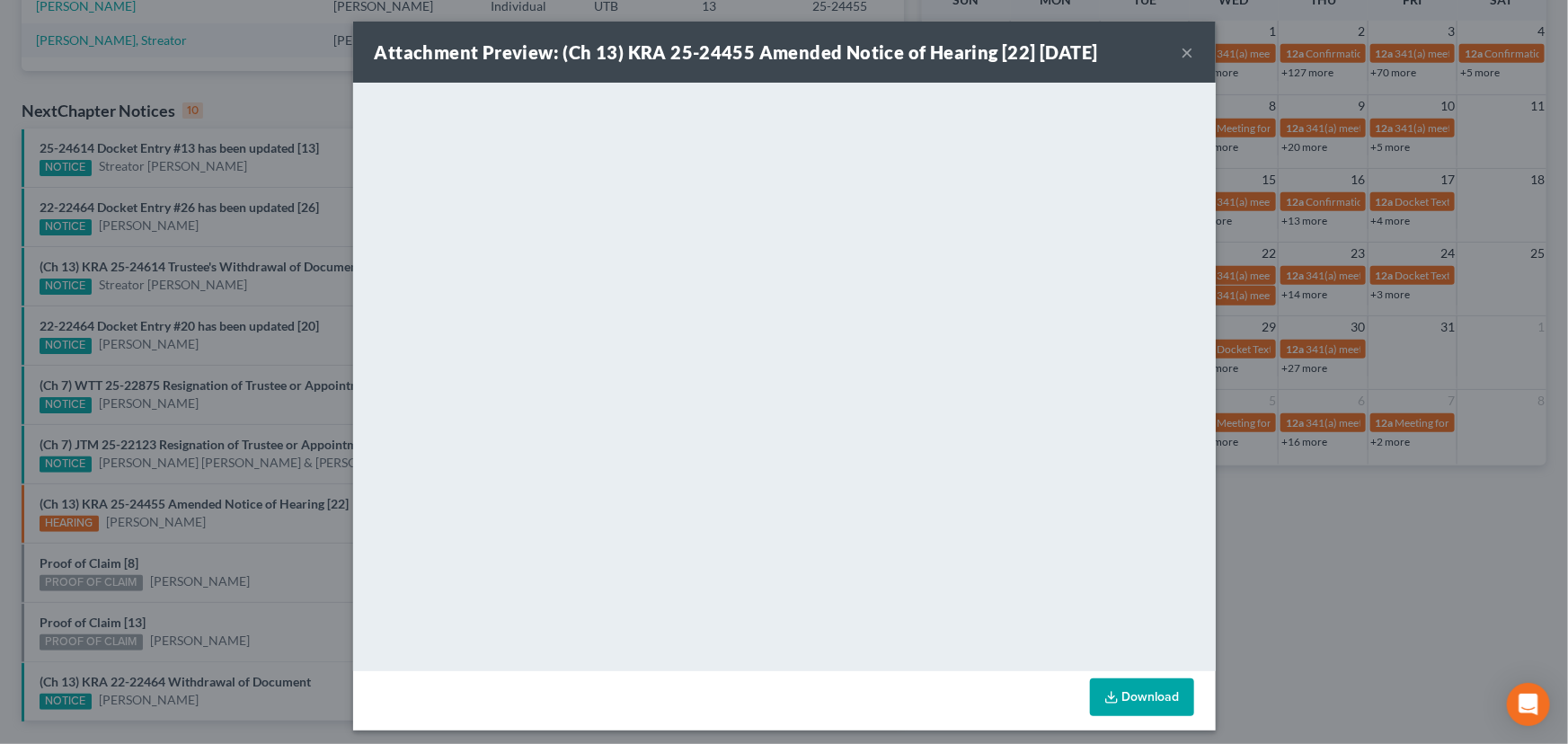
click at [212, 557] on div "Attachment Preview: (Ch 13) KRA 25-24455 Amended Notice of Hearing [22] [DATE] …" at bounding box center [784, 372] width 1568 height 744
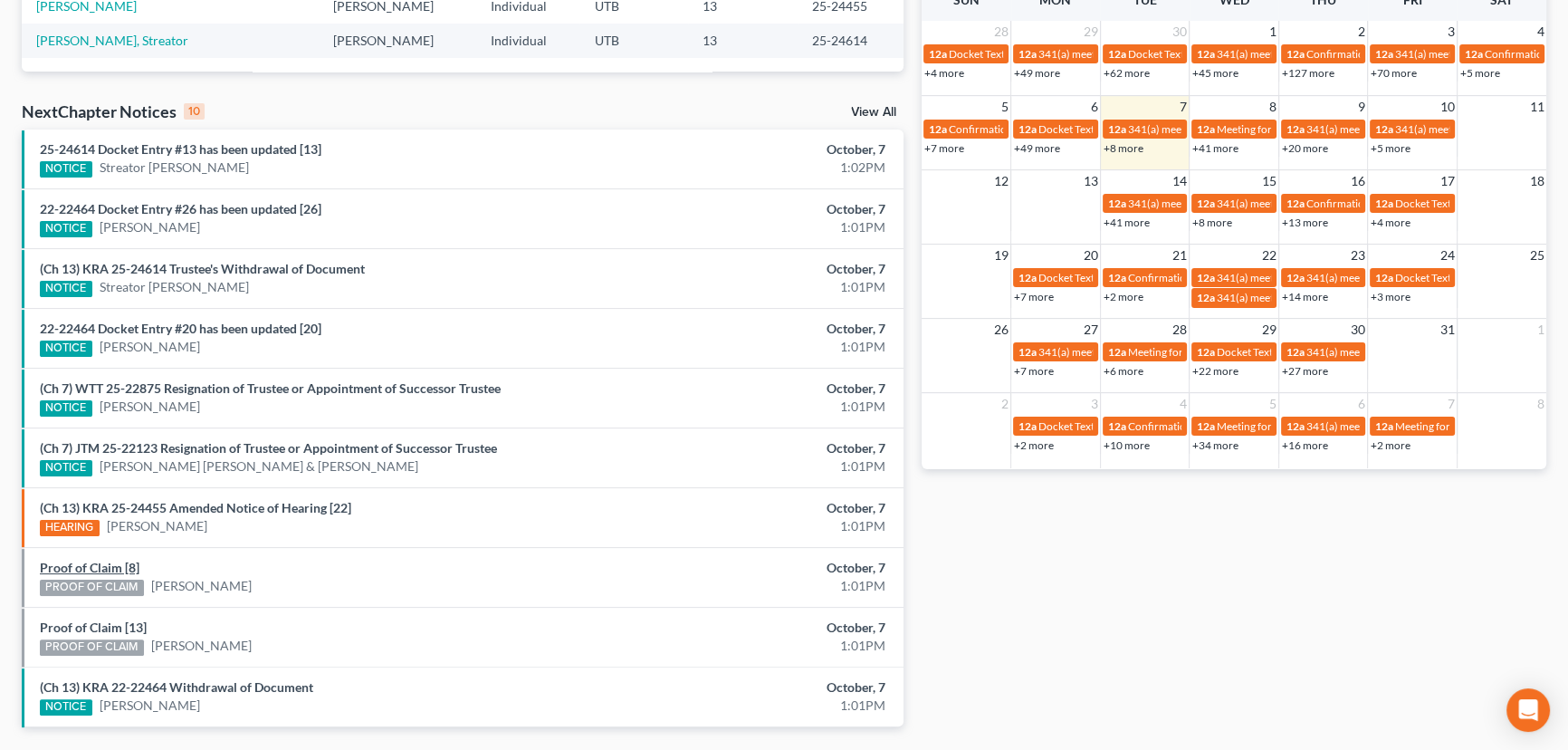
click at [90, 566] on link "Proof of Claim [8]" at bounding box center [90, 566] width 100 height 15
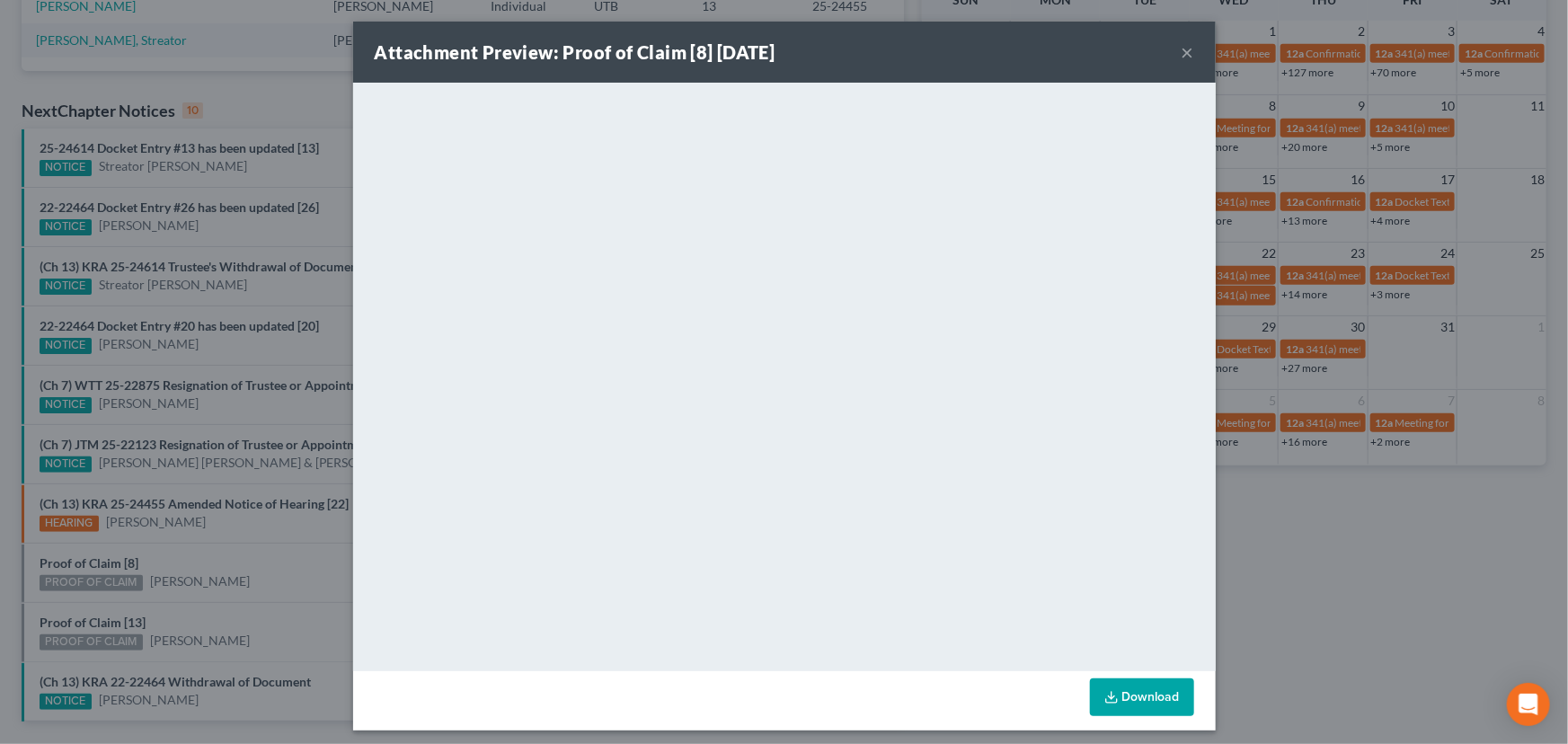
drag, startPoint x: 188, startPoint y: 554, endPoint x: 117, endPoint y: 629, distance: 103.3
click at [185, 558] on div "Attachment Preview: Proof of Claim [8] [DATE] × <object ng-attr-data='[URL][DOM…" at bounding box center [784, 372] width 1568 height 744
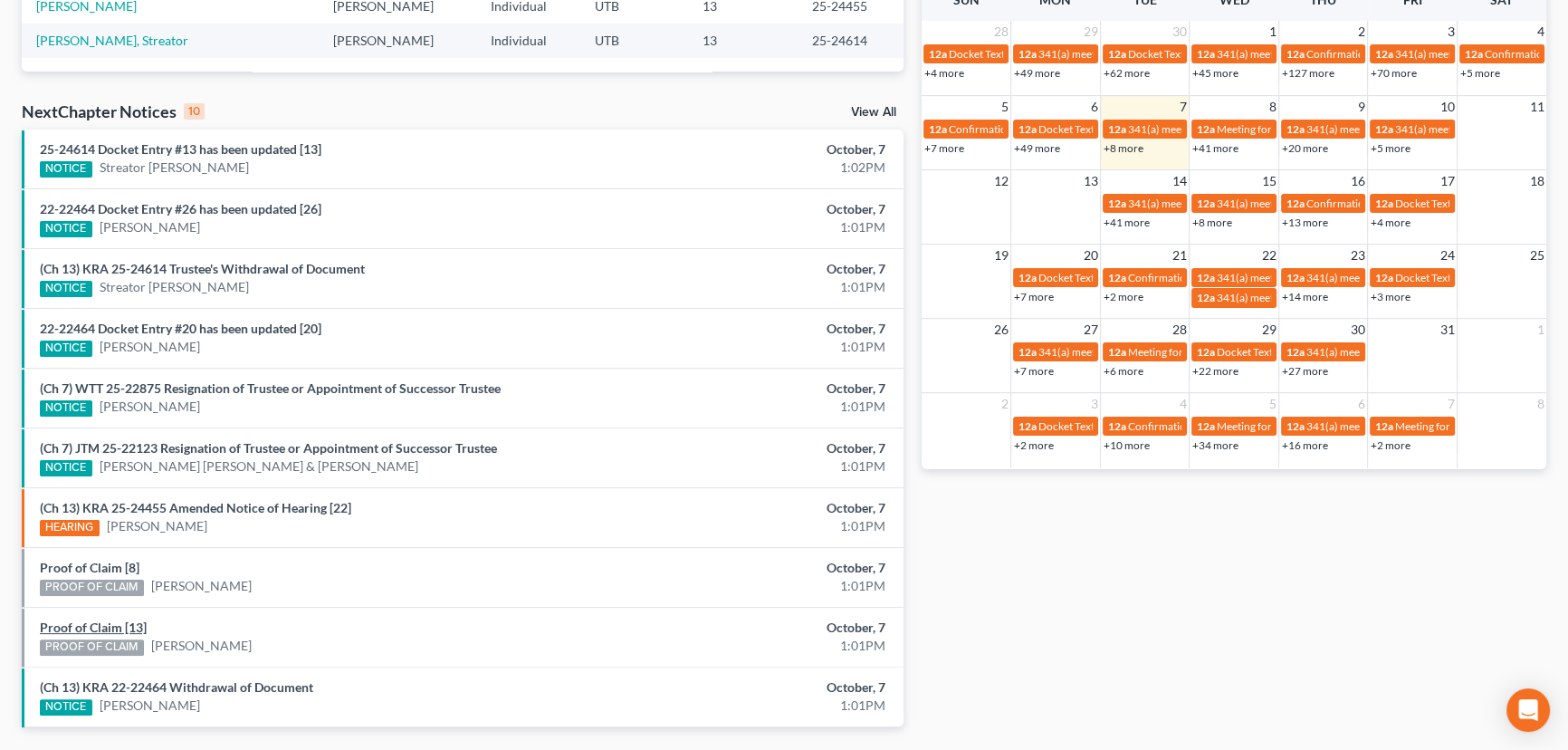
click at [82, 625] on link "Proof of Claim [13]" at bounding box center [93, 626] width 107 height 15
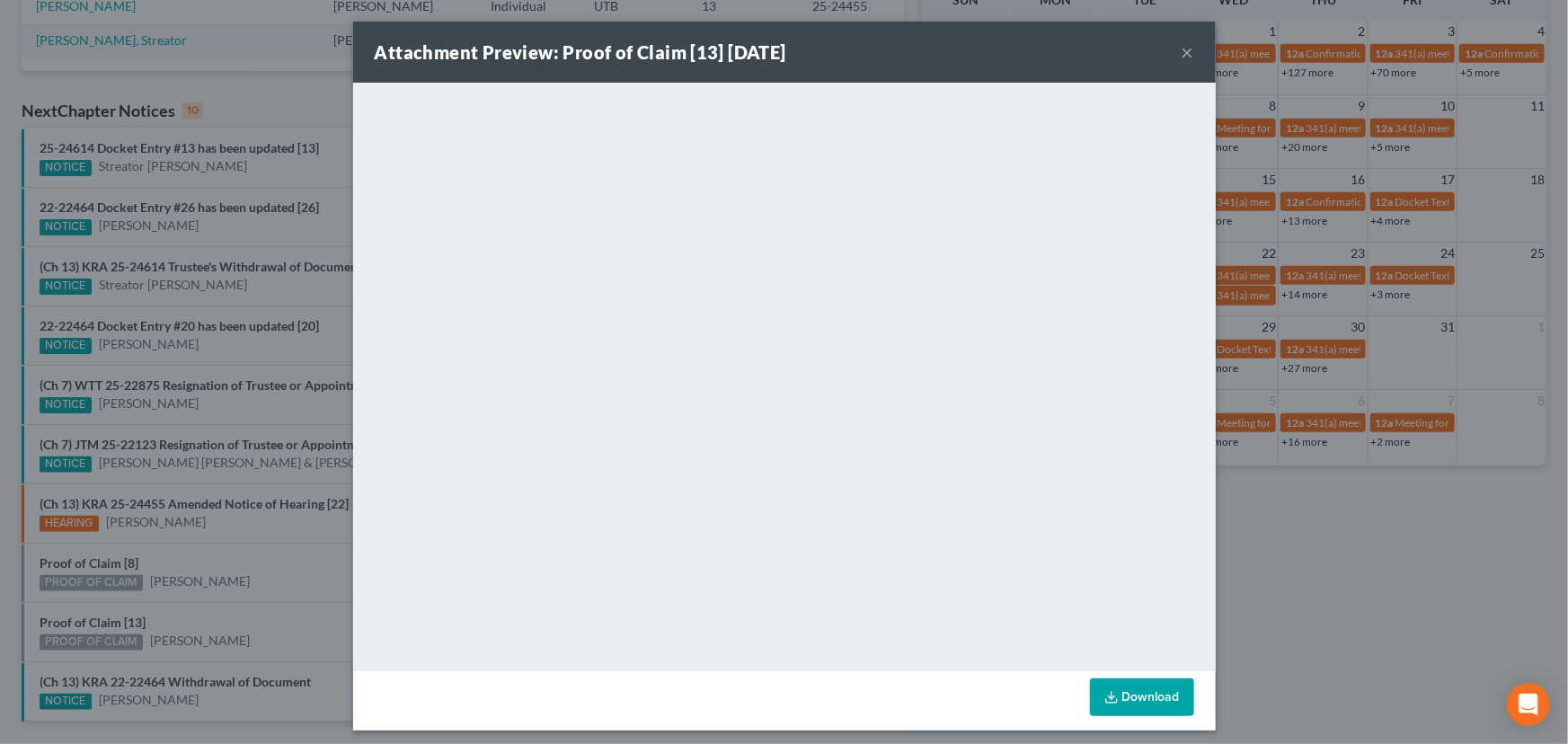
click at [216, 581] on div "Attachment Preview: Proof of Claim [13] [DATE] × <object ng-attr-data='[URL][DO…" at bounding box center [784, 372] width 1568 height 744
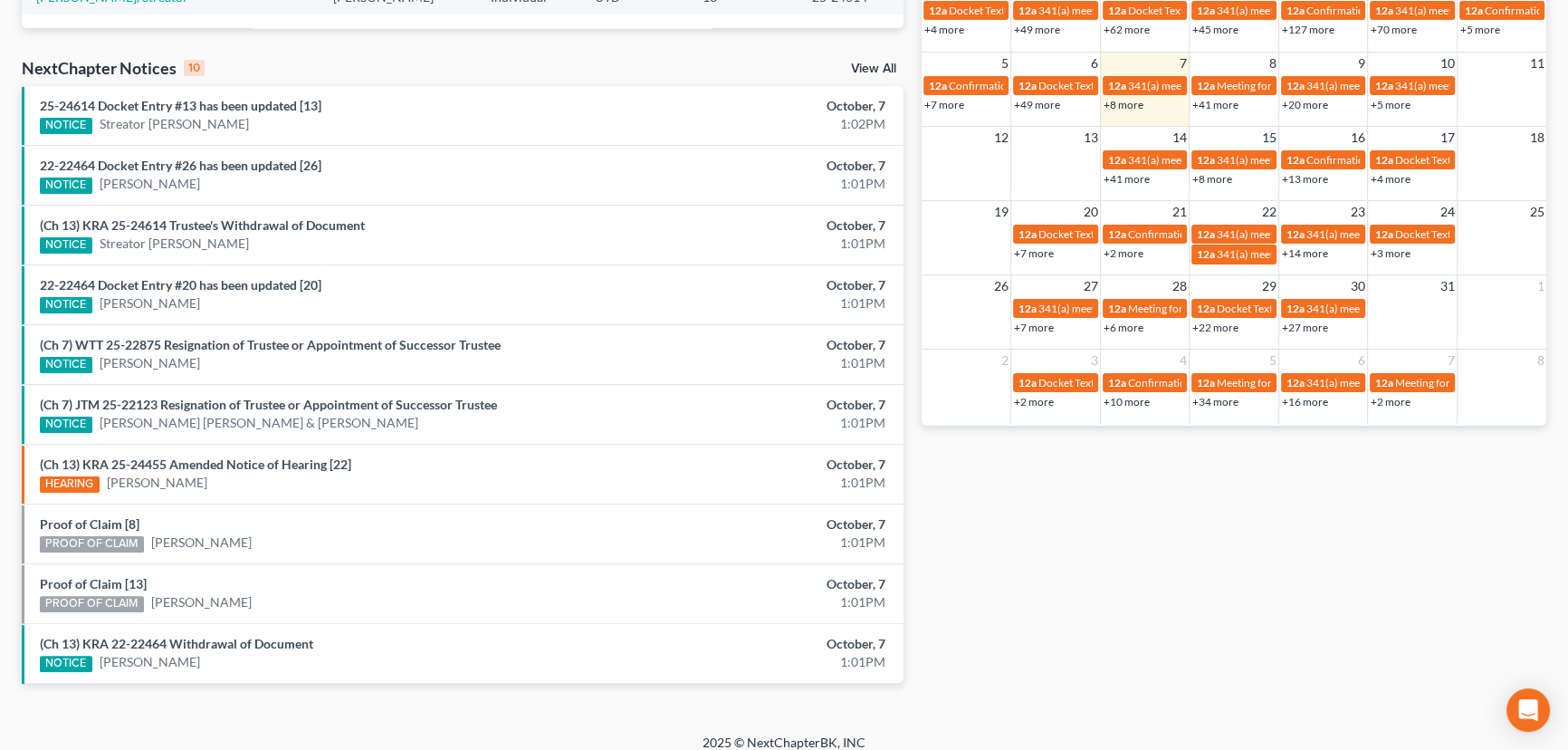
scroll to position [550, 0]
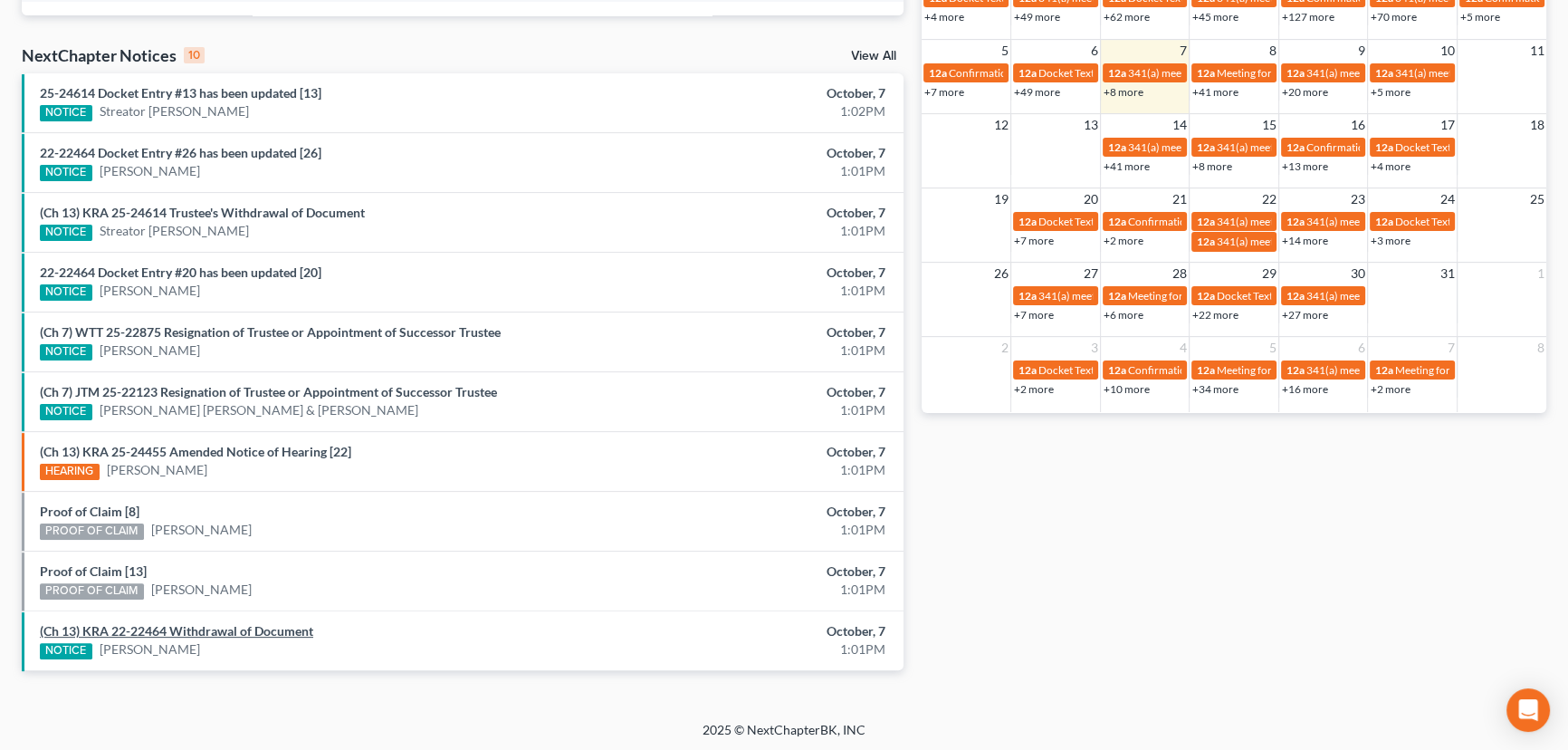
click at [207, 627] on link "(Ch 13) KRA 22-22464 Withdrawal of Document" at bounding box center [176, 630] width 273 height 15
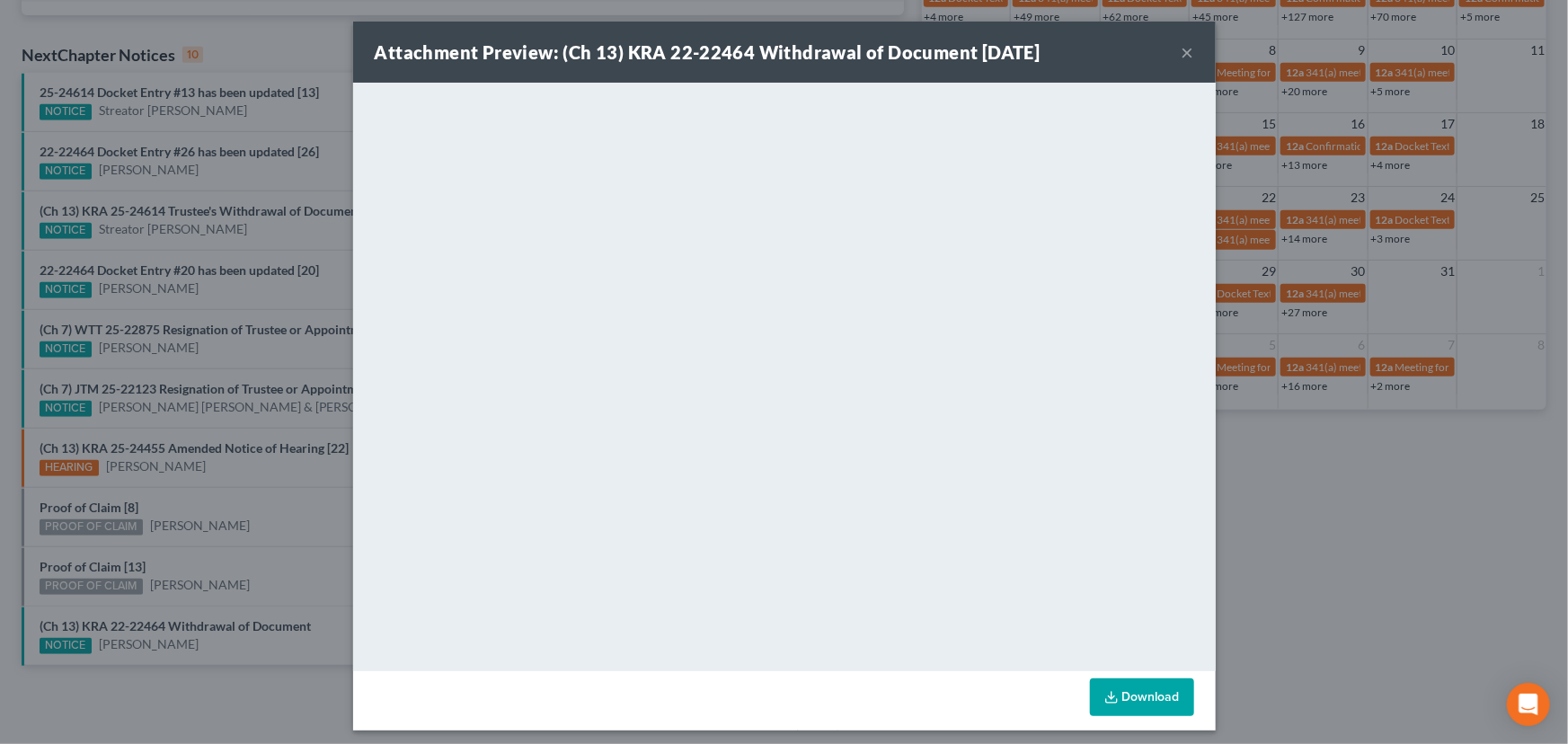
click at [244, 526] on div "Attachment Preview: (Ch 13) KRA 22-22464 Withdrawal of Document [DATE] × <objec…" at bounding box center [784, 372] width 1568 height 744
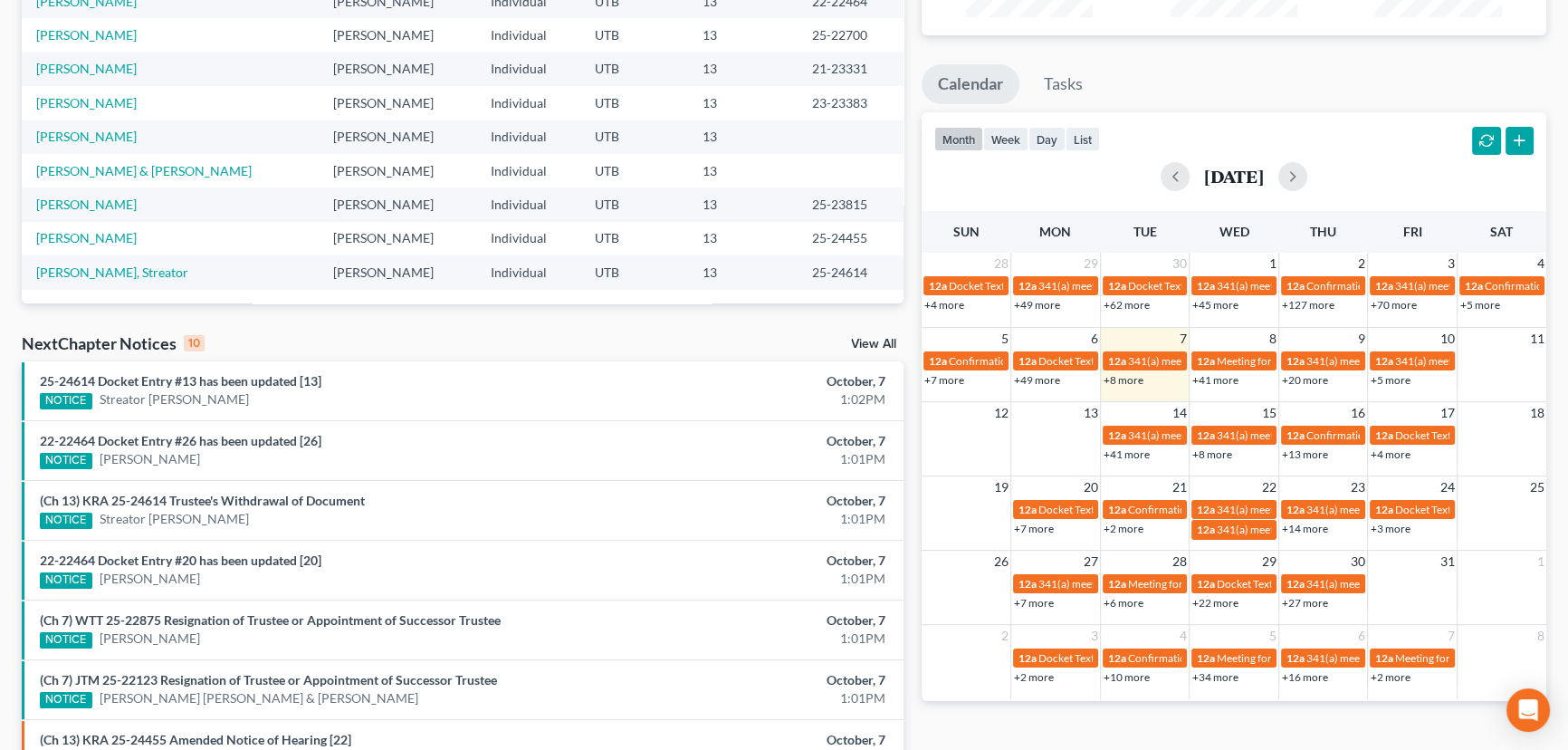
scroll to position [0, 0]
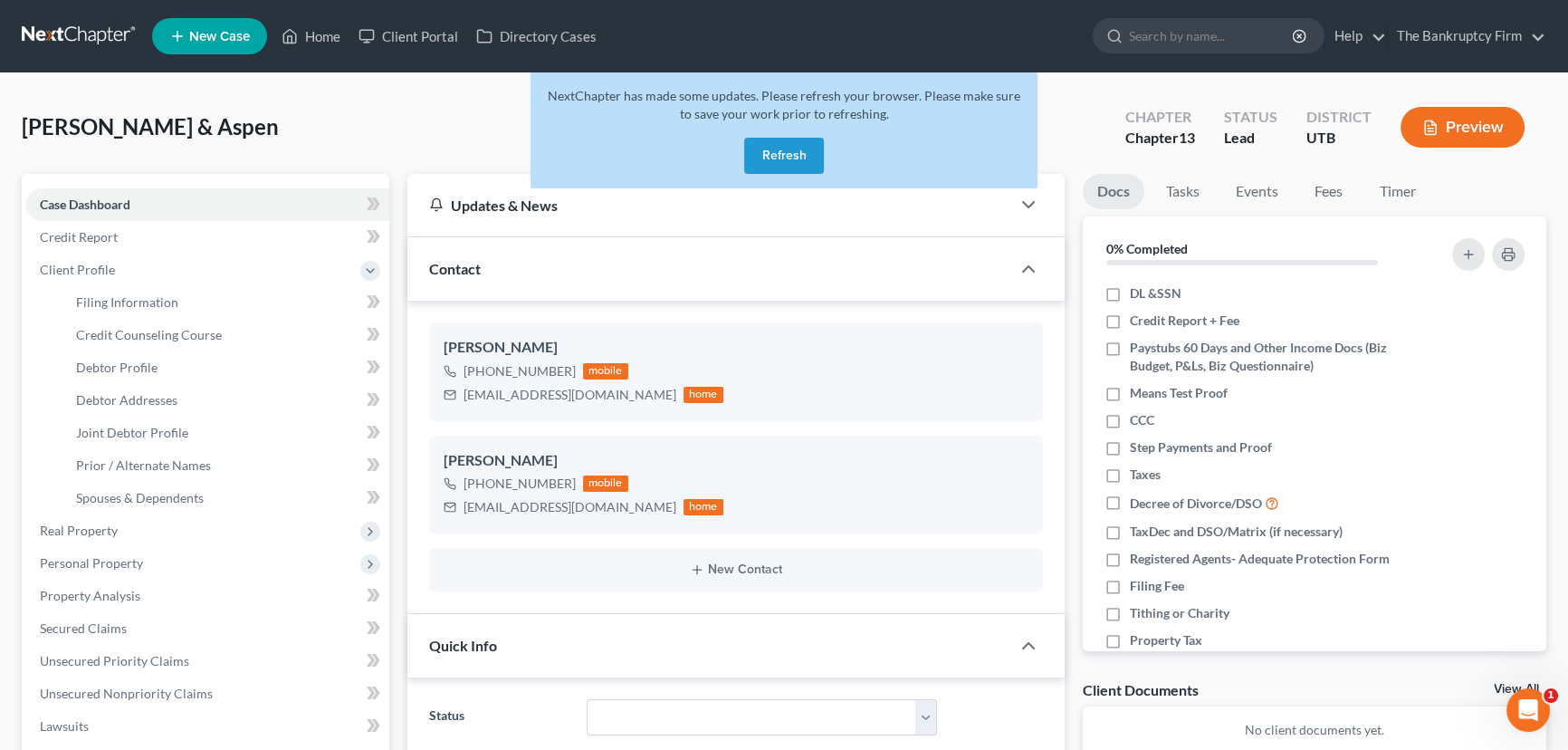
click at [779, 160] on button "Refresh" at bounding box center [784, 156] width 80 height 36
